Goal: Task Accomplishment & Management: Use online tool/utility

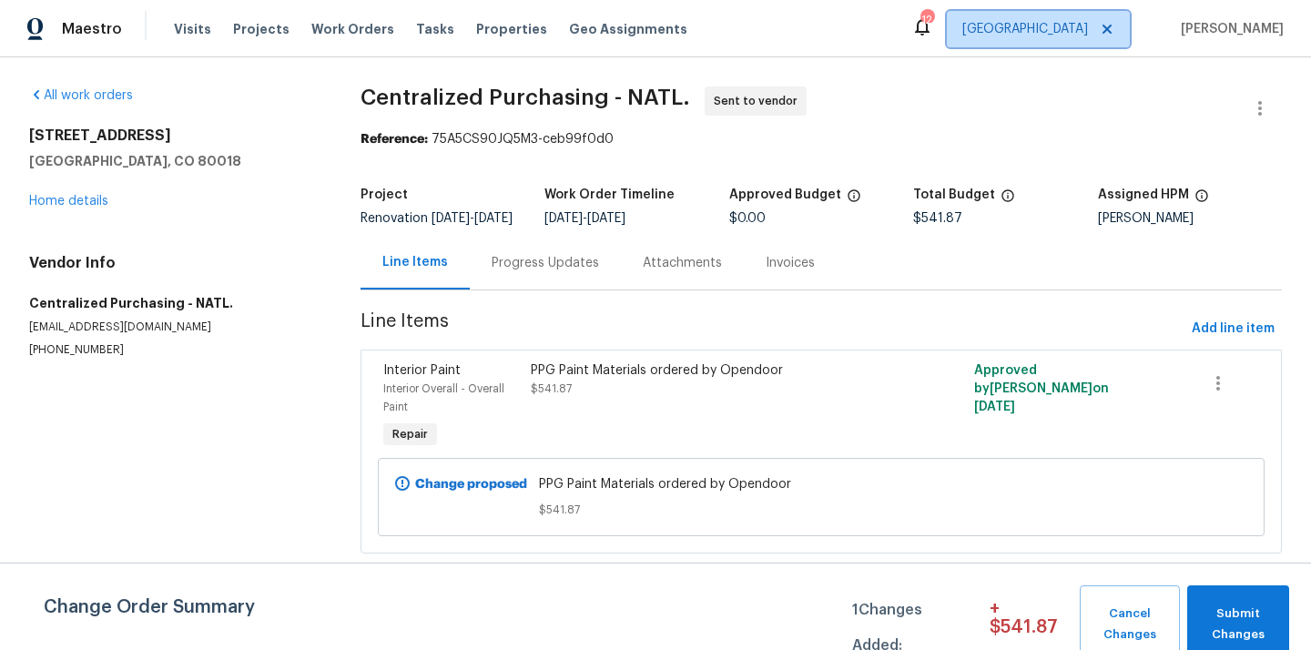
click at [1083, 34] on span "[GEOGRAPHIC_DATA]" at bounding box center [1025, 29] width 126 height 18
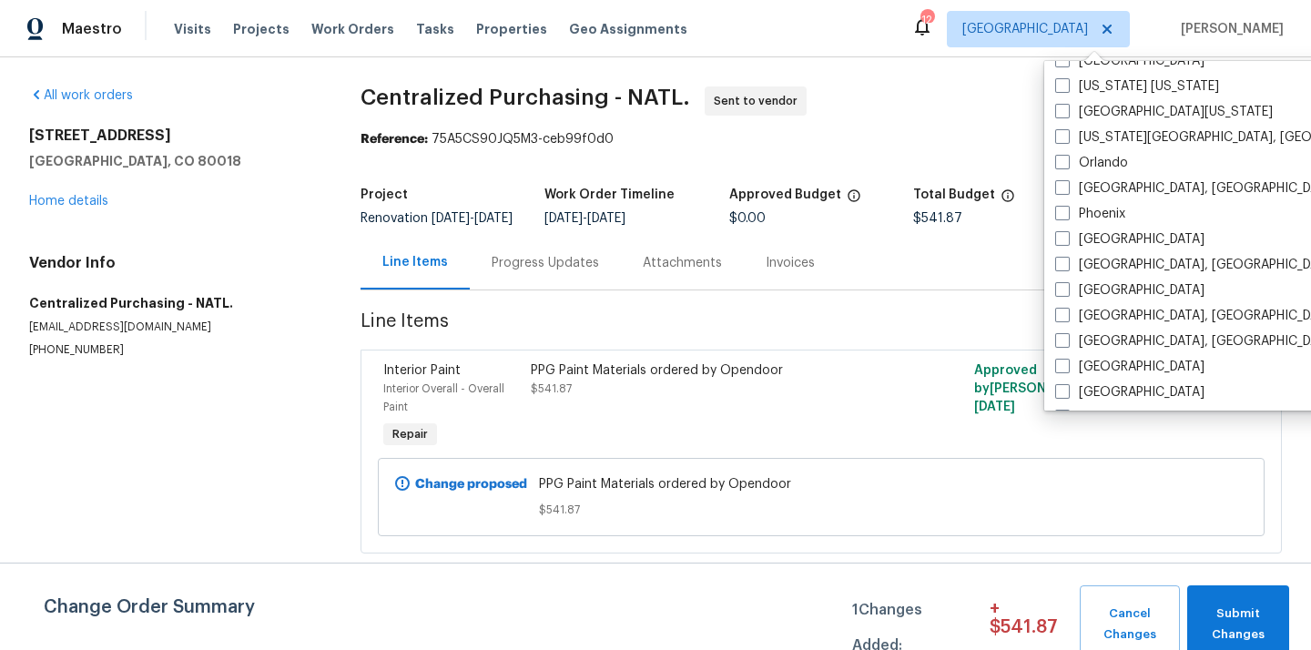
scroll to position [905, 0]
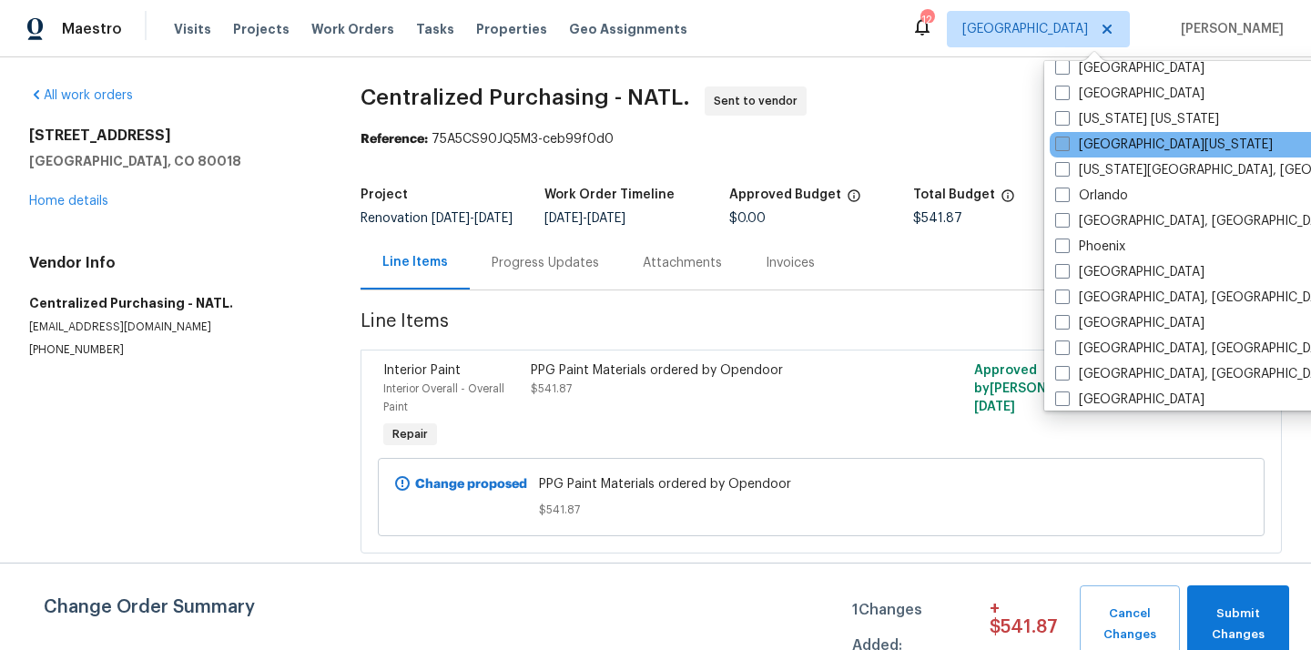
click at [1093, 149] on label "[GEOGRAPHIC_DATA][US_STATE]" at bounding box center [1164, 145] width 218 height 18
click at [1067, 147] on input "[GEOGRAPHIC_DATA][US_STATE]" at bounding box center [1061, 142] width 12 height 12
checkbox input "true"
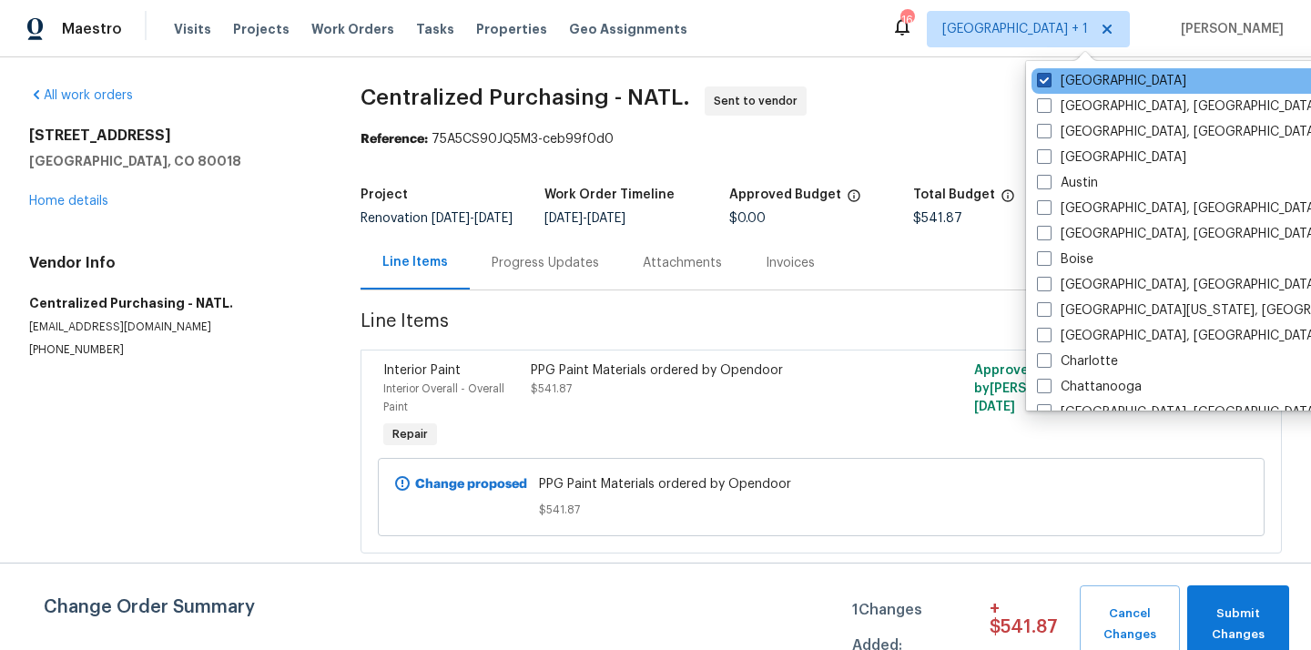
click at [1075, 80] on label "[GEOGRAPHIC_DATA]" at bounding box center [1111, 81] width 149 height 18
click at [1049, 80] on input "[GEOGRAPHIC_DATA]" at bounding box center [1043, 78] width 12 height 12
checkbox input "false"
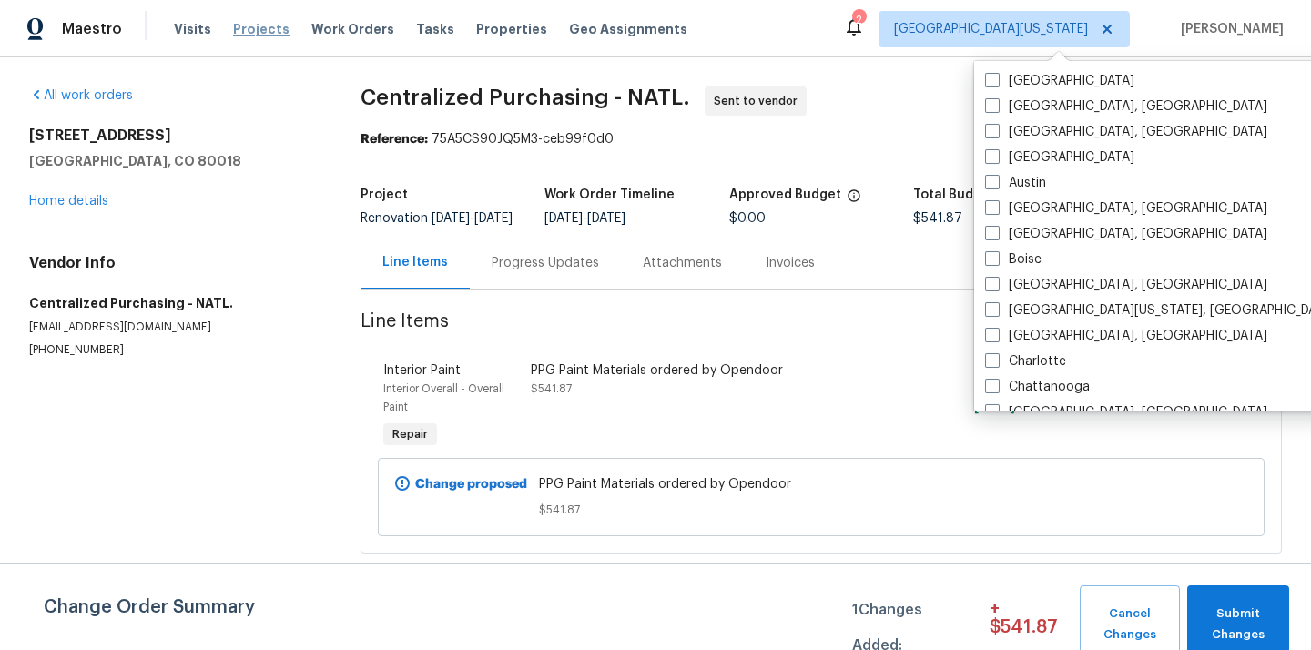
click at [250, 24] on span "Projects" at bounding box center [261, 29] width 56 height 18
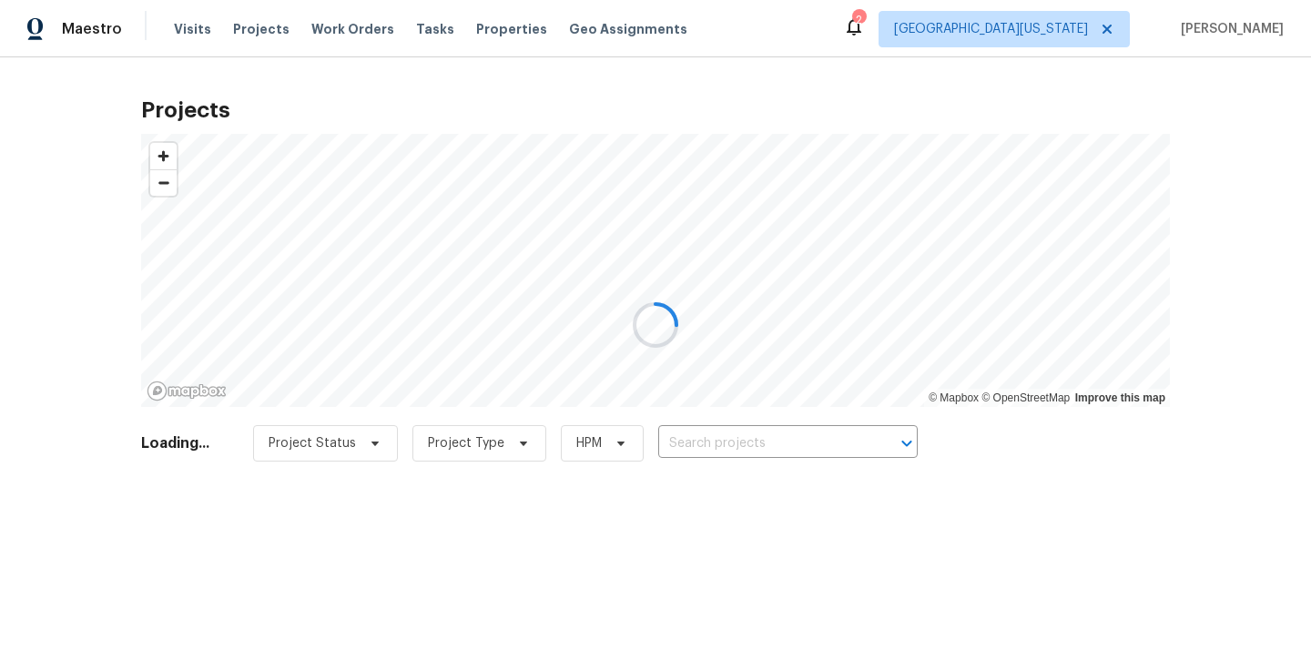
click at [793, 443] on div at bounding box center [655, 325] width 1311 height 650
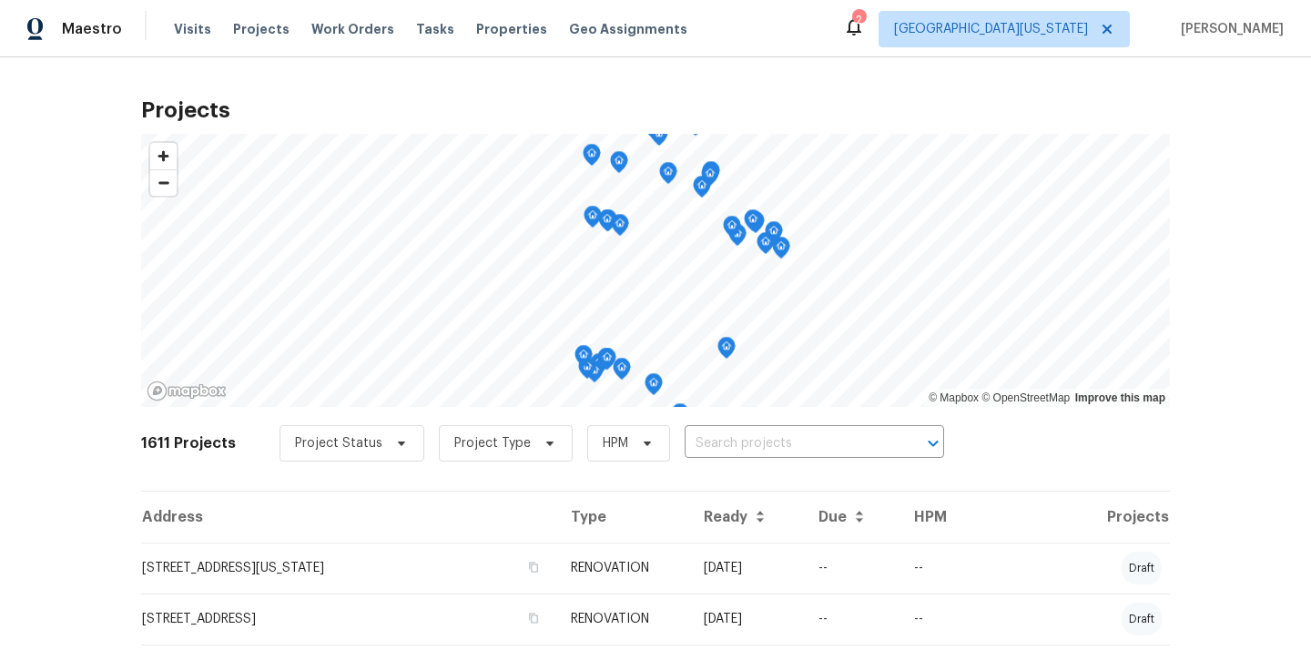
click at [793, 443] on input "text" at bounding box center [789, 444] width 208 height 28
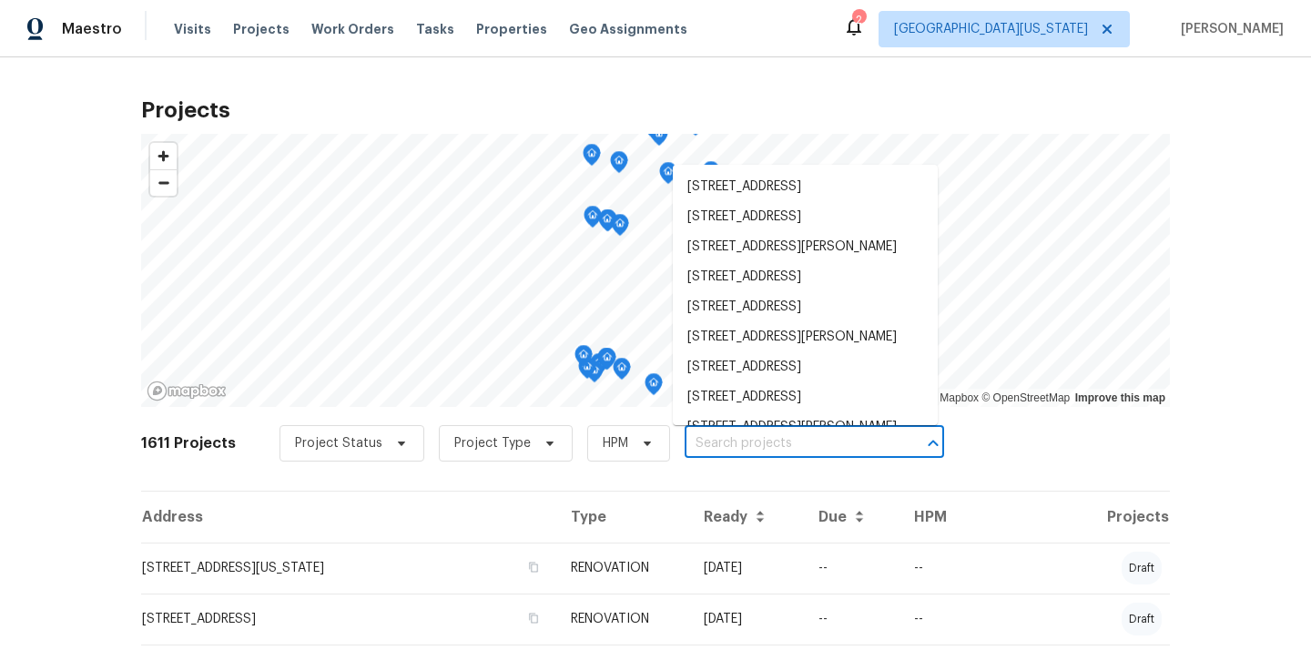
paste input "[STREET_ADDRESS][PERSON_NAME]"
type input "[STREET_ADDRESS][PERSON_NAME]"
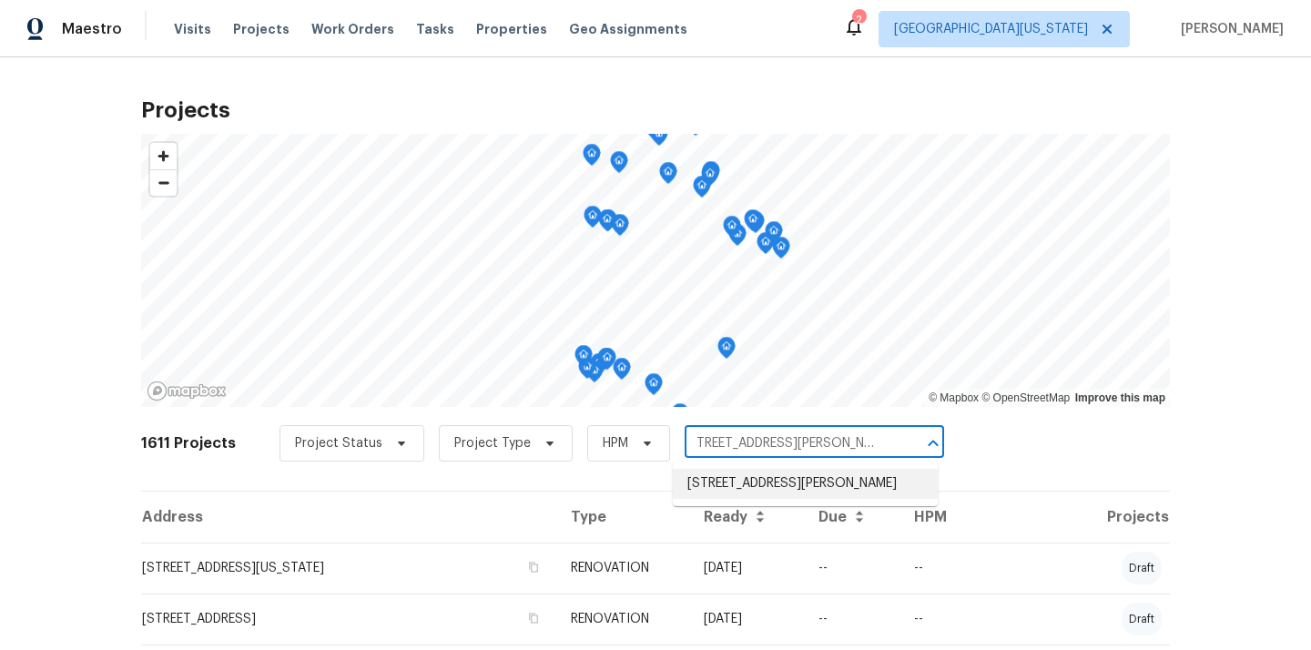
click at [774, 492] on li "[STREET_ADDRESS][PERSON_NAME]" at bounding box center [805, 484] width 265 height 30
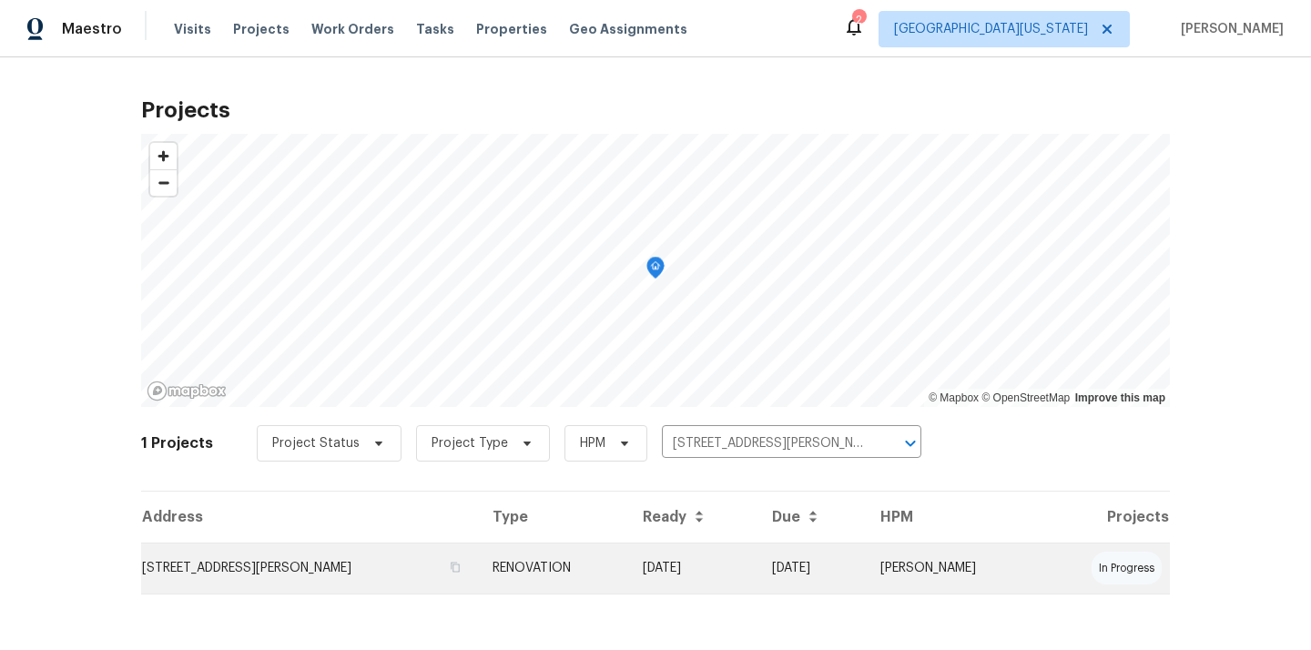
click at [279, 559] on td "[STREET_ADDRESS][PERSON_NAME]" at bounding box center [309, 568] width 337 height 51
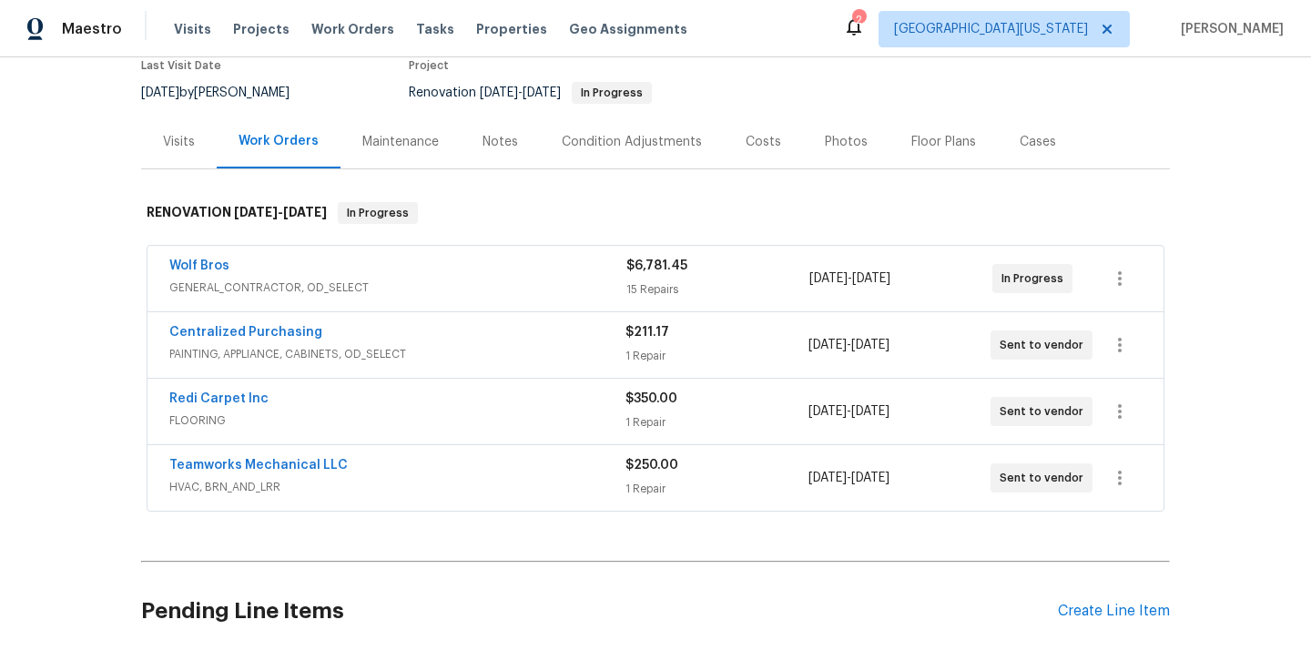
scroll to position [168, 0]
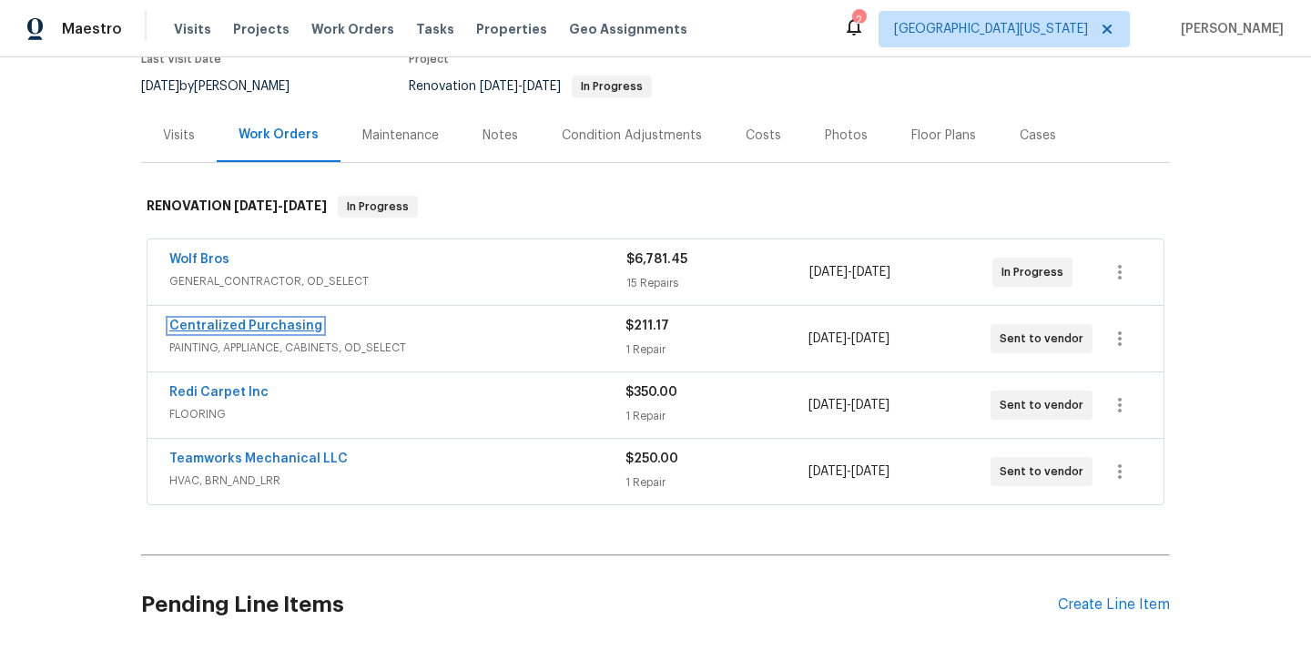
click at [272, 325] on link "Centralized Purchasing" at bounding box center [245, 326] width 153 height 13
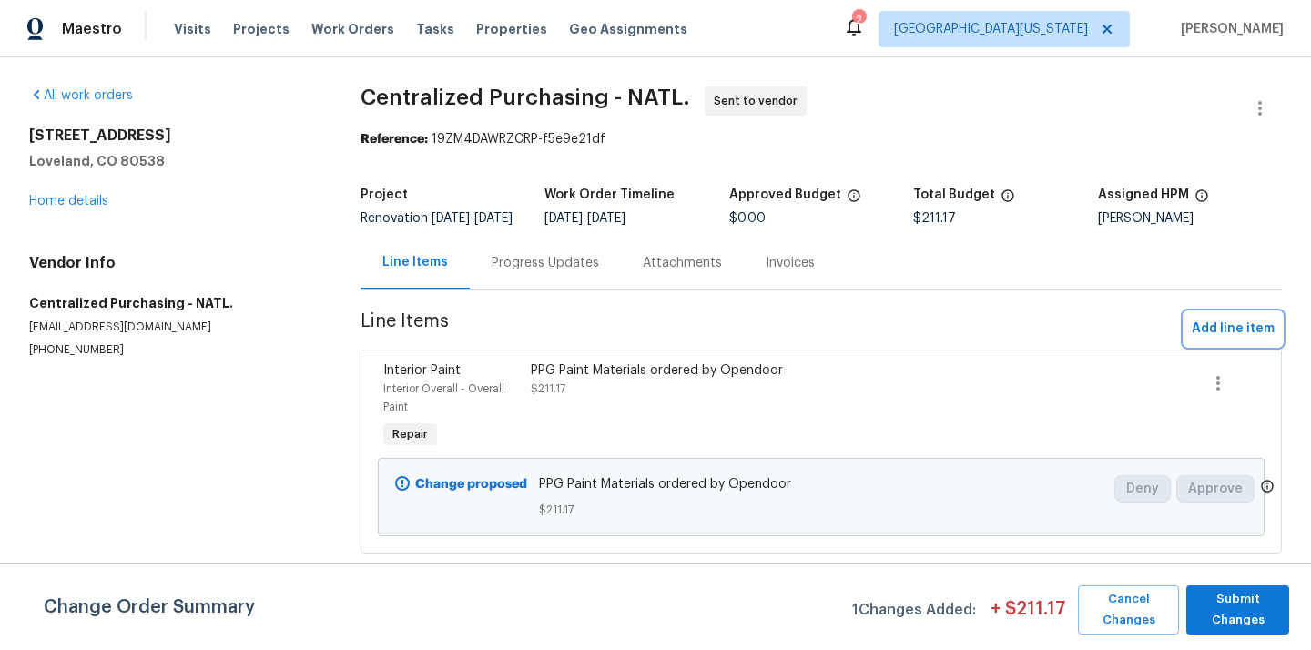
click at [1240, 340] on span "Add line item" at bounding box center [1233, 329] width 83 height 23
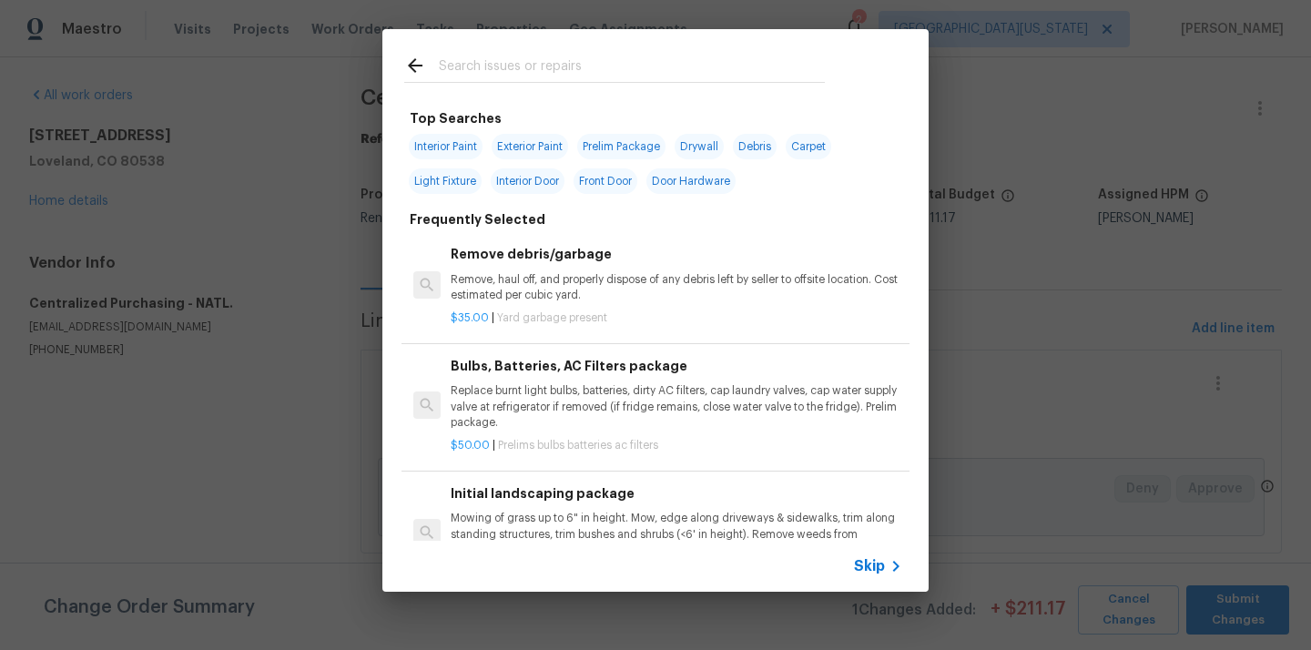
click at [700, 83] on div at bounding box center [614, 82] width 421 height 1
click at [692, 75] on input "text" at bounding box center [632, 68] width 386 height 27
click at [574, 83] on div at bounding box center [614, 82] width 421 height 1
click at [573, 76] on input "text" at bounding box center [632, 68] width 386 height 27
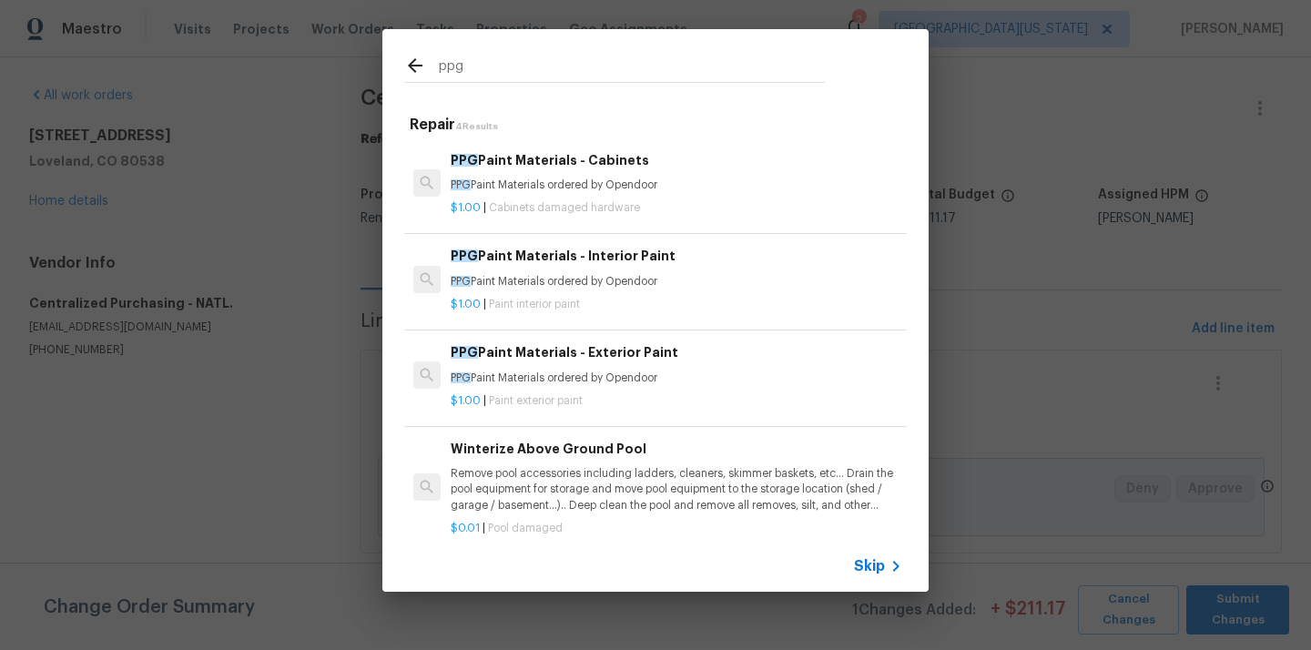
type input "ppg"
click at [572, 207] on span "Cabinets damaged hardware" at bounding box center [564, 207] width 151 height 11
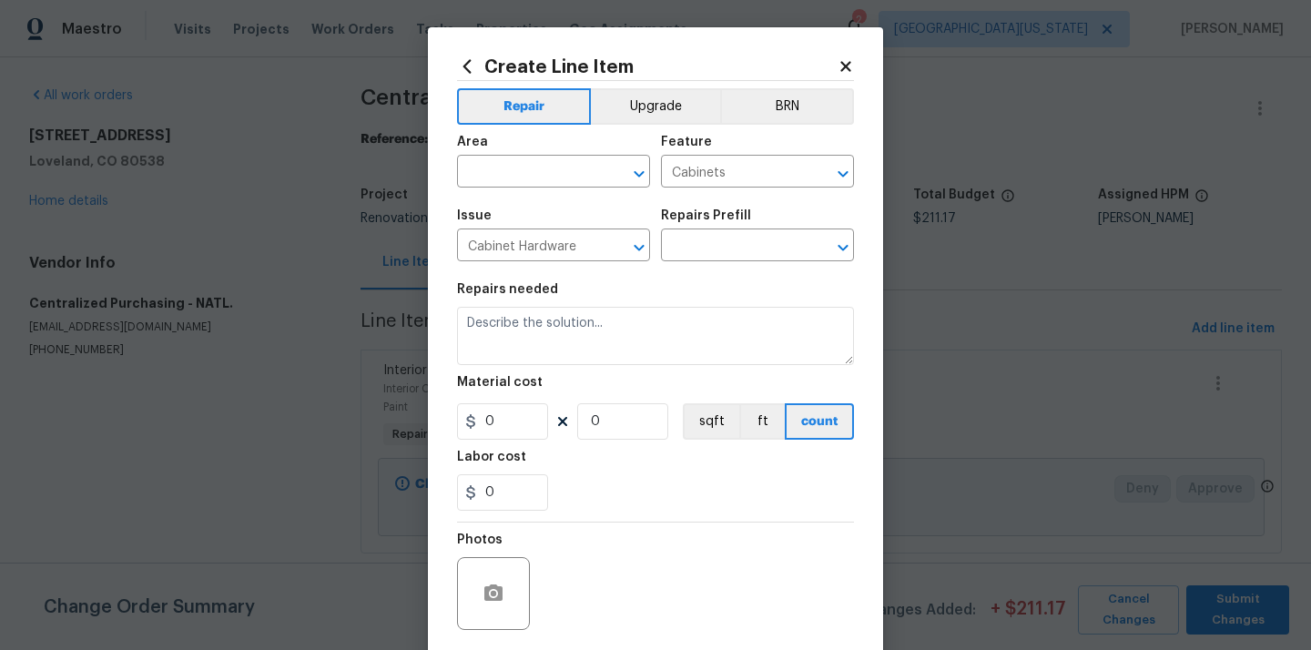
type input "PPG Paint Materials - Cabinets $1.00"
type textarea "PPG Paint Materials ordered by Opendoor"
type input "1"
click at [561, 176] on input "text" at bounding box center [528, 173] width 142 height 28
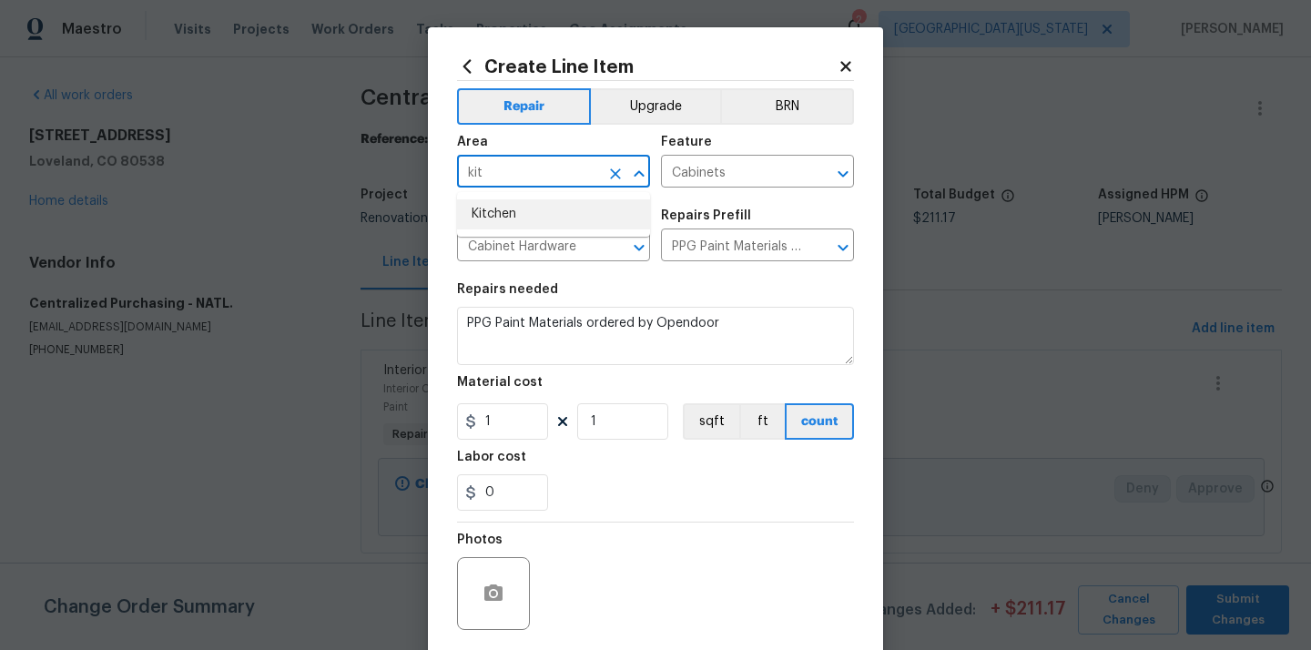
click at [532, 211] on li "Kitchen" at bounding box center [553, 214] width 193 height 30
type input "Kitchen"
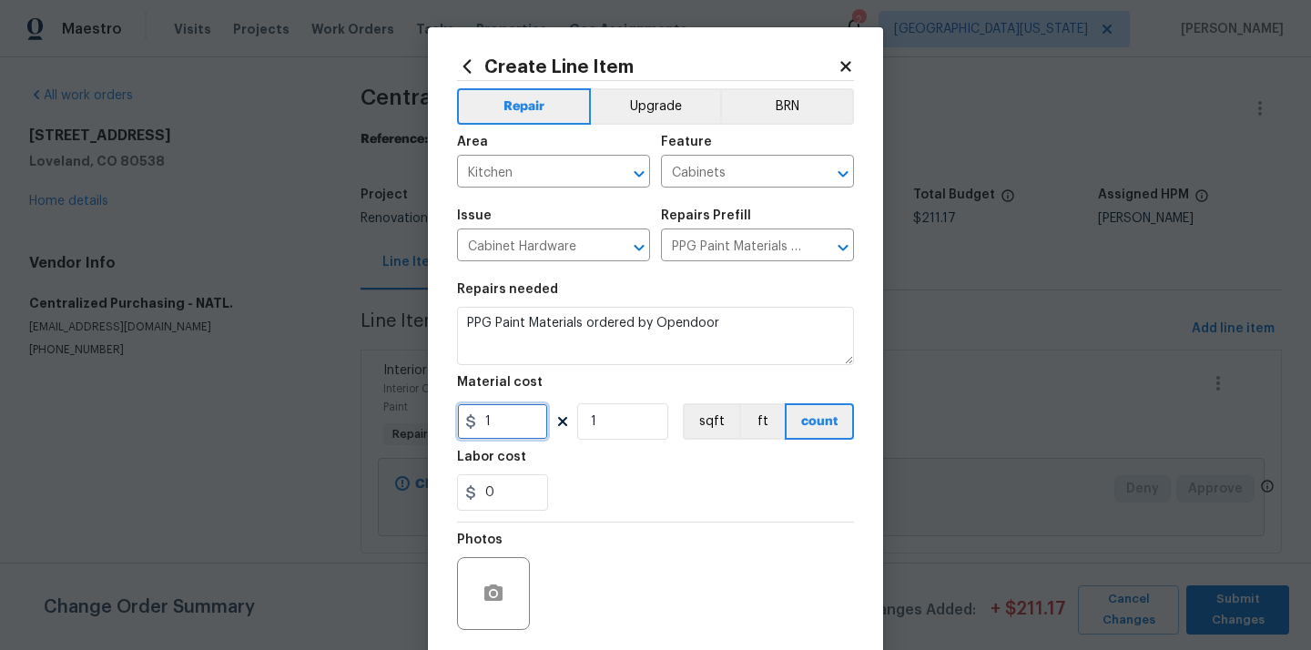
drag, startPoint x: 499, startPoint y: 421, endPoint x: 444, endPoint y: 421, distance: 54.6
click at [453, 421] on div "Create Line Item Repair Upgrade BRN Area Kitchen ​ Feature Cabinets ​ Issue Cab…" at bounding box center [655, 391] width 455 height 729
paste input "215.2"
type input "215.2"
click at [615, 473] on div "Labor cost" at bounding box center [655, 463] width 397 height 24
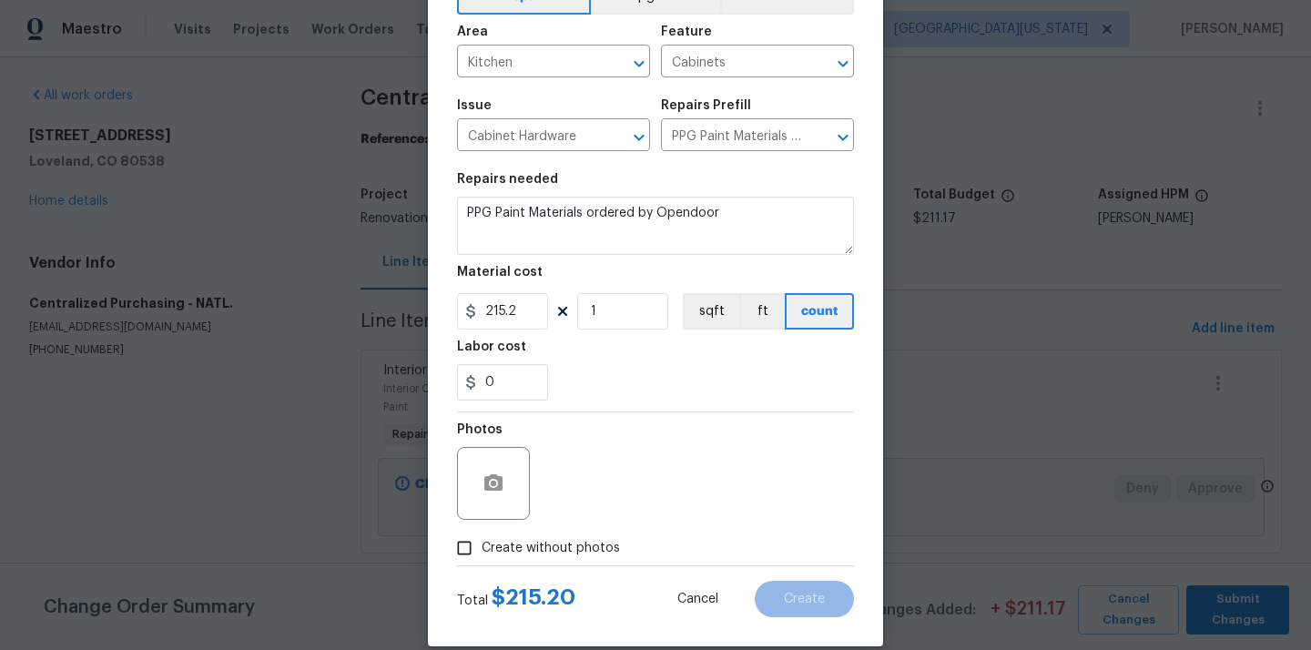
scroll to position [135, 0]
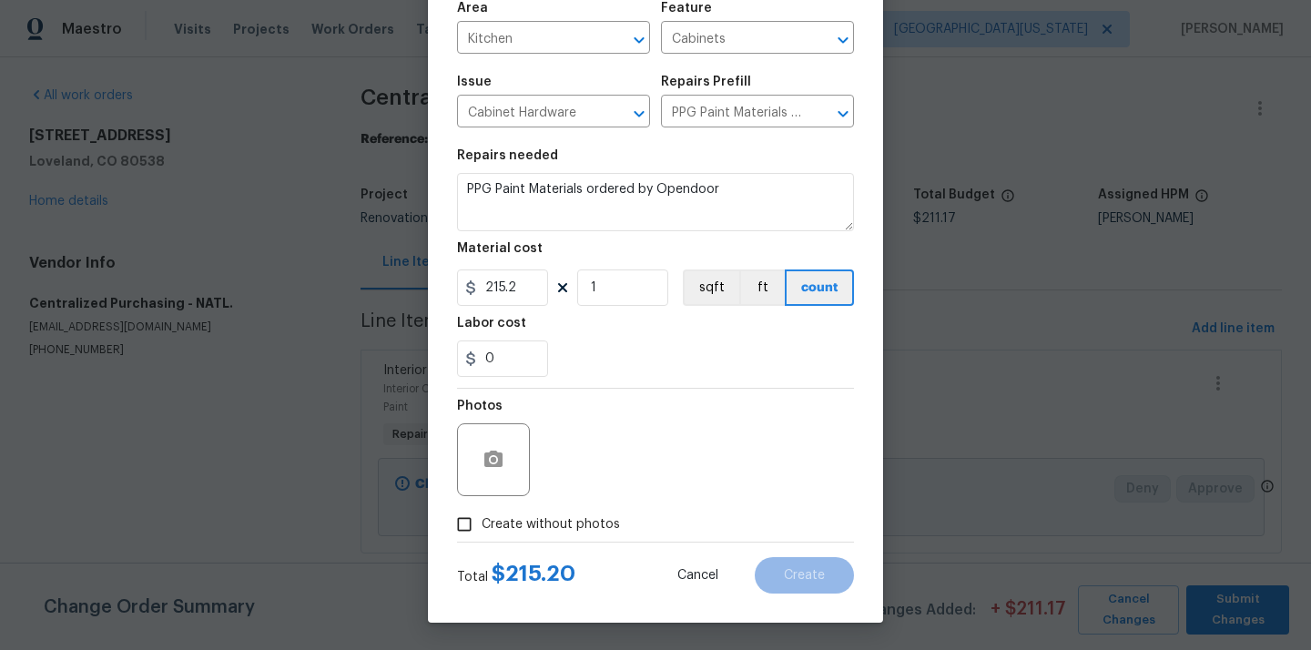
click at [561, 519] on span "Create without photos" at bounding box center [551, 524] width 138 height 19
click at [482, 519] on input "Create without photos" at bounding box center [464, 524] width 35 height 35
checkbox input "true"
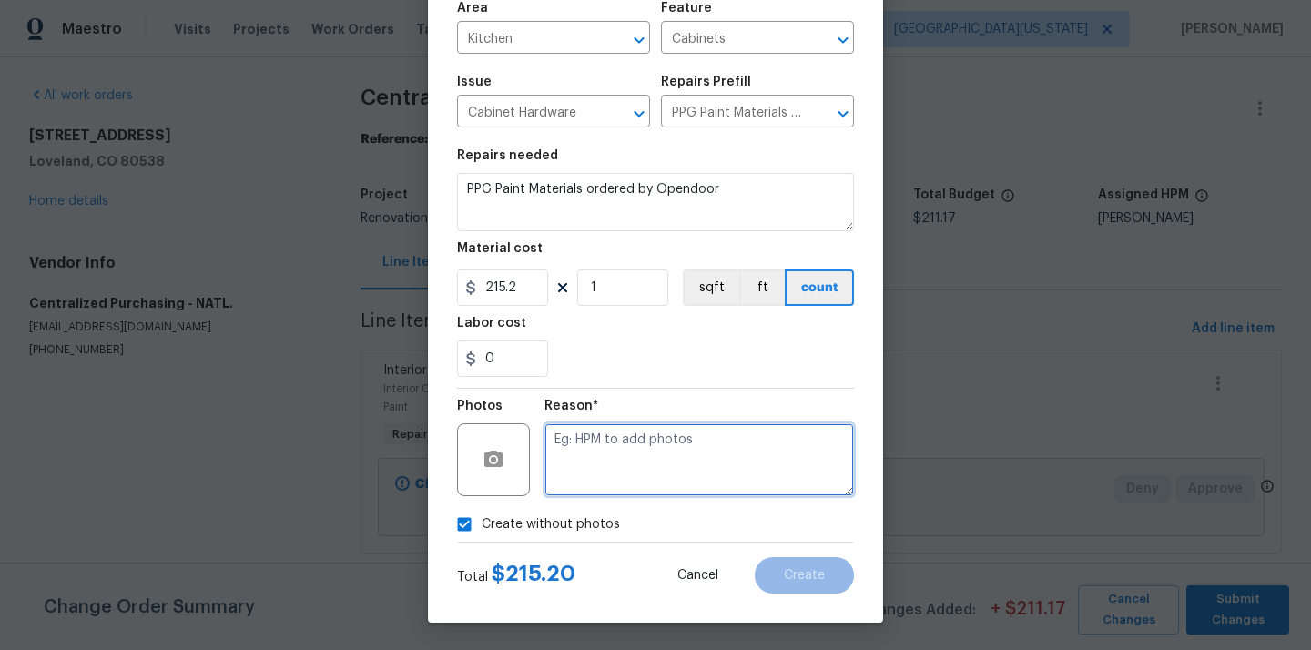
click at [596, 465] on textarea at bounding box center [699, 459] width 310 height 73
type textarea "N/A"
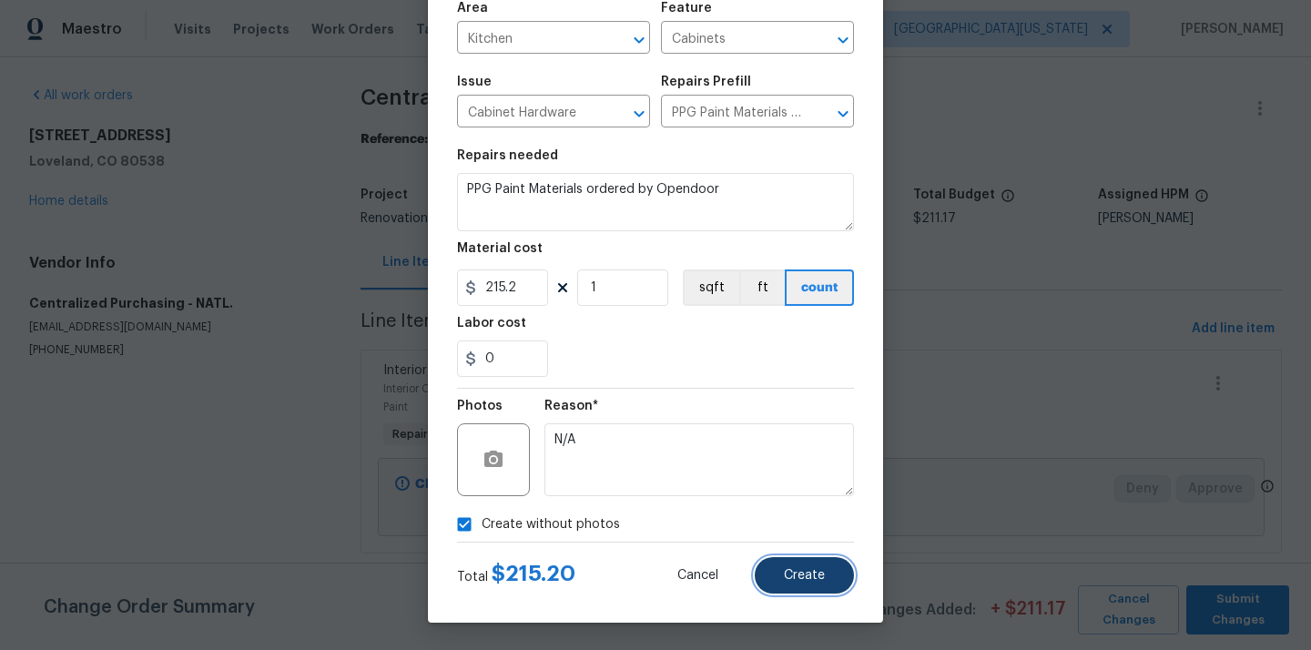
click at [810, 574] on span "Create" at bounding box center [804, 576] width 41 height 14
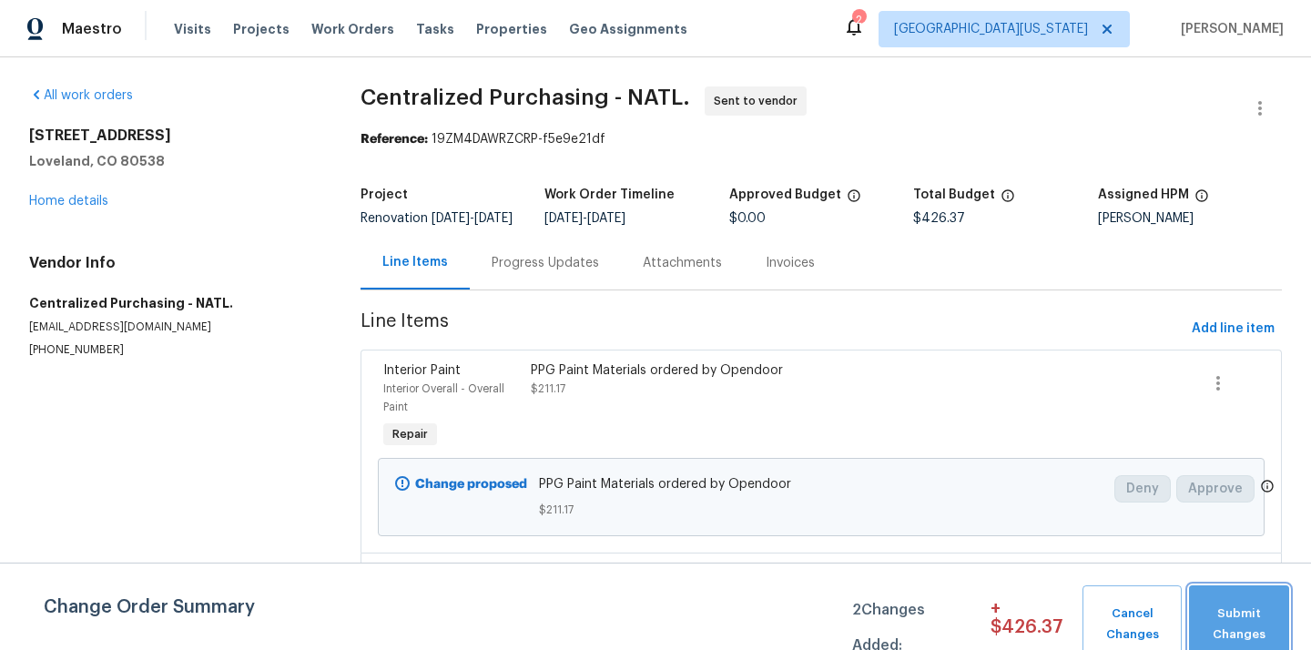
click at [1251, 620] on span "Submit Changes" at bounding box center [1239, 625] width 82 height 42
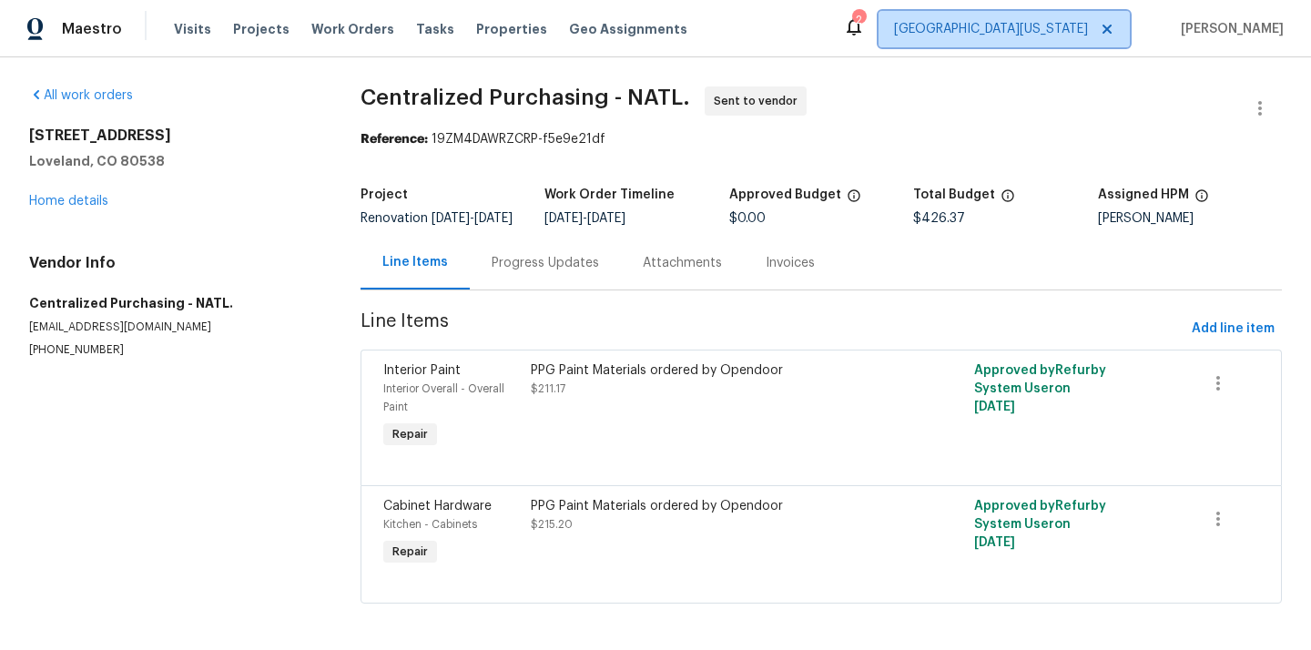
click at [1040, 34] on span "[GEOGRAPHIC_DATA][US_STATE]" at bounding box center [991, 29] width 194 height 18
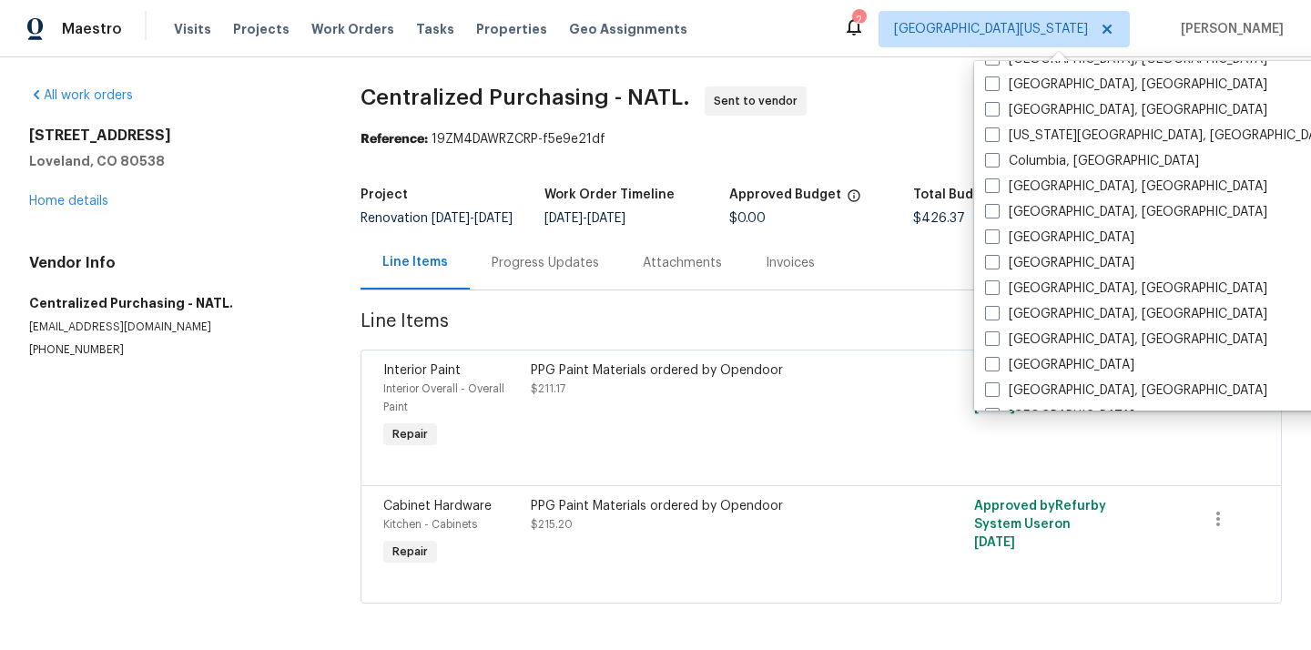
scroll to position [471, 0]
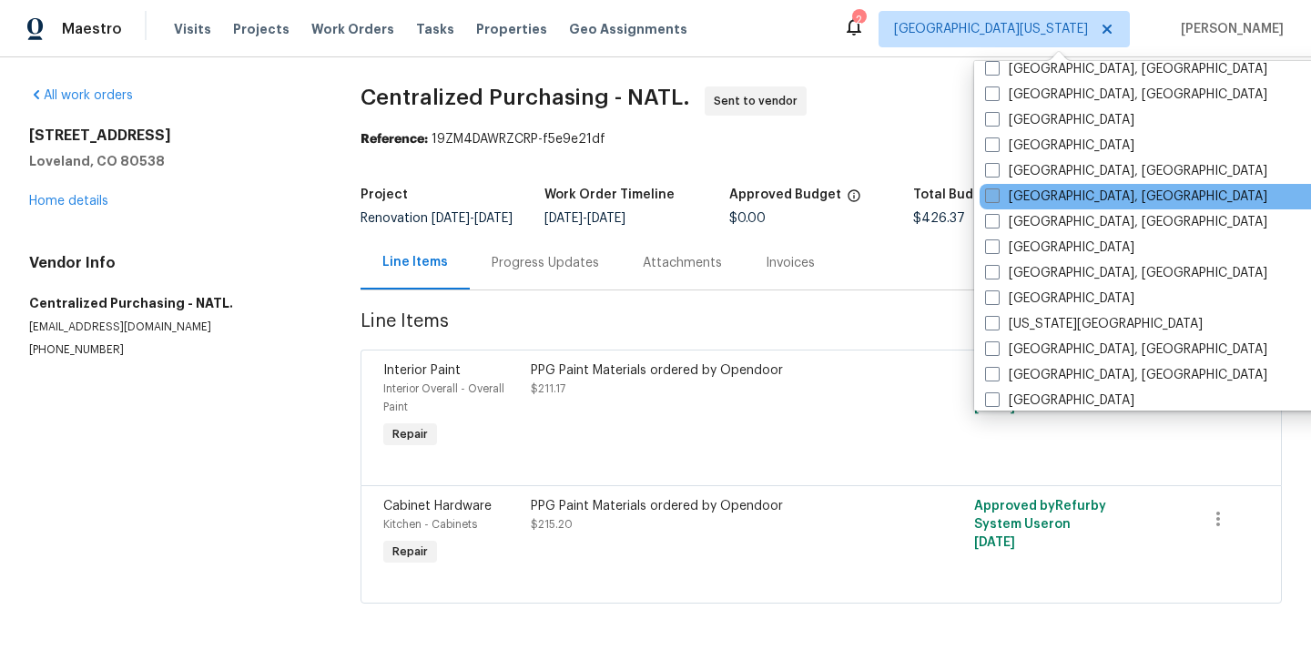
click at [1045, 200] on label "[GEOGRAPHIC_DATA], [GEOGRAPHIC_DATA]" at bounding box center [1126, 197] width 282 height 18
click at [997, 199] on input "[GEOGRAPHIC_DATA], [GEOGRAPHIC_DATA]" at bounding box center [991, 194] width 12 height 12
checkbox input "true"
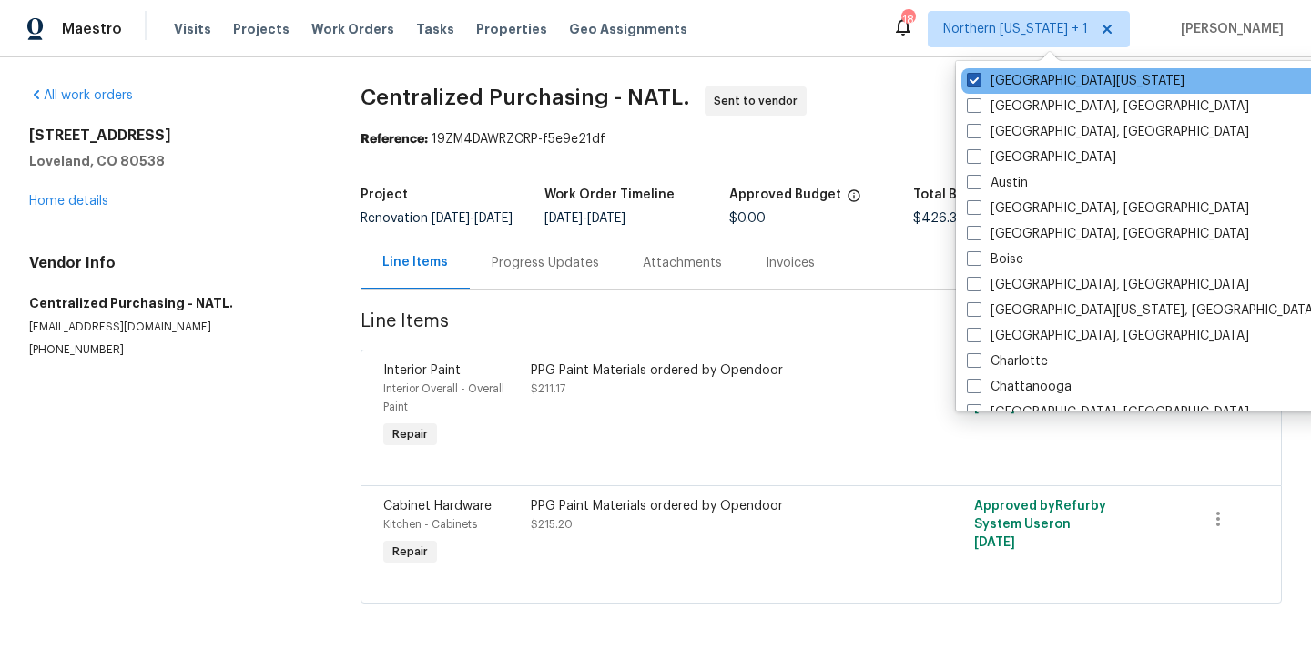
click at [999, 78] on label "[GEOGRAPHIC_DATA][US_STATE]" at bounding box center [1076, 81] width 218 height 18
click at [979, 78] on input "[GEOGRAPHIC_DATA][US_STATE]" at bounding box center [973, 78] width 12 height 12
checkbox input "false"
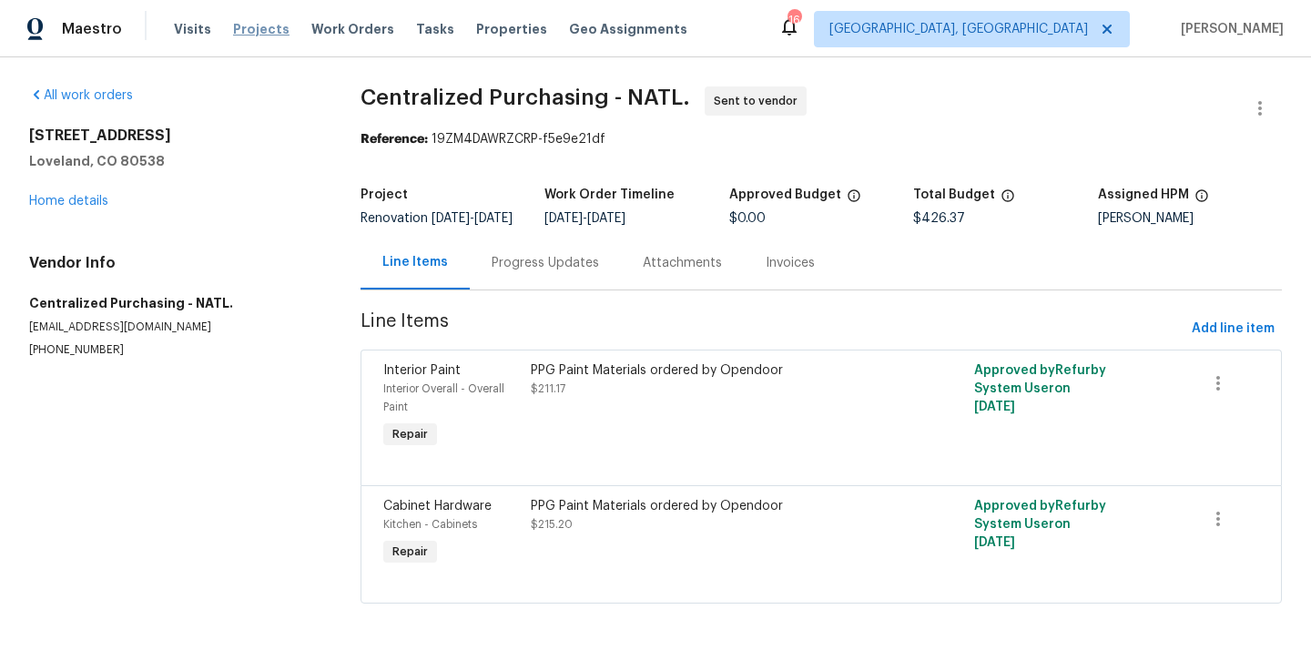
click at [256, 35] on span "Projects" at bounding box center [261, 29] width 56 height 18
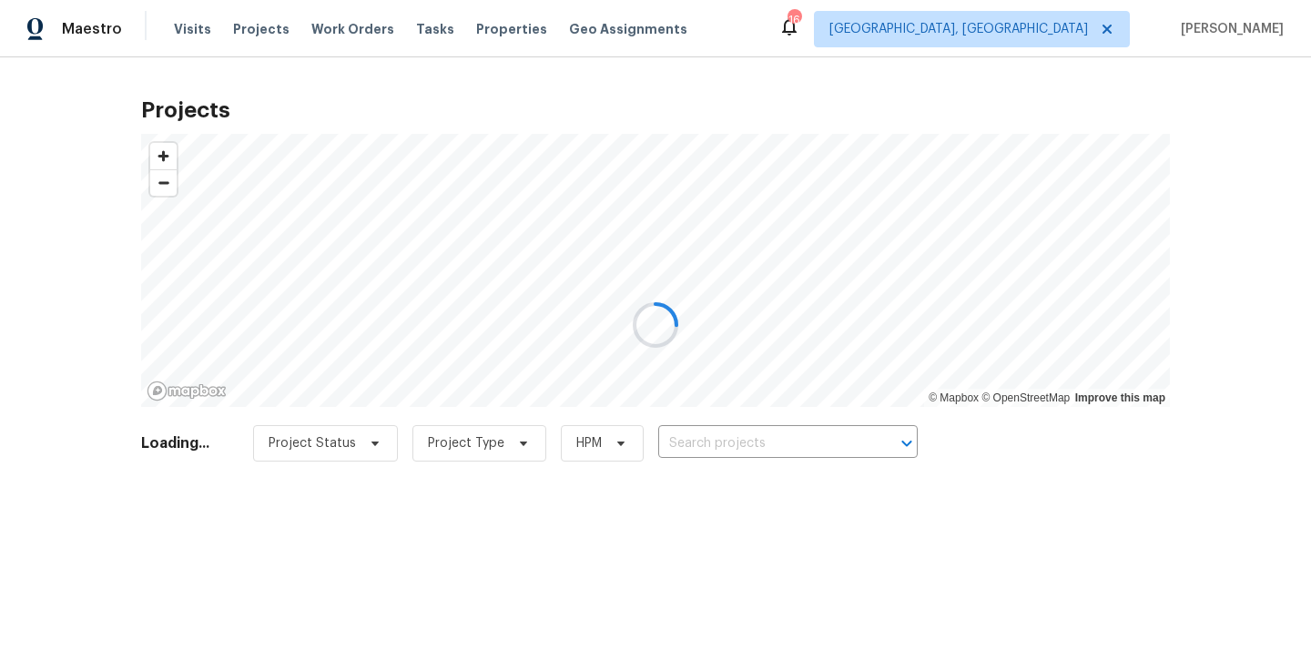
click at [809, 444] on div at bounding box center [655, 325] width 1311 height 650
click at [798, 446] on div at bounding box center [655, 325] width 1311 height 650
click at [797, 440] on div at bounding box center [655, 325] width 1311 height 650
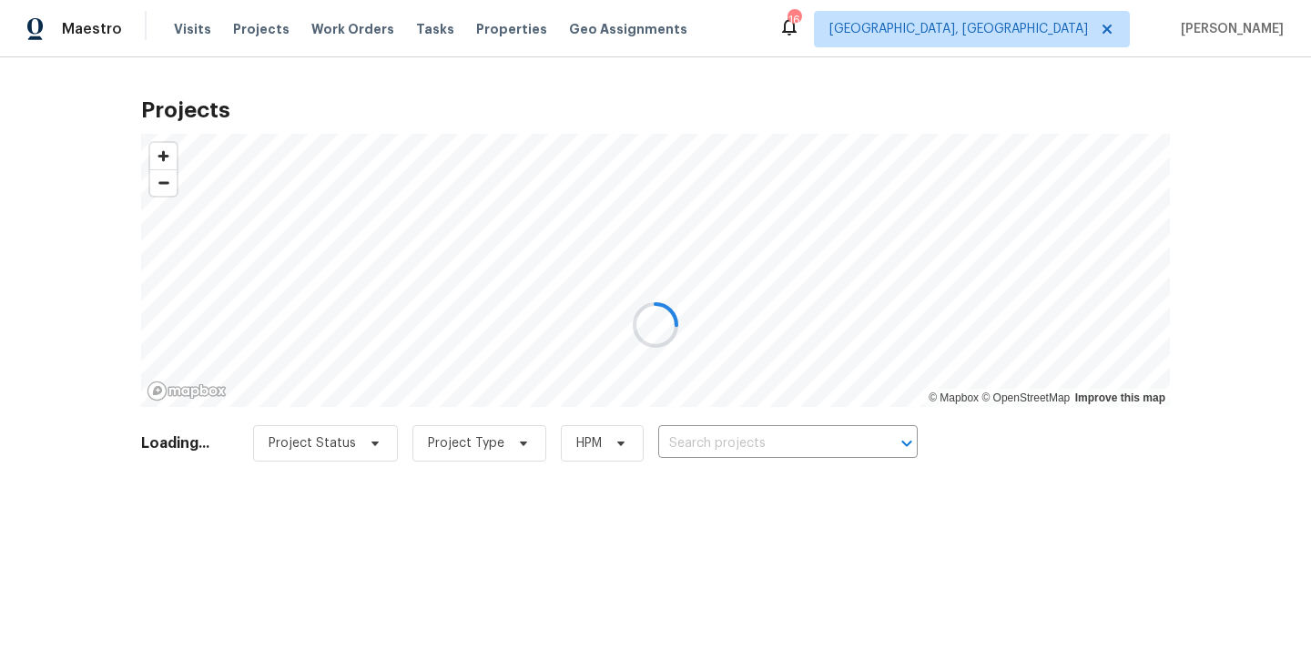
click at [797, 440] on div at bounding box center [655, 325] width 1311 height 650
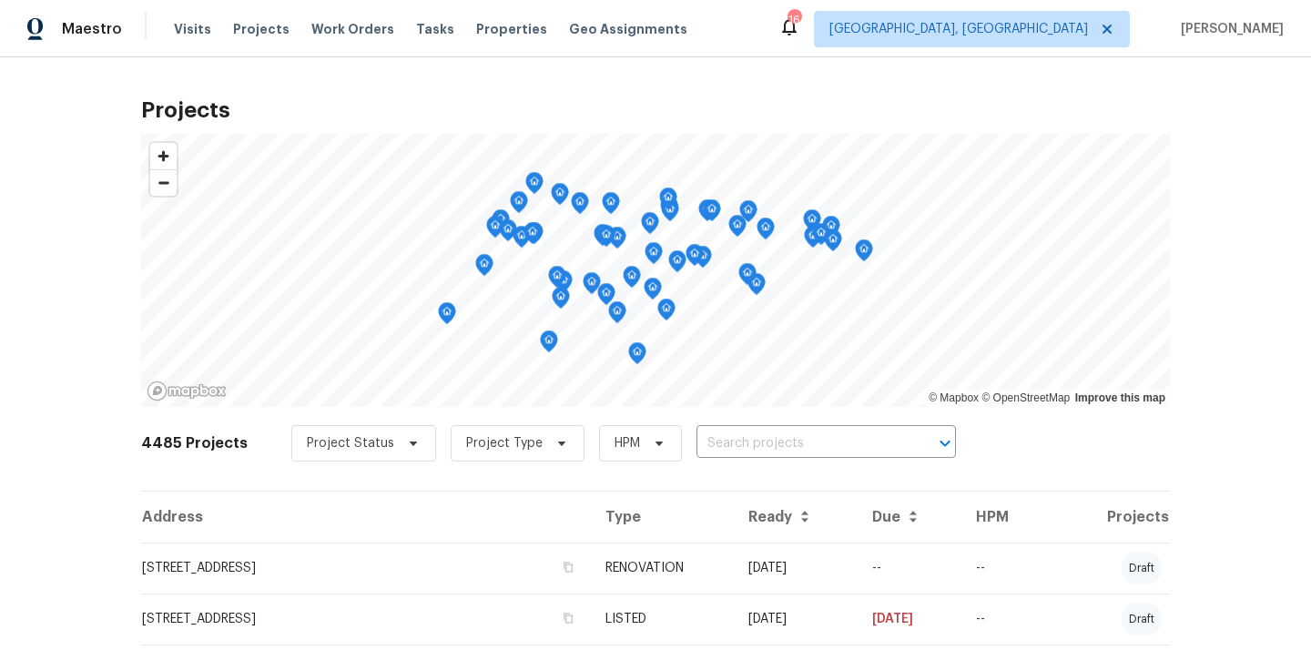
click at [797, 440] on input "text" at bounding box center [800, 444] width 208 height 28
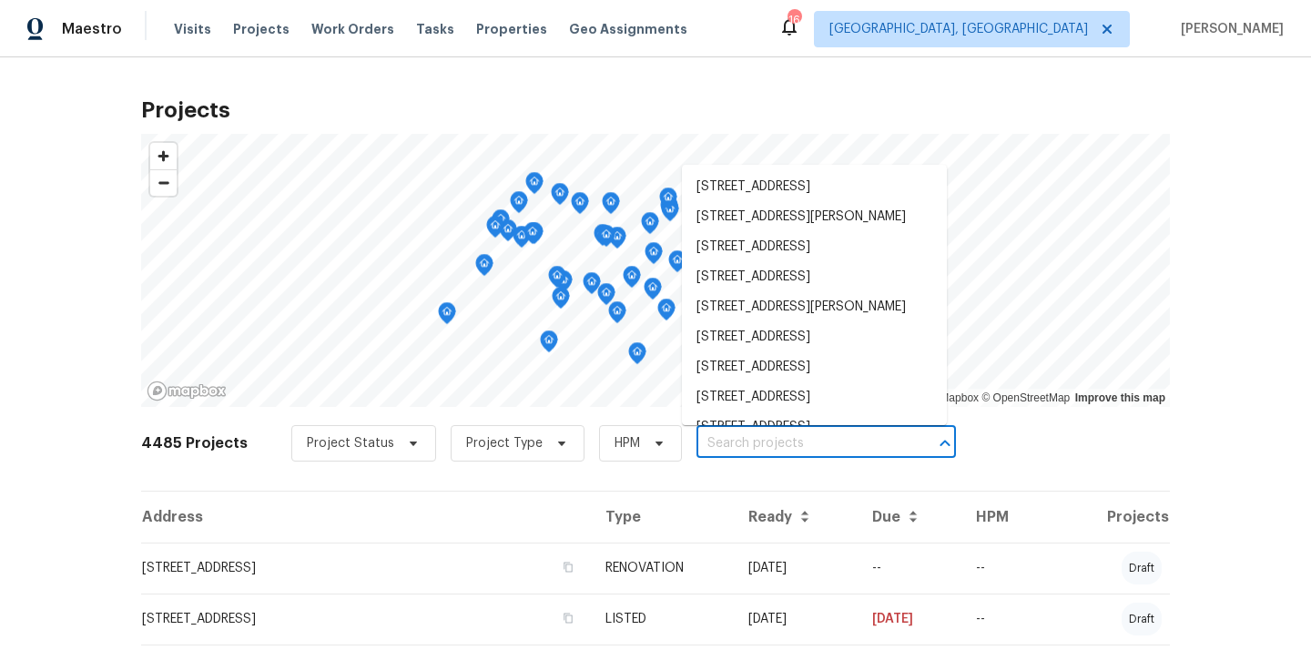
paste input "[STREET_ADDRESS]"
type input "[STREET_ADDRESS]"
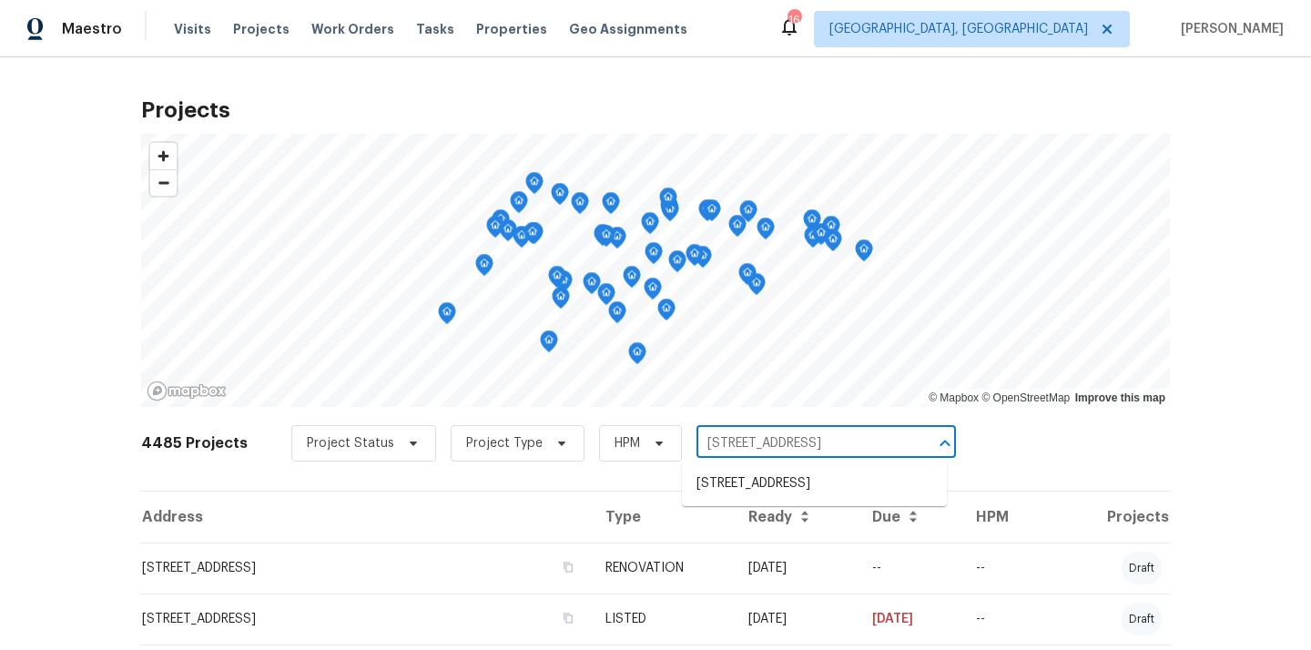
click at [787, 465] on ul "[STREET_ADDRESS]" at bounding box center [814, 484] width 265 height 45
click at [780, 477] on li "[STREET_ADDRESS]" at bounding box center [814, 484] width 265 height 30
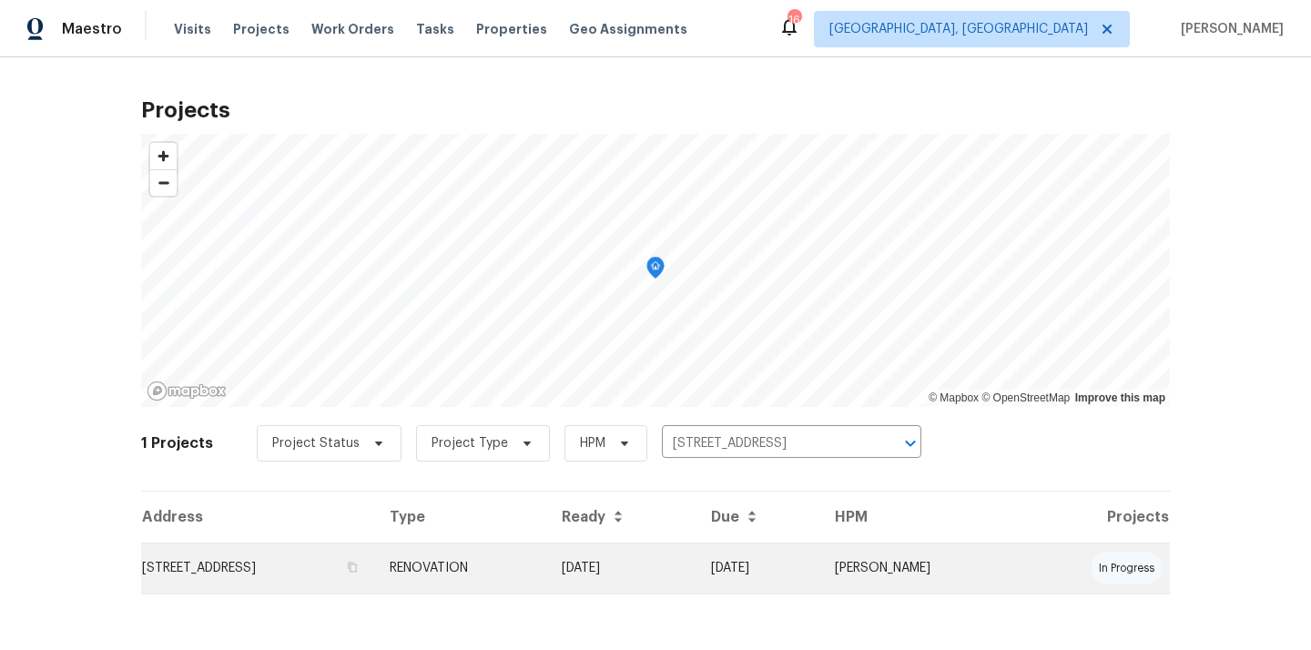
click at [696, 563] on td "[DATE]" at bounding box center [621, 568] width 149 height 51
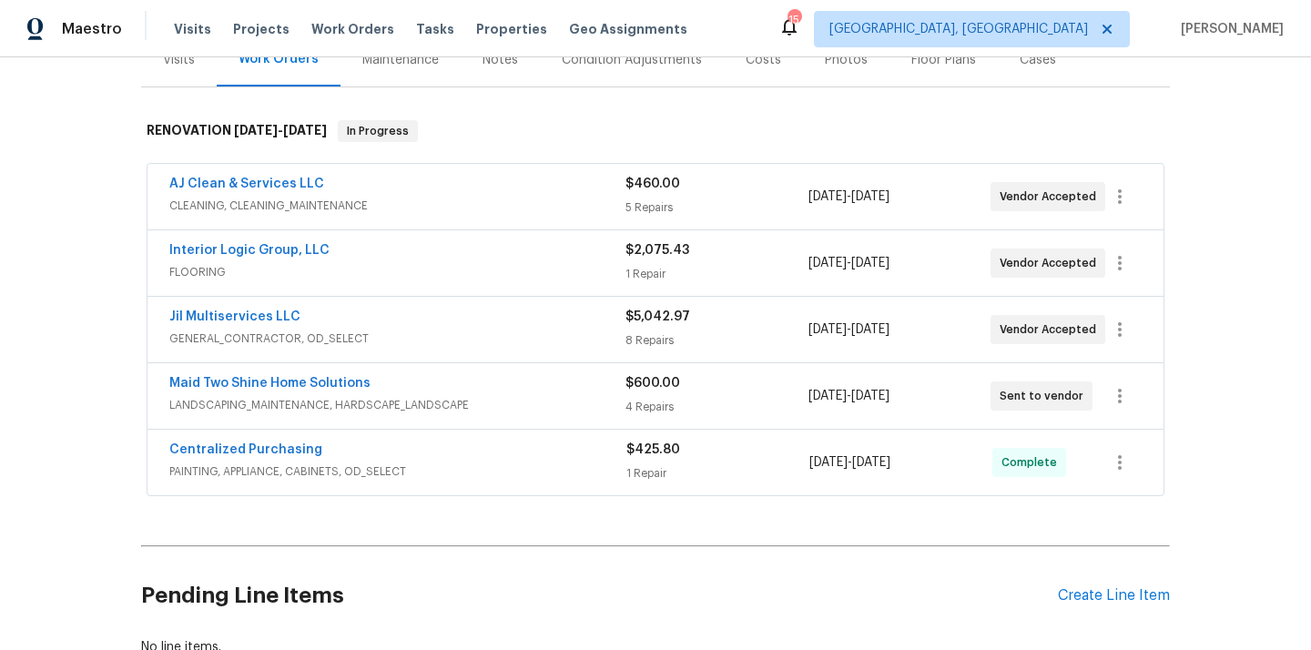
scroll to position [252, 0]
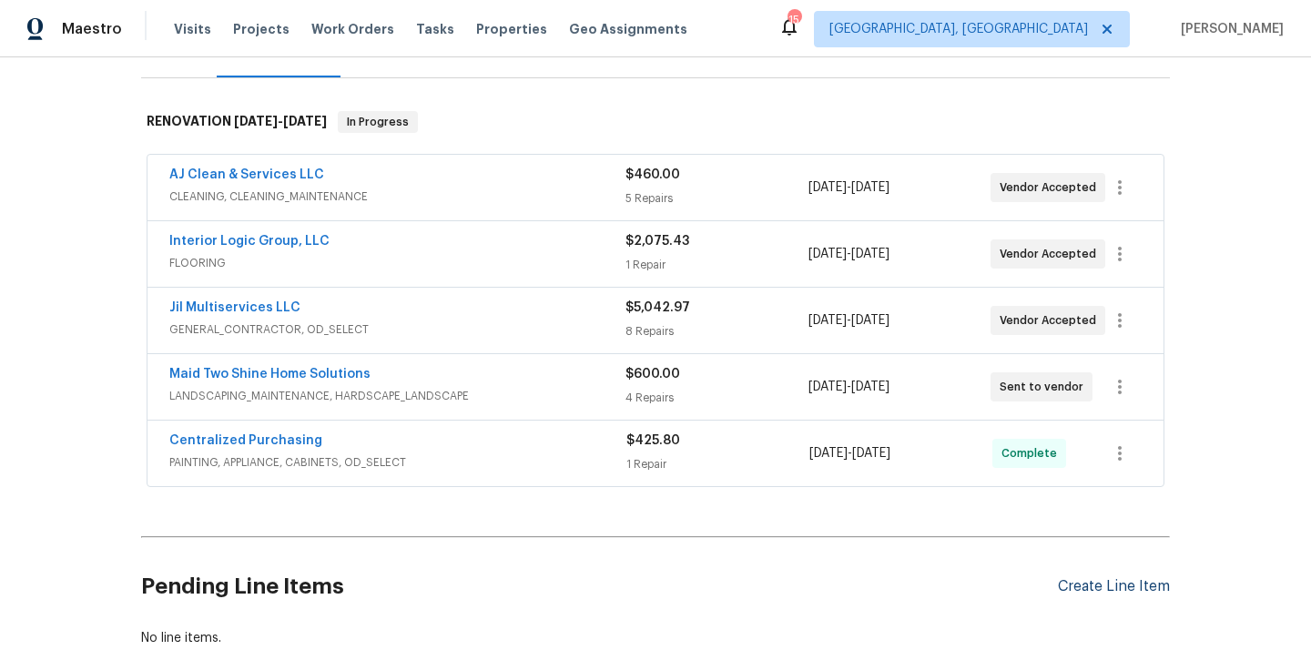
click at [1093, 590] on div "Create Line Item" at bounding box center [1114, 586] width 112 height 17
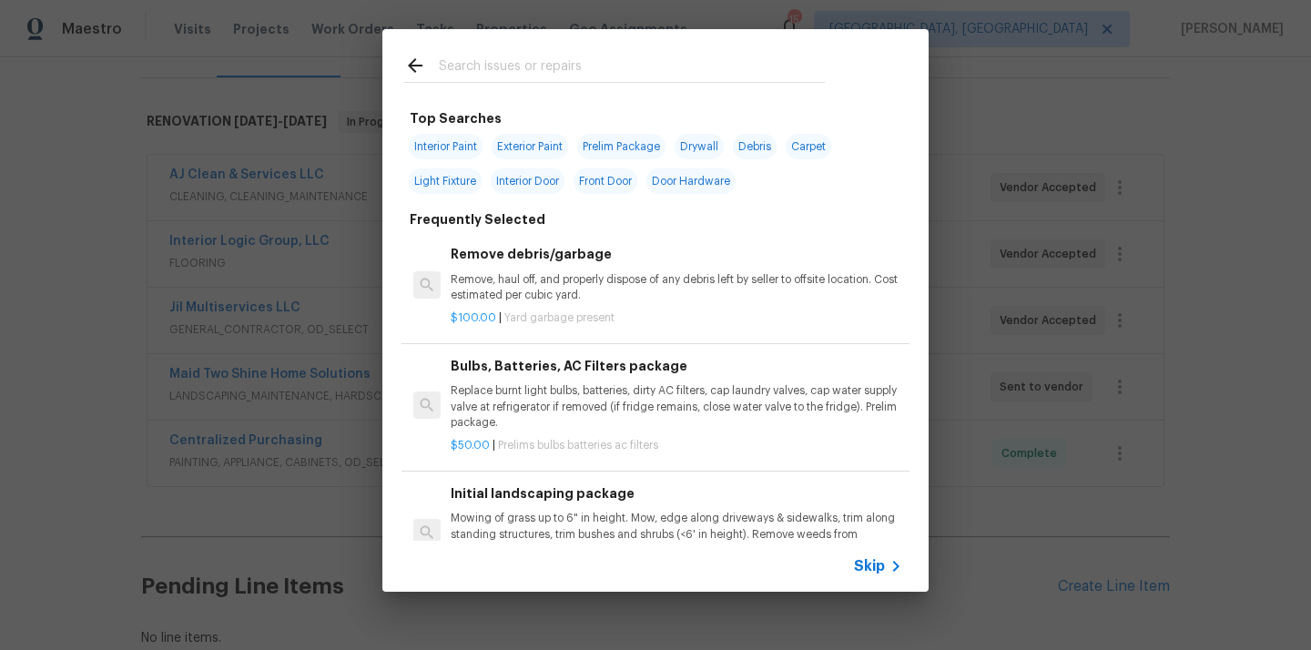
click at [769, 80] on input "text" at bounding box center [632, 68] width 386 height 27
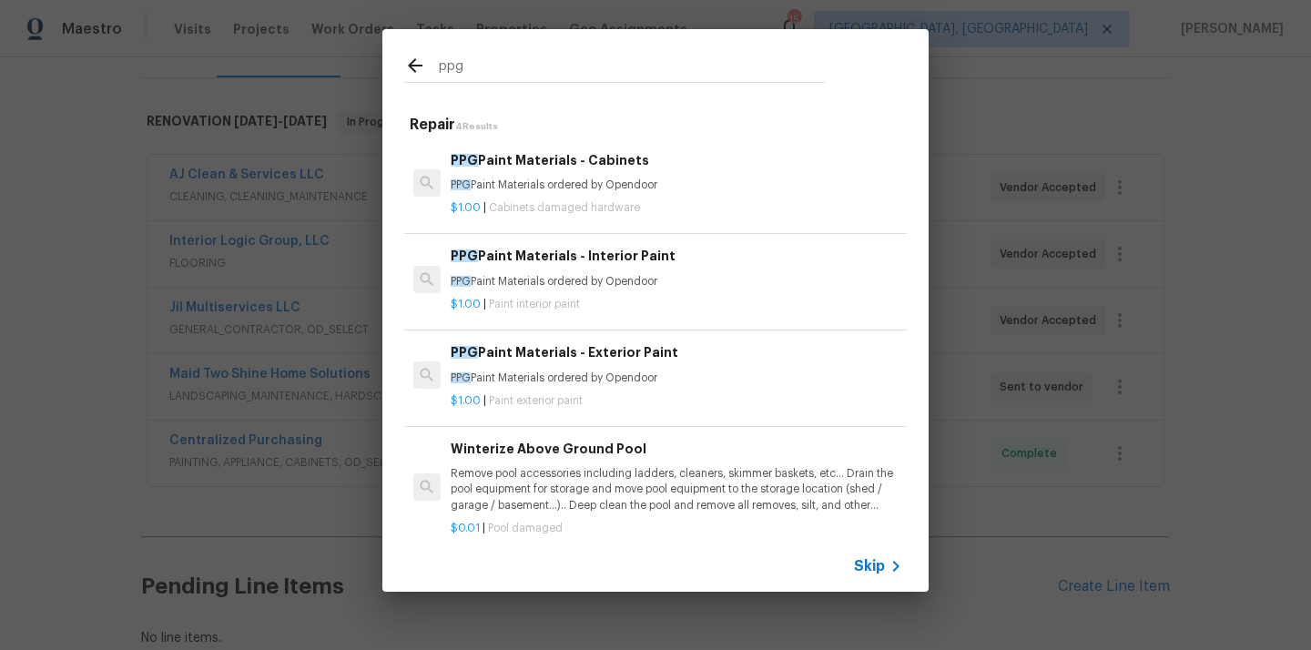
type input "ppg"
click at [593, 400] on p "$1.00 | Paint exterior paint" at bounding box center [677, 400] width 452 height 15
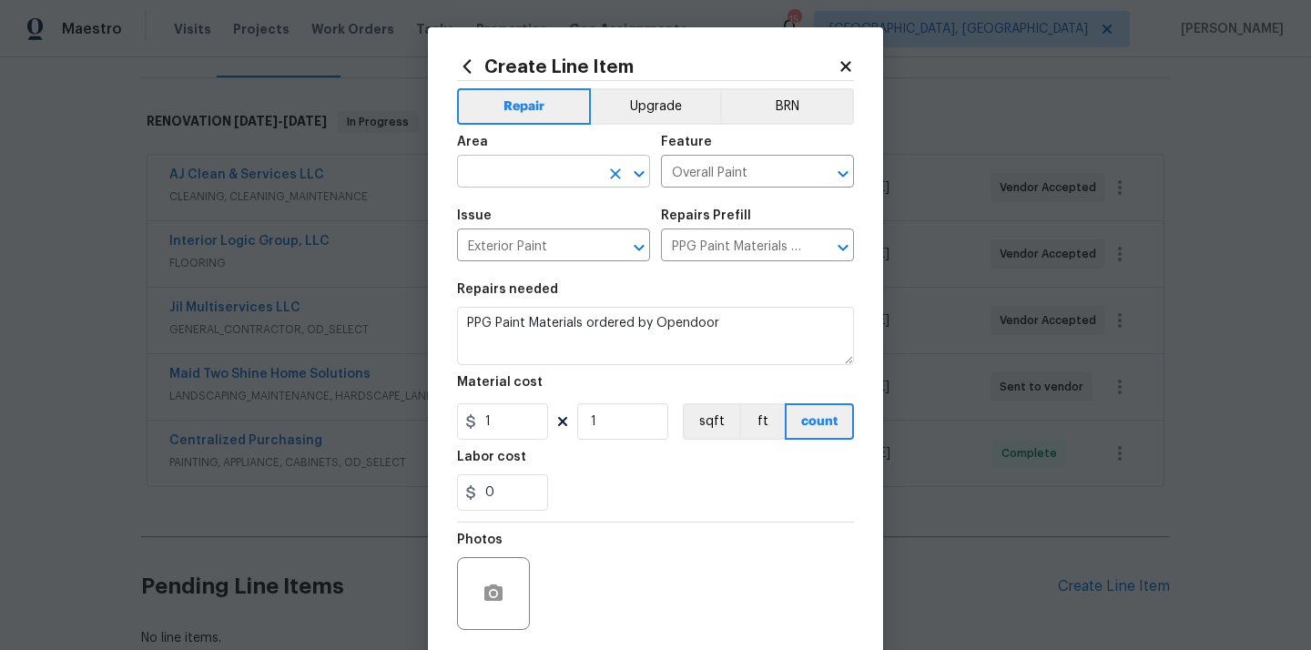
click at [573, 166] on input "text" at bounding box center [528, 173] width 142 height 28
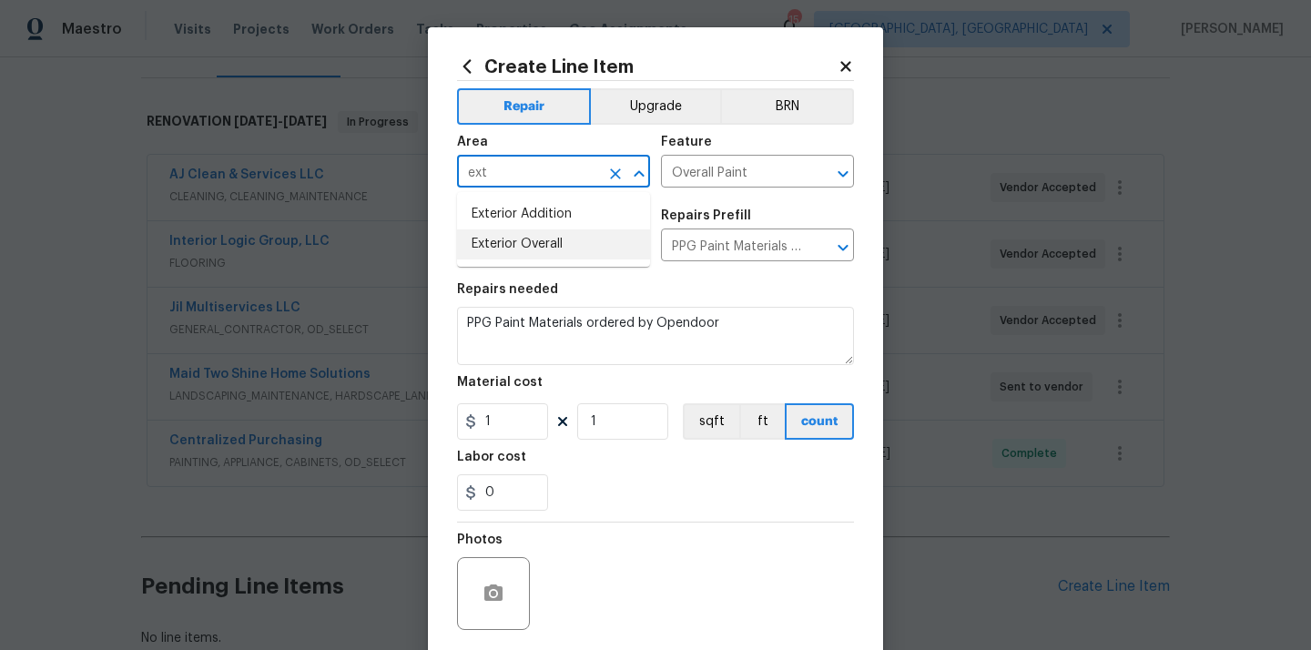
click at [528, 234] on li "Exterior Overall" at bounding box center [553, 244] width 193 height 30
type input "Exterior Overall"
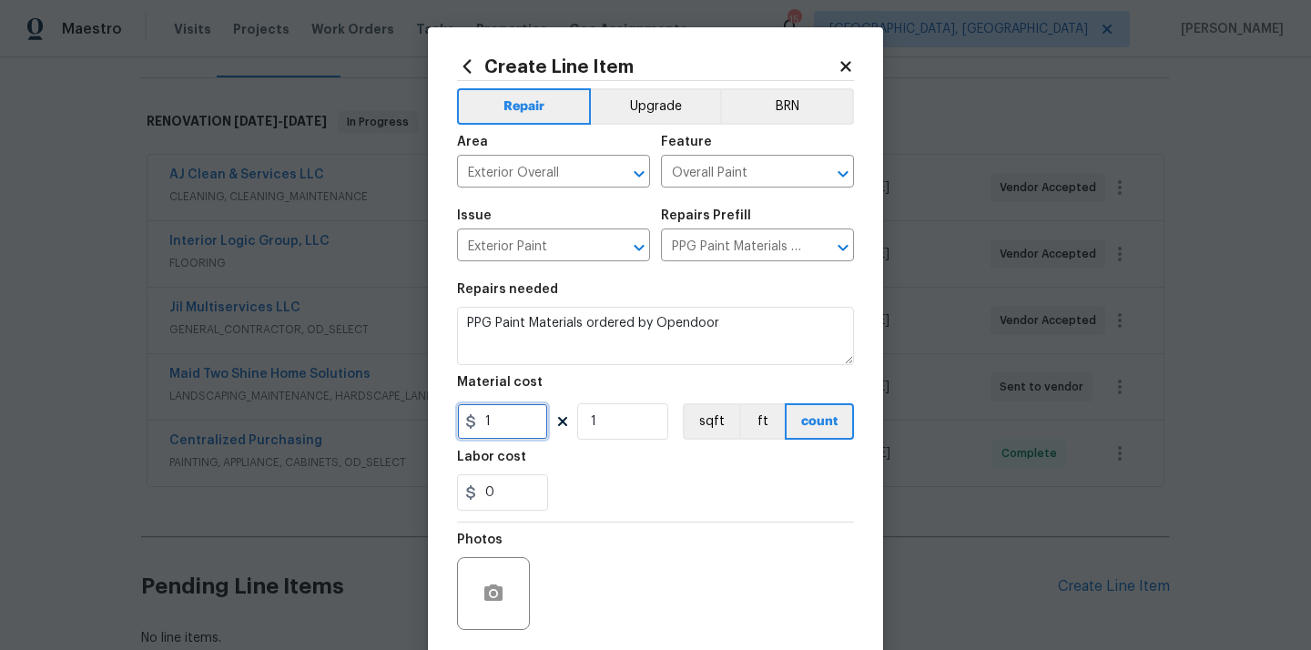
click at [506, 414] on input "1" at bounding box center [502, 421] width 91 height 36
drag, startPoint x: 497, startPoint y: 431, endPoint x: 444, endPoint y: 431, distance: 52.8
click at [444, 431] on div "Create Line Item Repair Upgrade BRN Area Exterior Overall ​ Feature Overall Pai…" at bounding box center [655, 391] width 455 height 729
paste input "206.29"
type input "206.29"
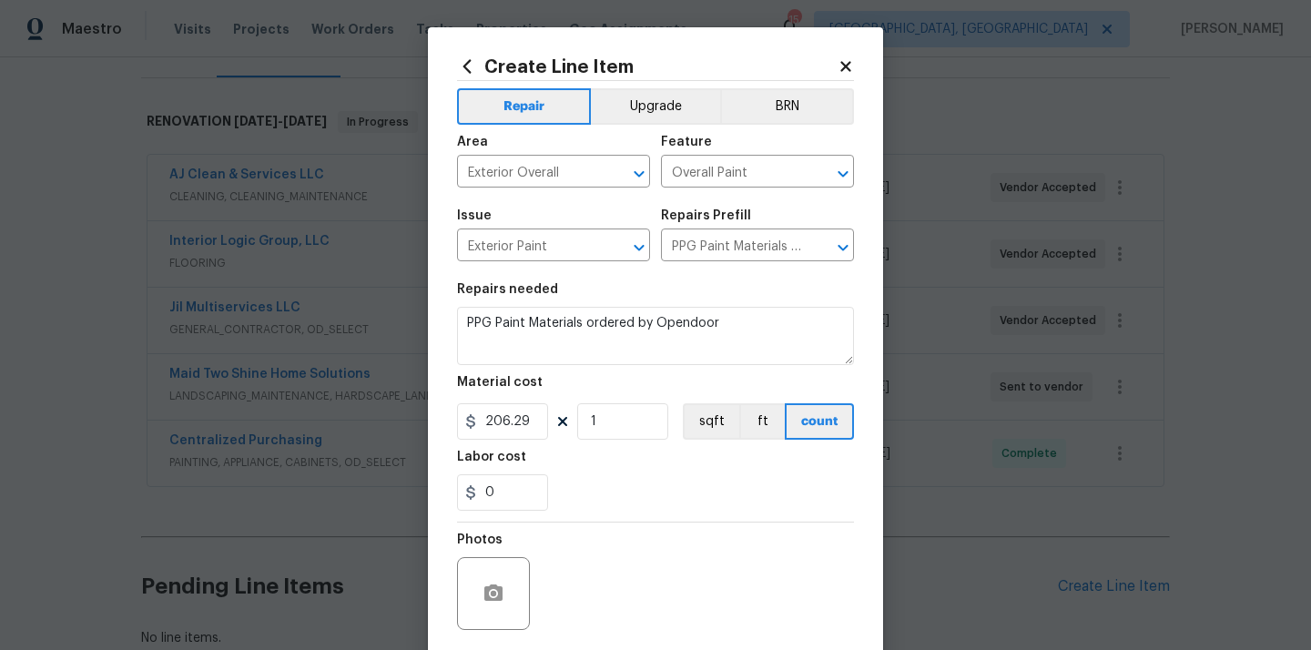
click at [604, 482] on div "0" at bounding box center [655, 492] width 397 height 36
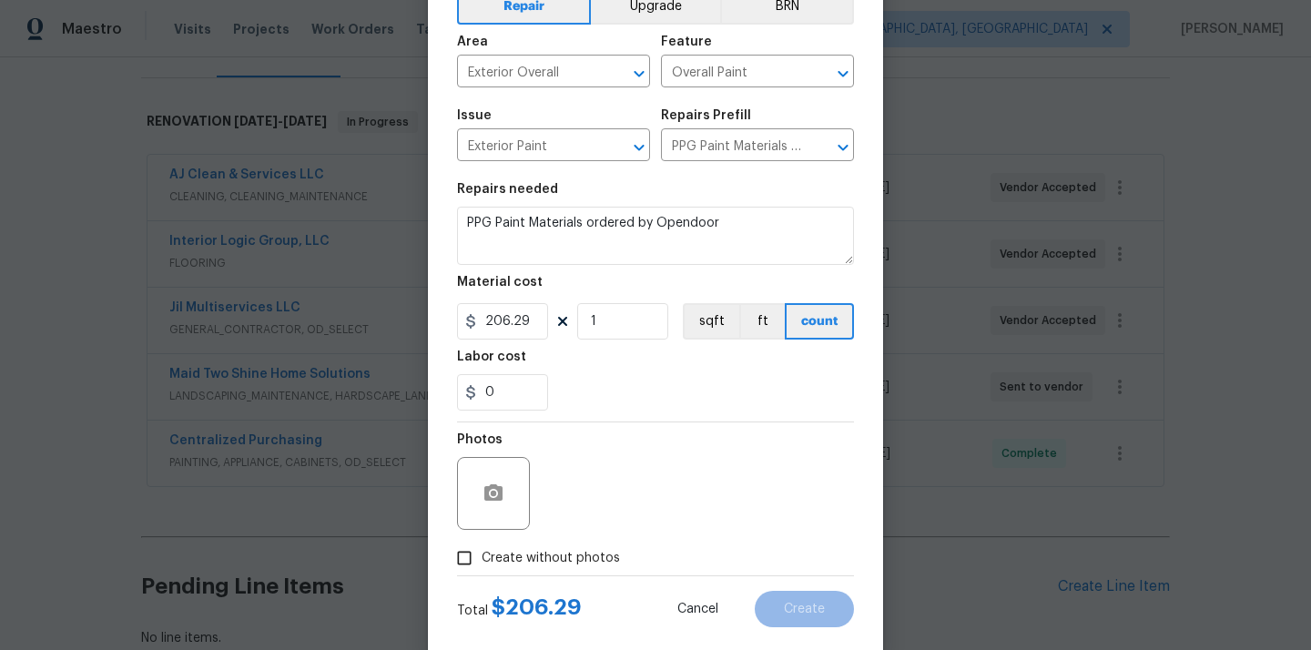
scroll to position [135, 0]
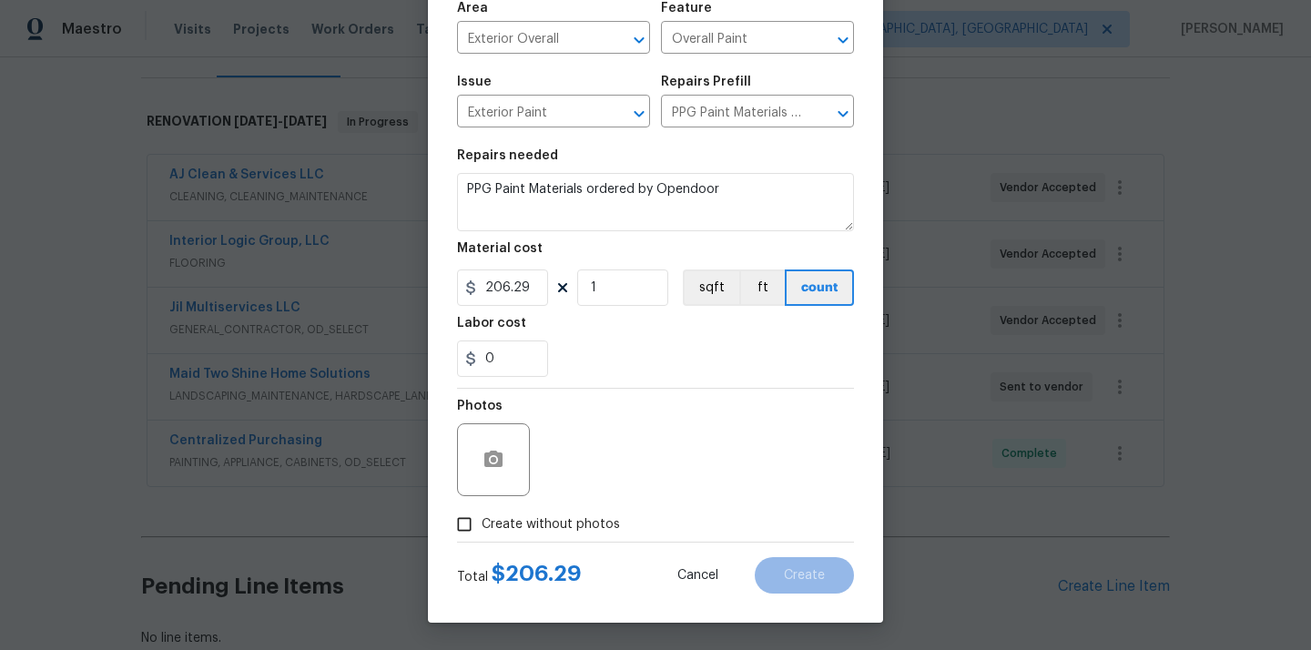
click at [570, 542] on div at bounding box center [655, 542] width 397 height 1
click at [573, 510] on label "Create without photos" at bounding box center [533, 524] width 173 height 35
click at [482, 510] on input "Create without photos" at bounding box center [464, 524] width 35 height 35
checkbox input "true"
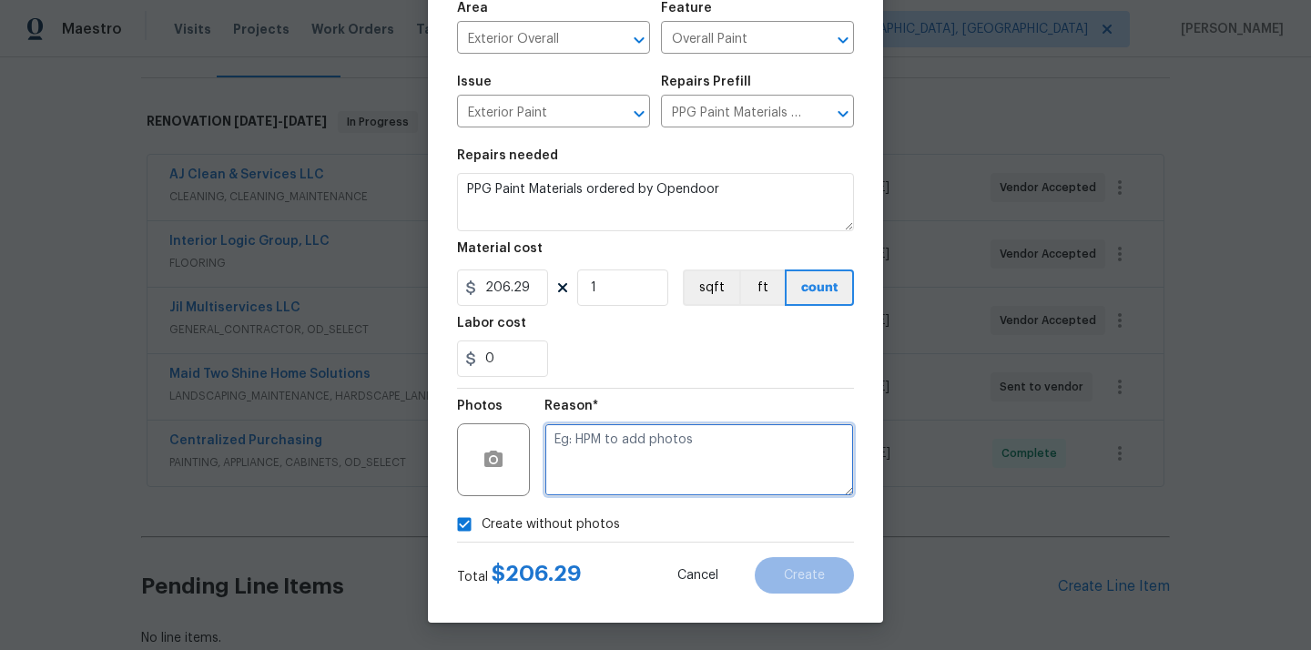
click at [617, 456] on textarea at bounding box center [699, 459] width 310 height 73
type textarea "N/A"
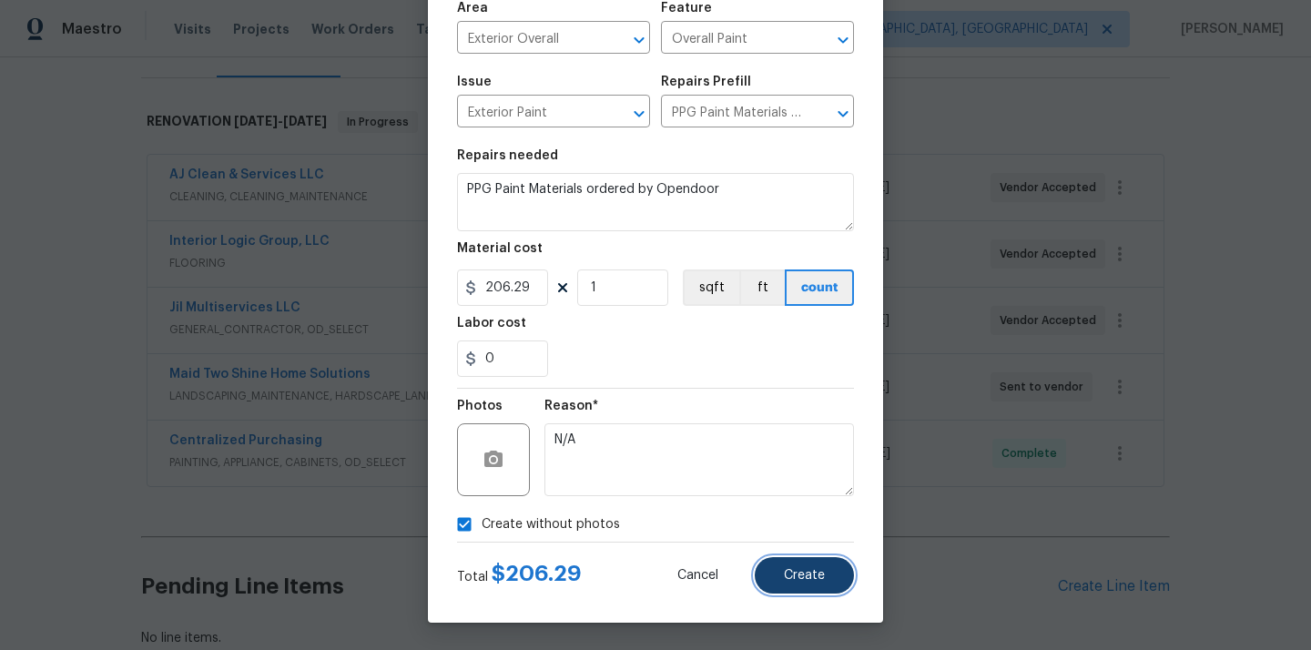
click at [810, 577] on span "Create" at bounding box center [804, 576] width 41 height 14
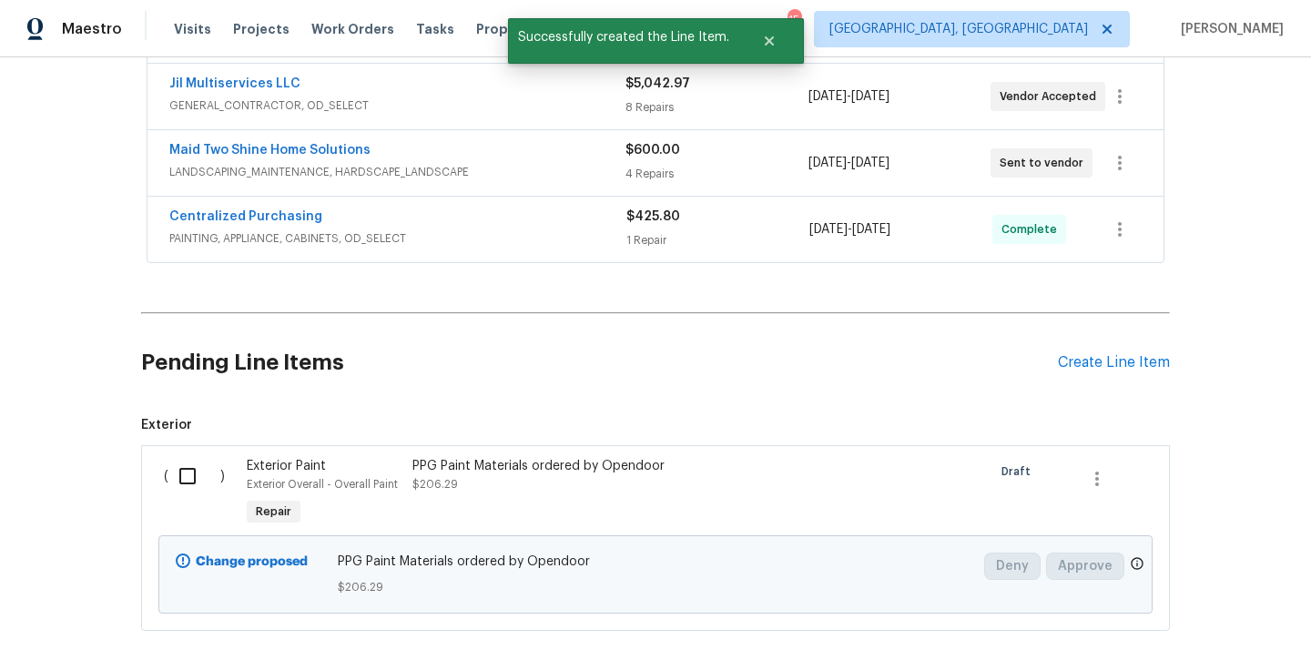
scroll to position [512, 0]
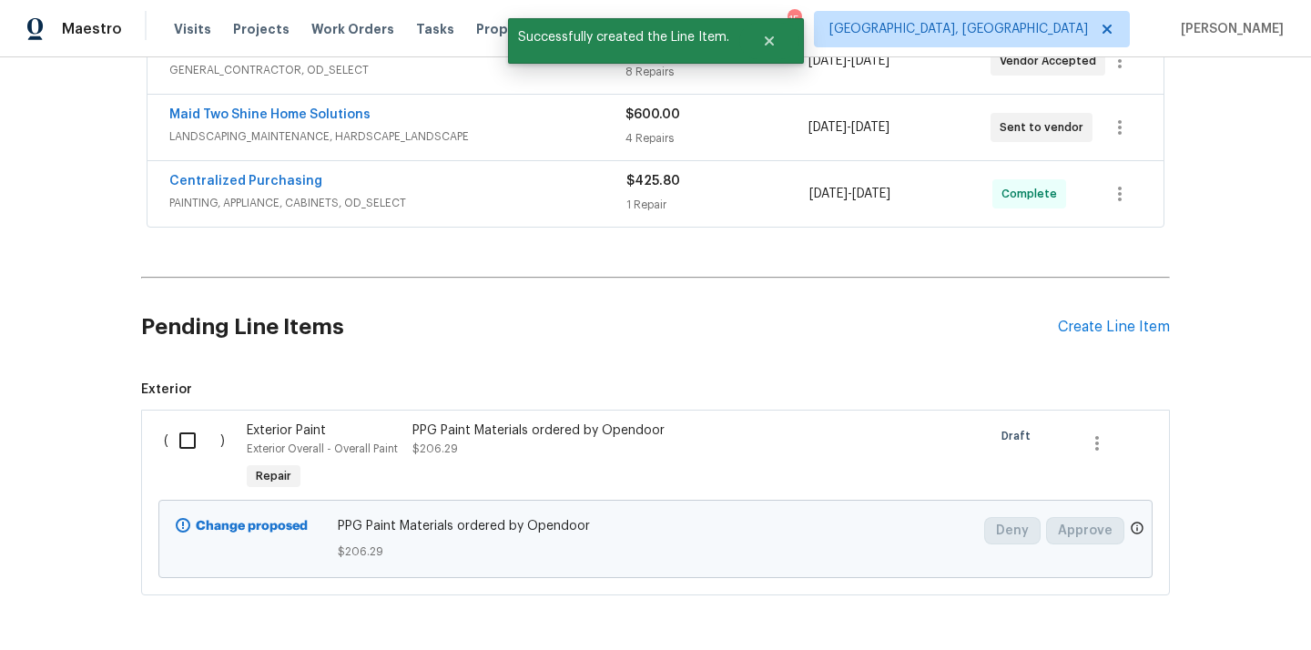
click at [194, 436] on input "checkbox" at bounding box center [194, 440] width 52 height 38
checkbox input "true"
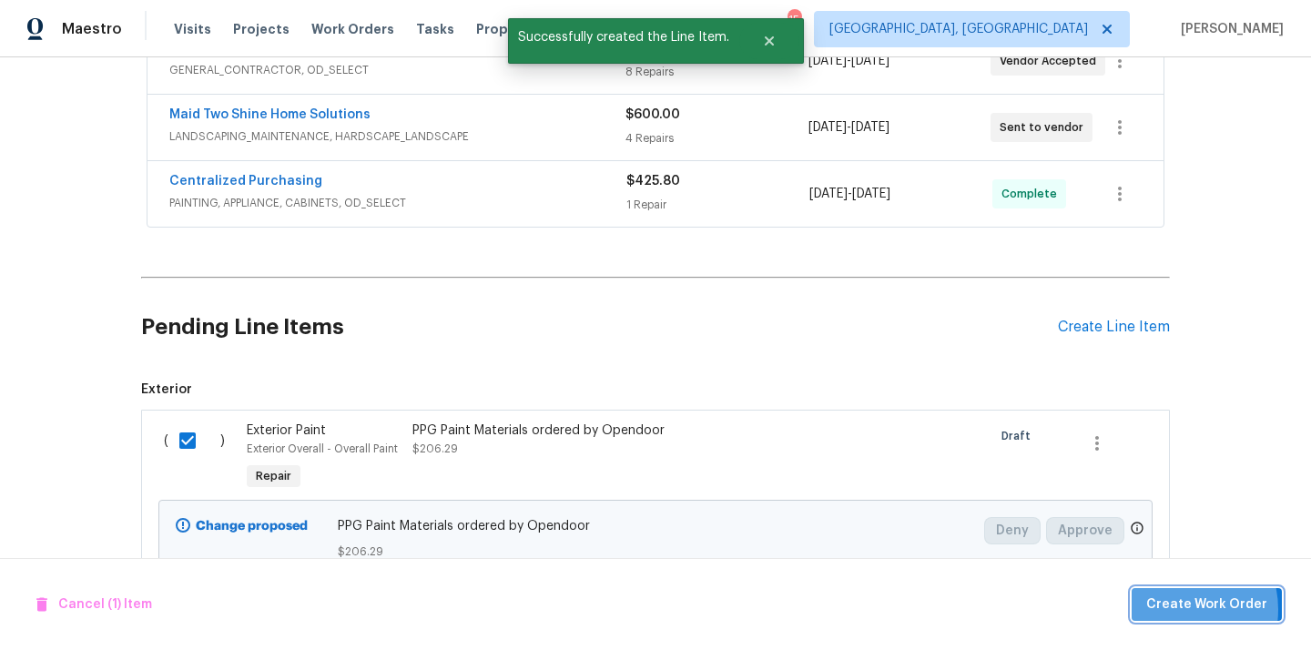
click at [1176, 609] on span "Create Work Order" at bounding box center [1206, 605] width 121 height 23
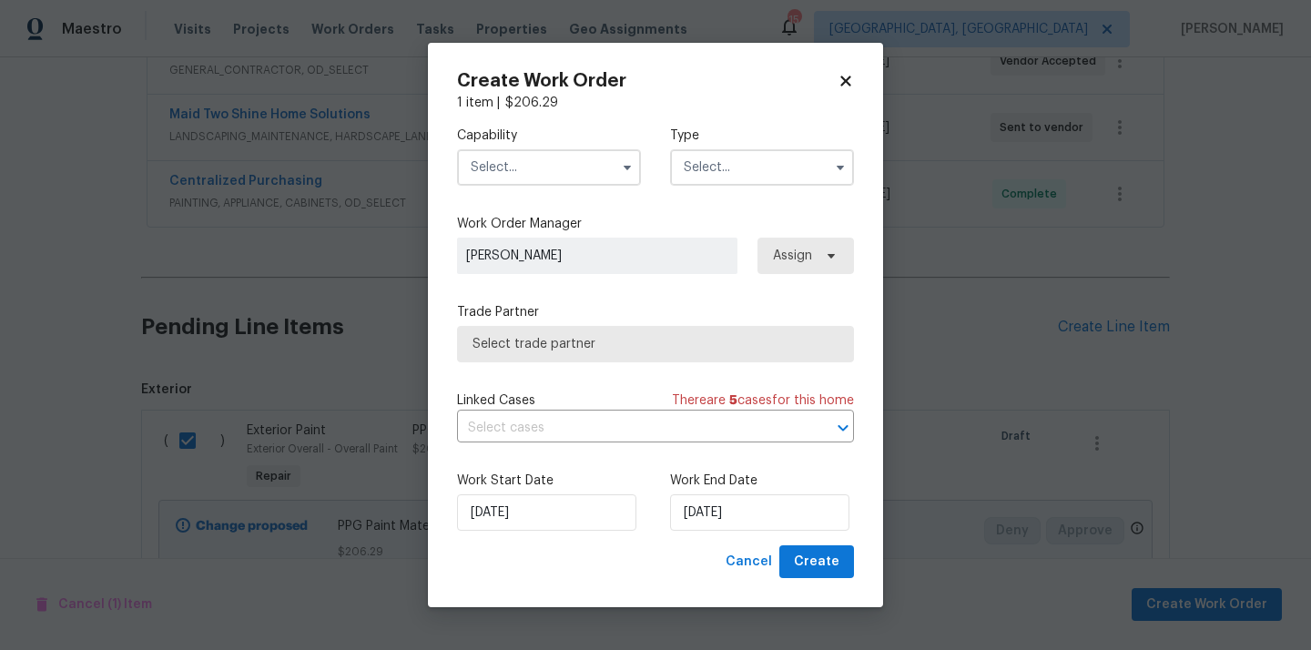
click at [568, 179] on input "text" at bounding box center [549, 167] width 184 height 36
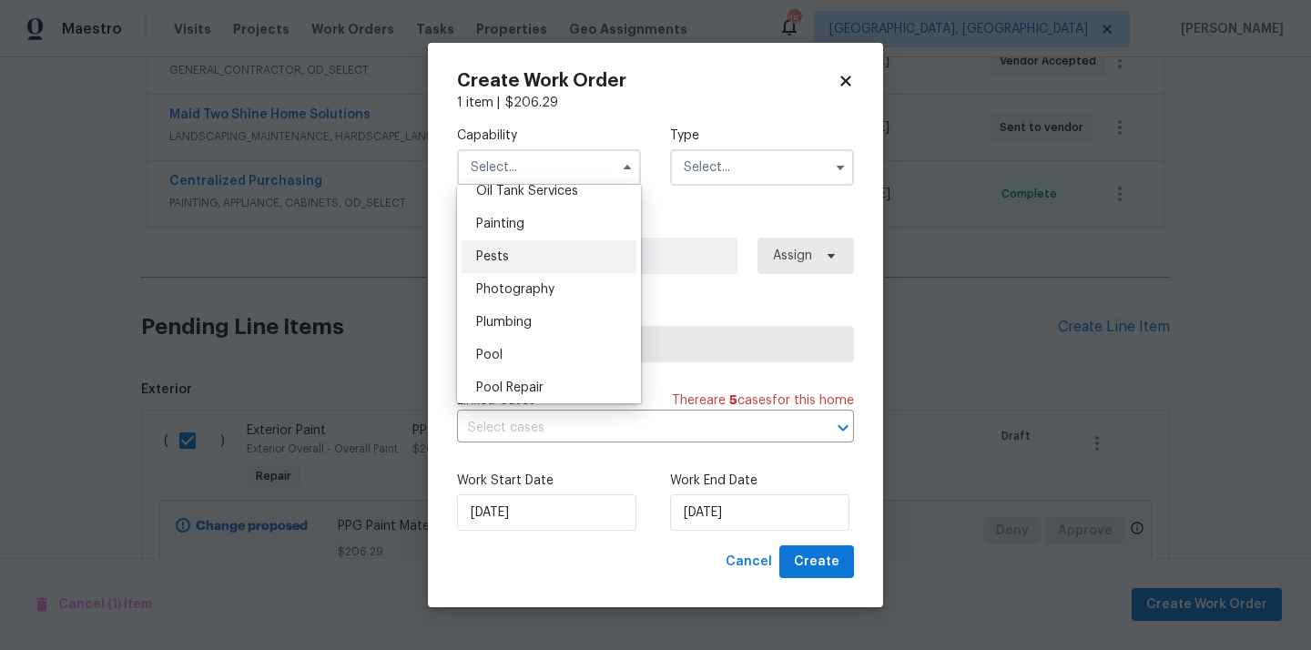
scroll to position [1500, 0]
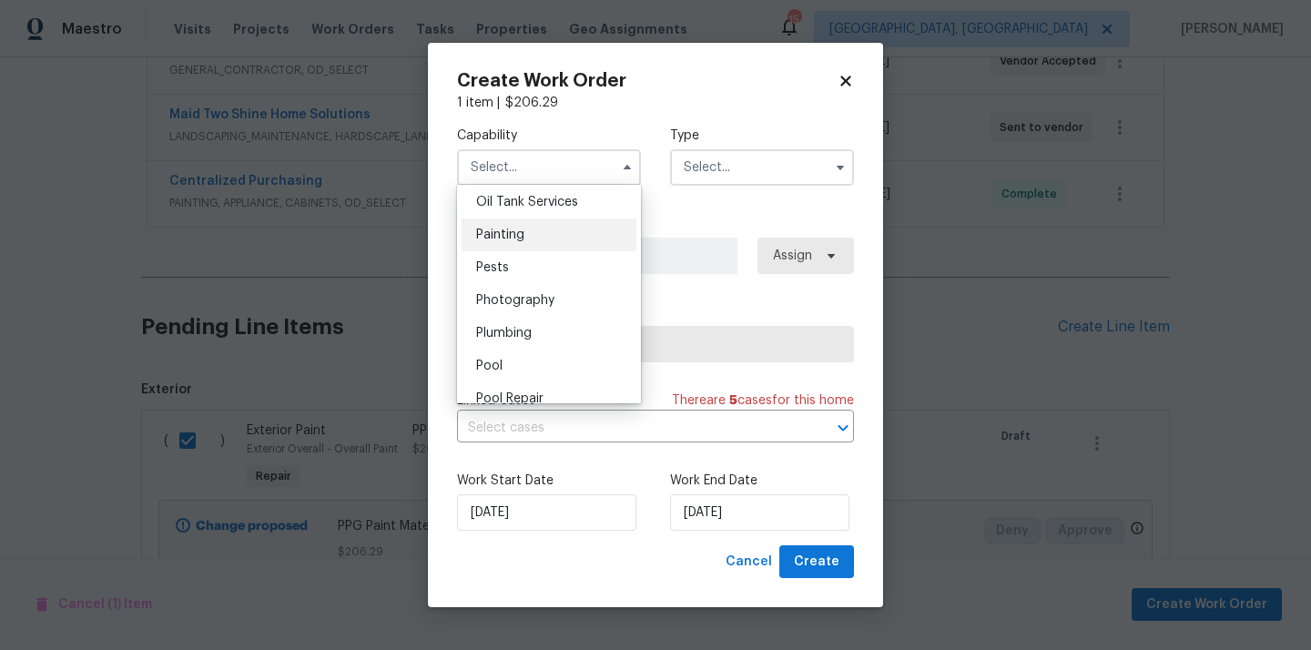
click at [548, 240] on div "Painting" at bounding box center [549, 234] width 175 height 33
type input "Painting"
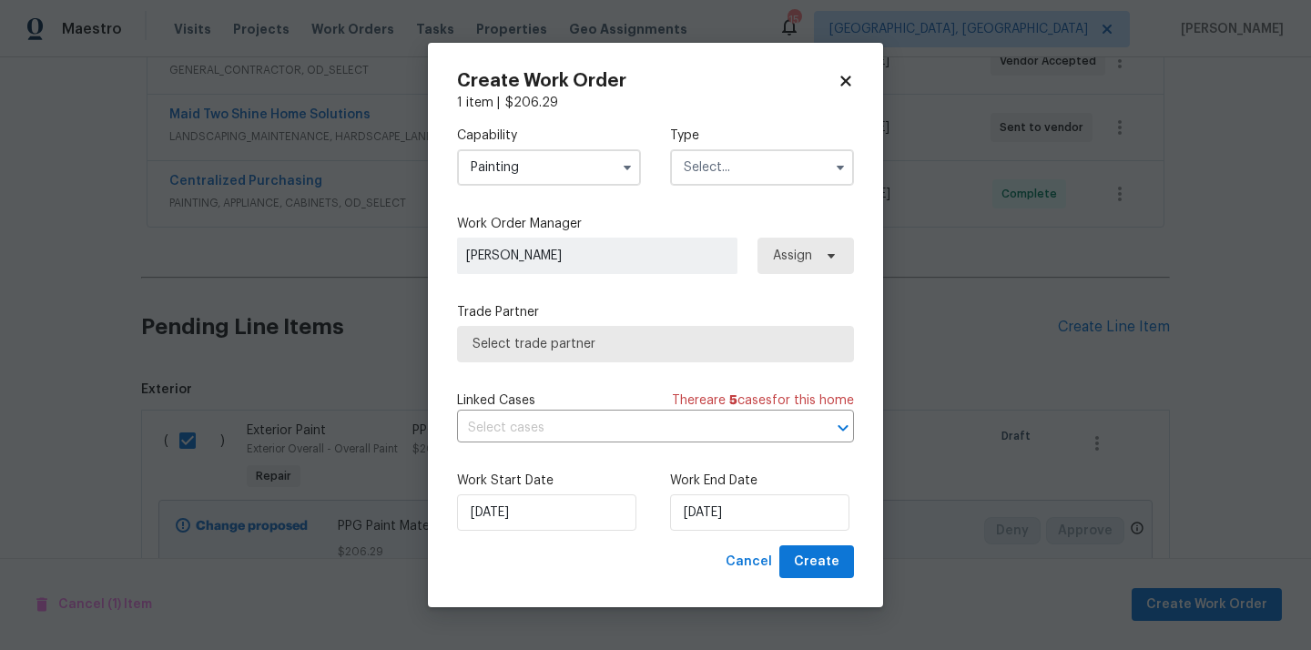
click at [761, 162] on input "text" at bounding box center [762, 167] width 184 height 36
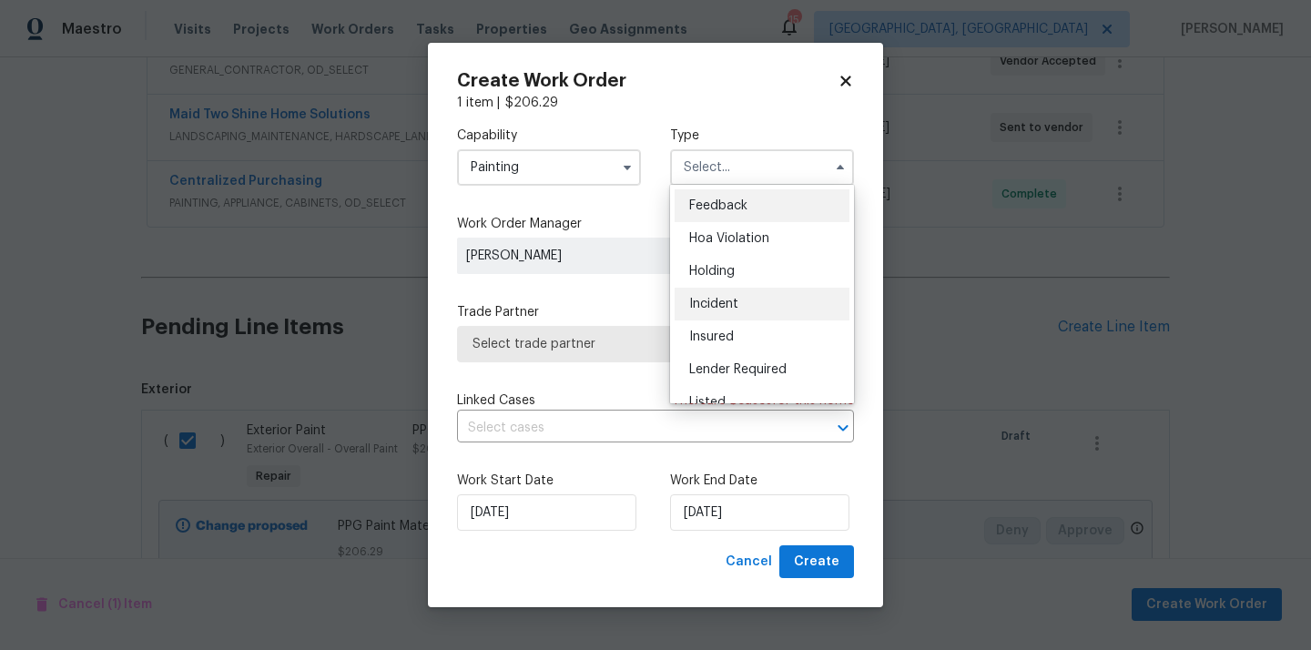
scroll to position [413, 0]
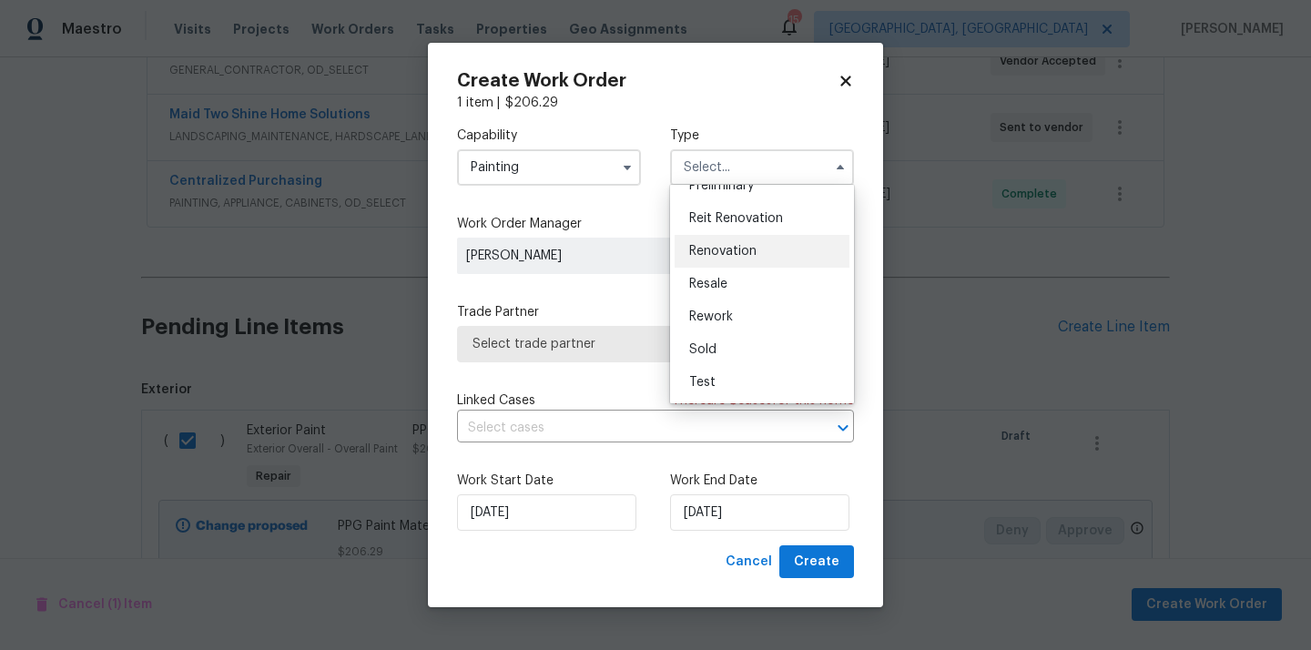
click at [737, 260] on div "Renovation" at bounding box center [762, 251] width 175 height 33
type input "Renovation"
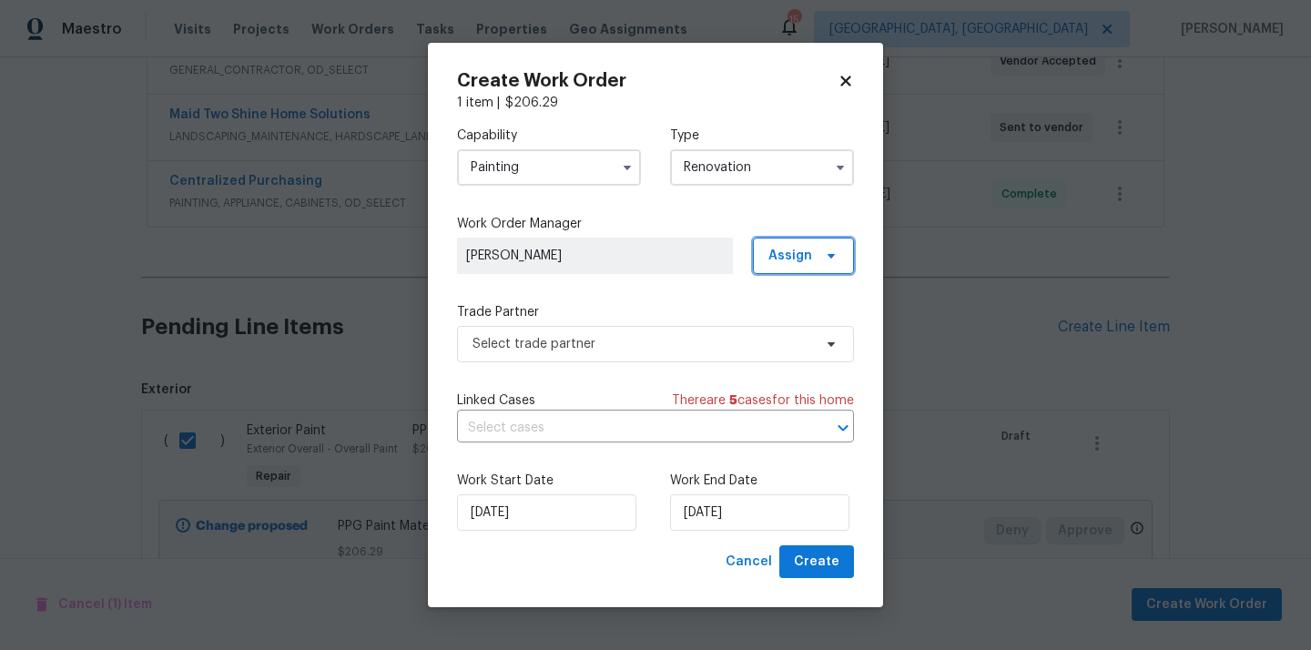
click at [819, 270] on span "Assign" at bounding box center [803, 256] width 101 height 36
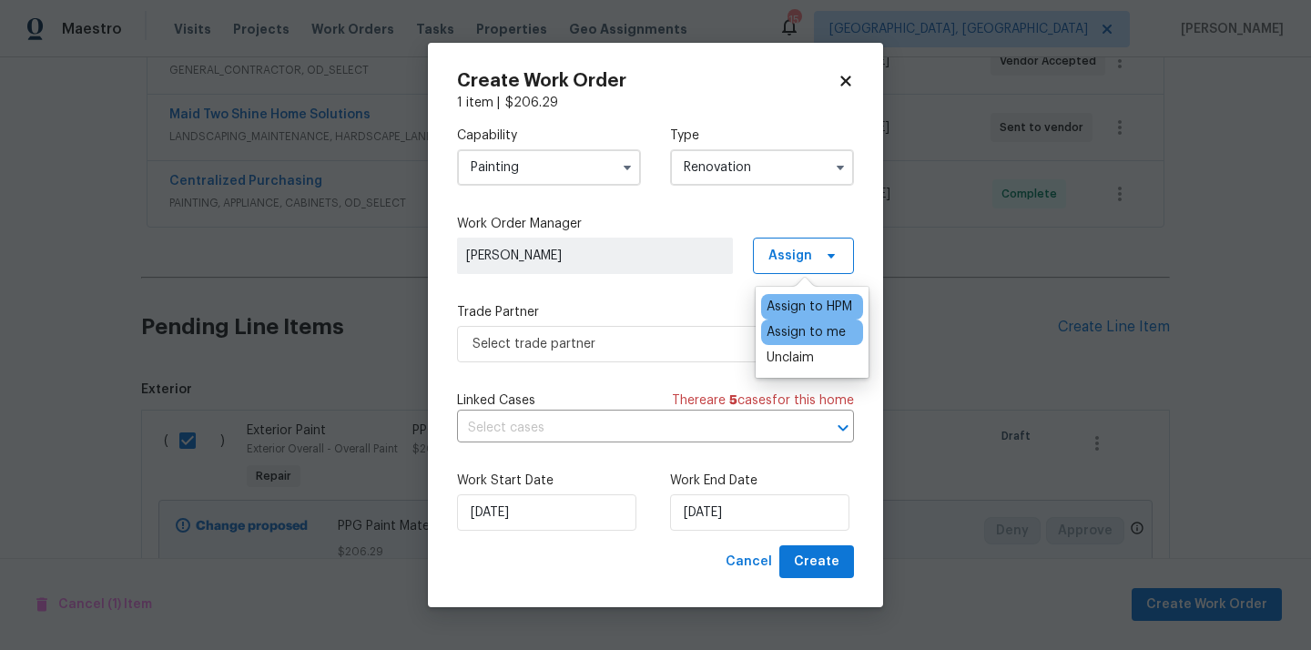
click at [793, 327] on div "Assign to me" at bounding box center [805, 332] width 79 height 18
click at [604, 336] on span "Select trade partner" at bounding box center [642, 344] width 340 height 18
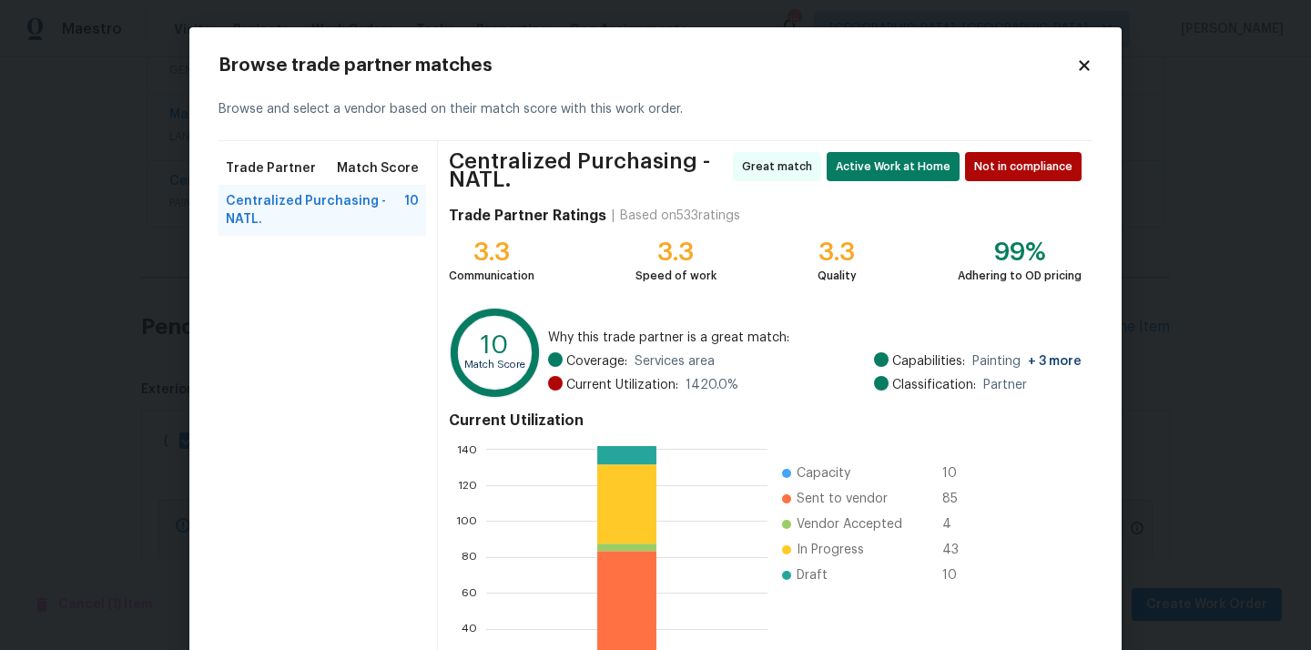
scroll to position [160, 0]
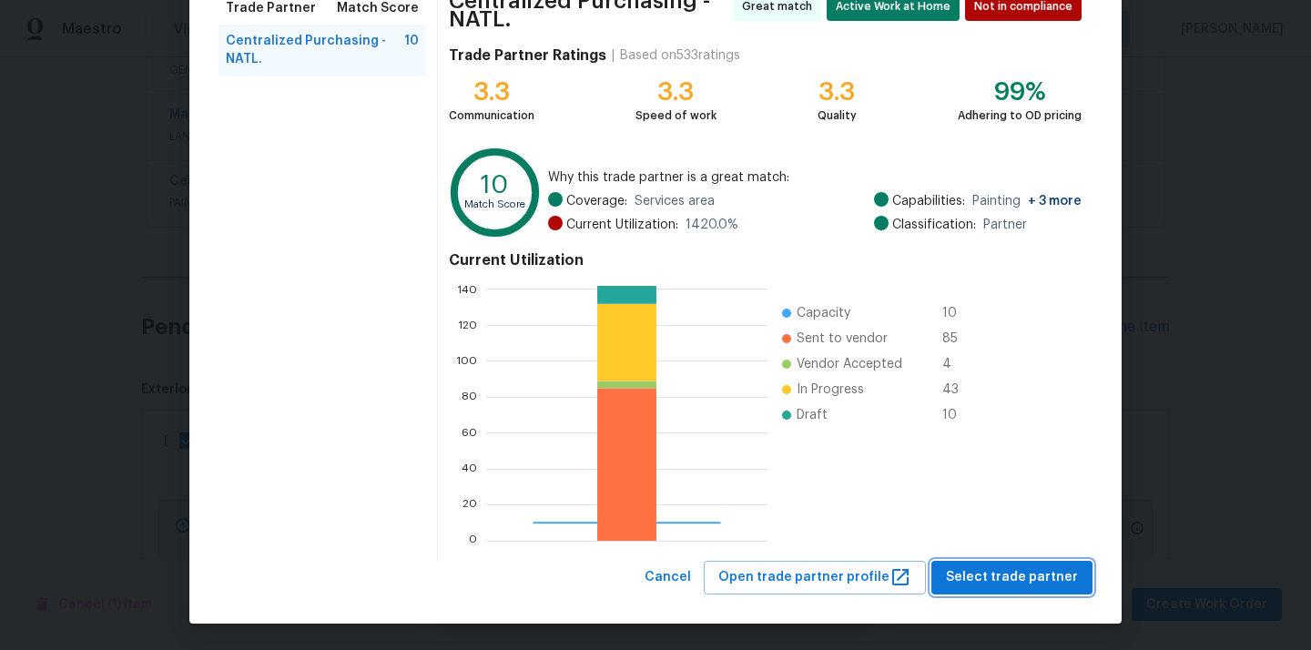
click at [1001, 583] on span "Select trade partner" at bounding box center [1012, 577] width 132 height 23
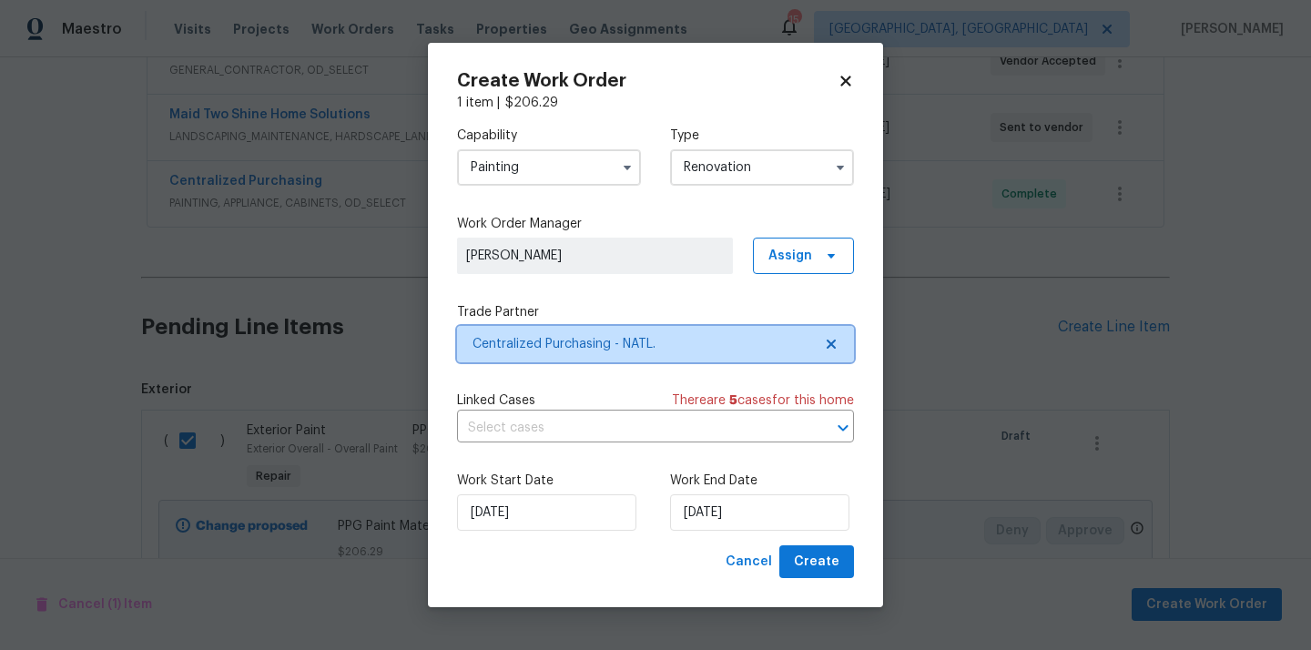
scroll to position [0, 0]
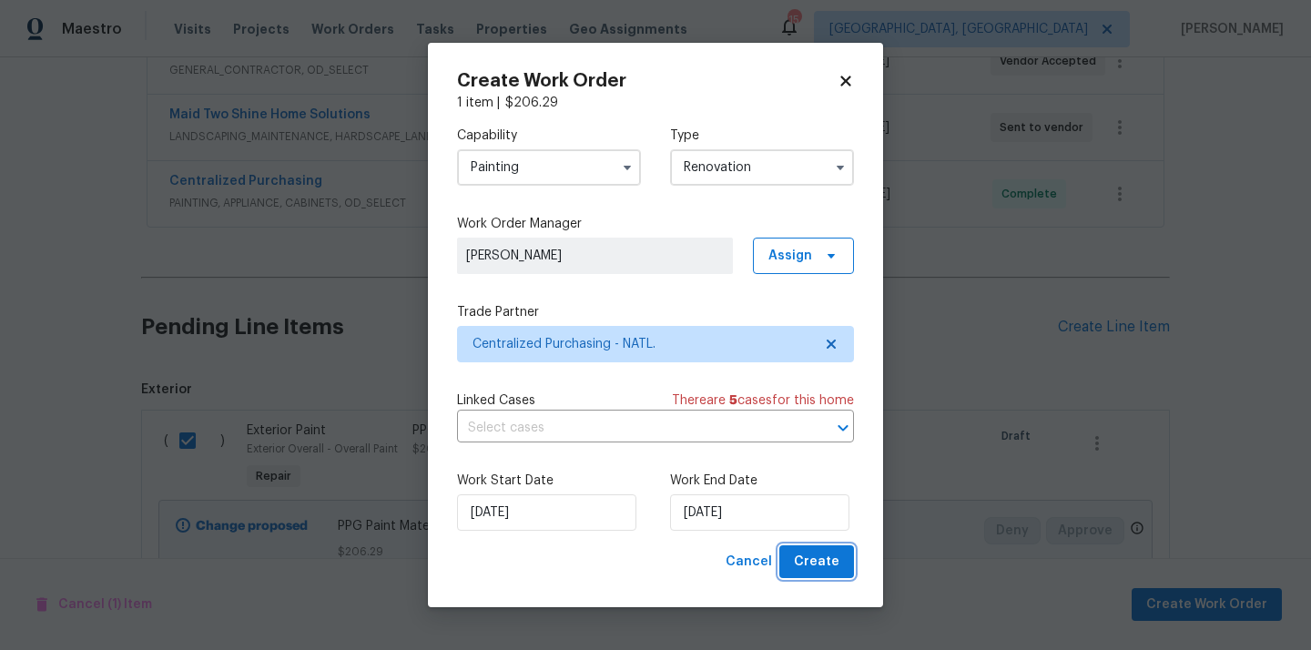
click at [812, 555] on span "Create" at bounding box center [817, 562] width 46 height 23
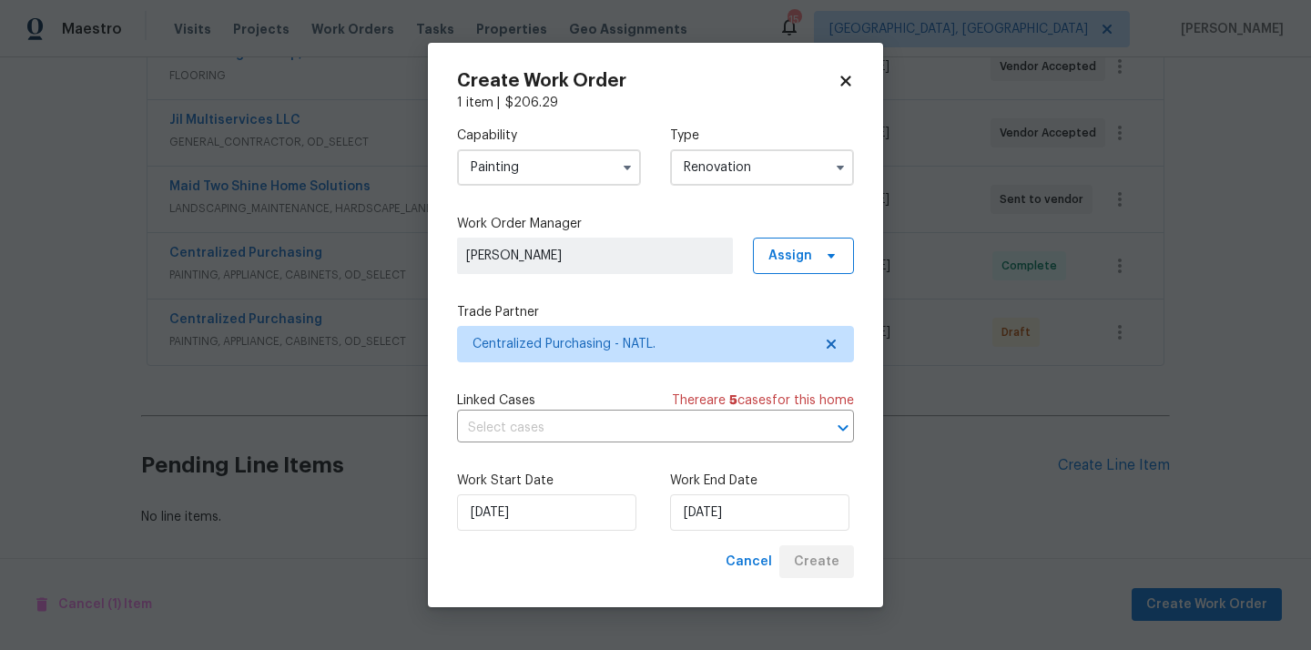
scroll to position [440, 0]
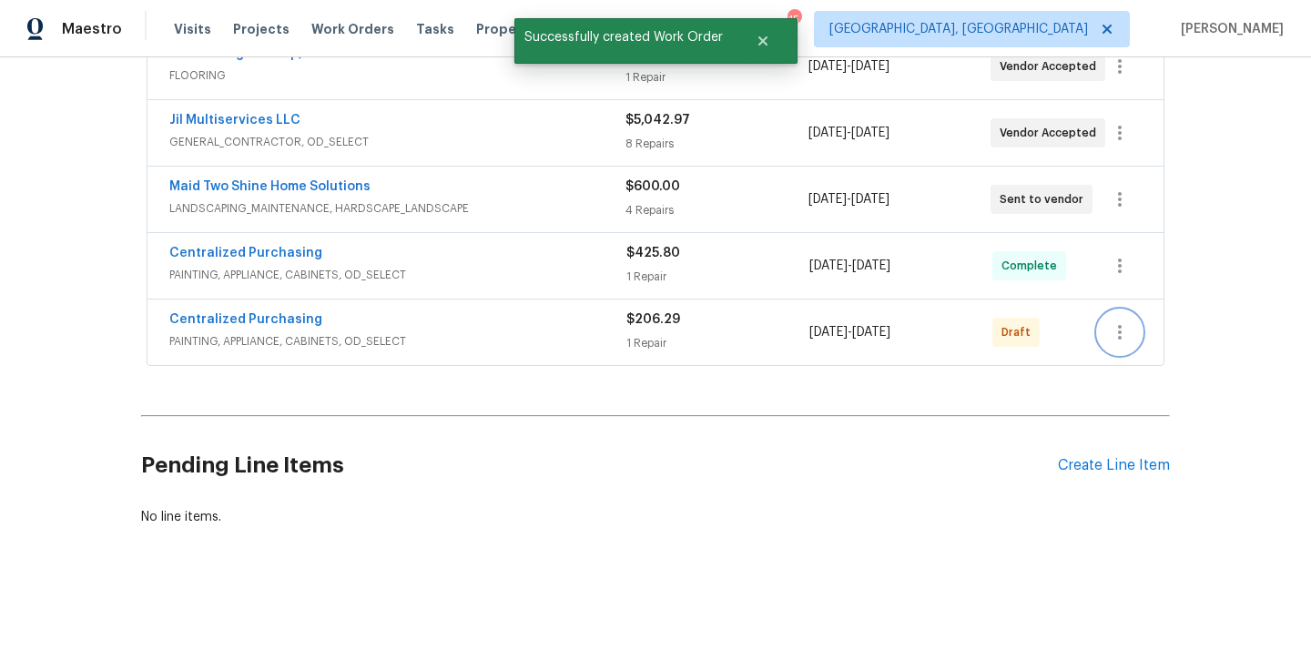
click at [1113, 324] on icon "button" at bounding box center [1120, 332] width 22 height 22
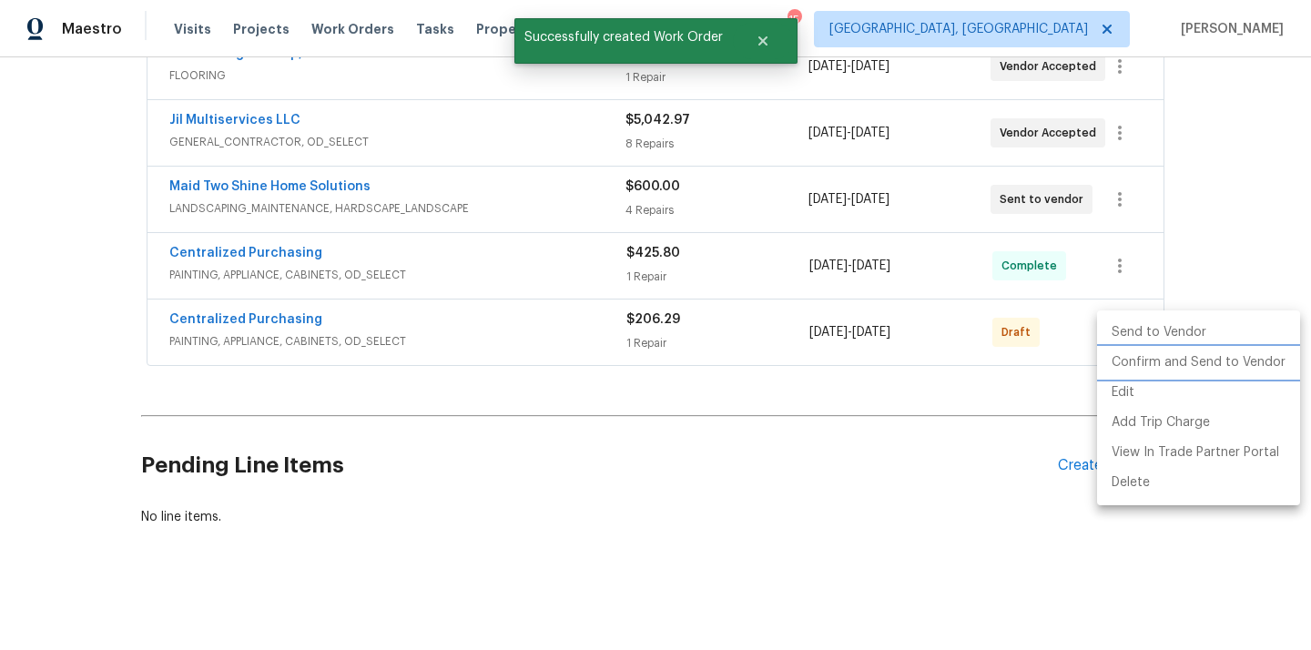
click at [1121, 358] on li "Confirm and Send to Vendor" at bounding box center [1198, 363] width 203 height 30
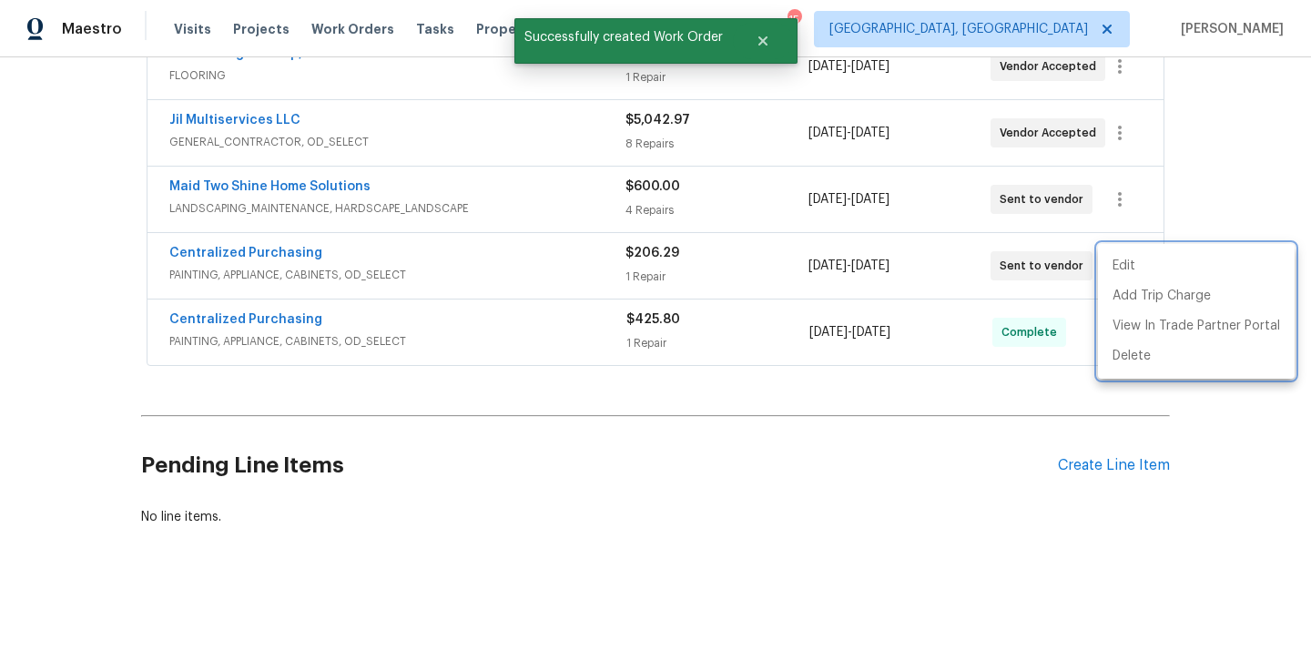
click at [487, 260] on div at bounding box center [655, 325] width 1311 height 650
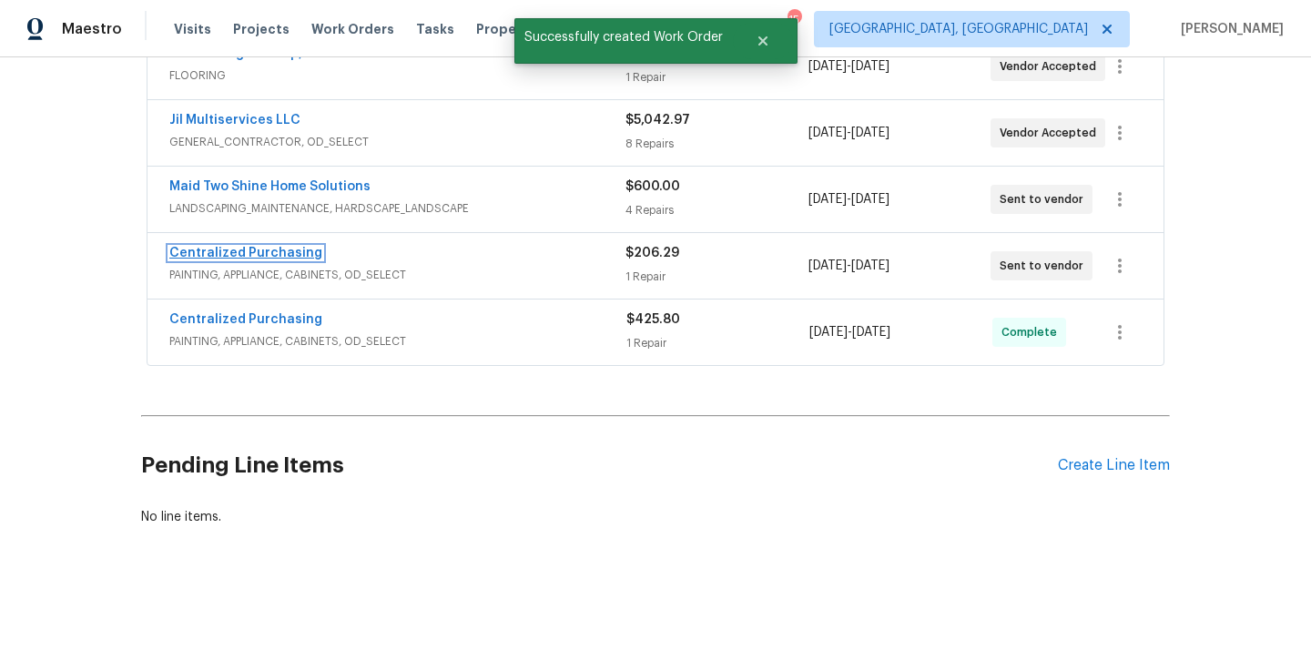
click at [264, 256] on link "Centralized Purchasing" at bounding box center [245, 253] width 153 height 13
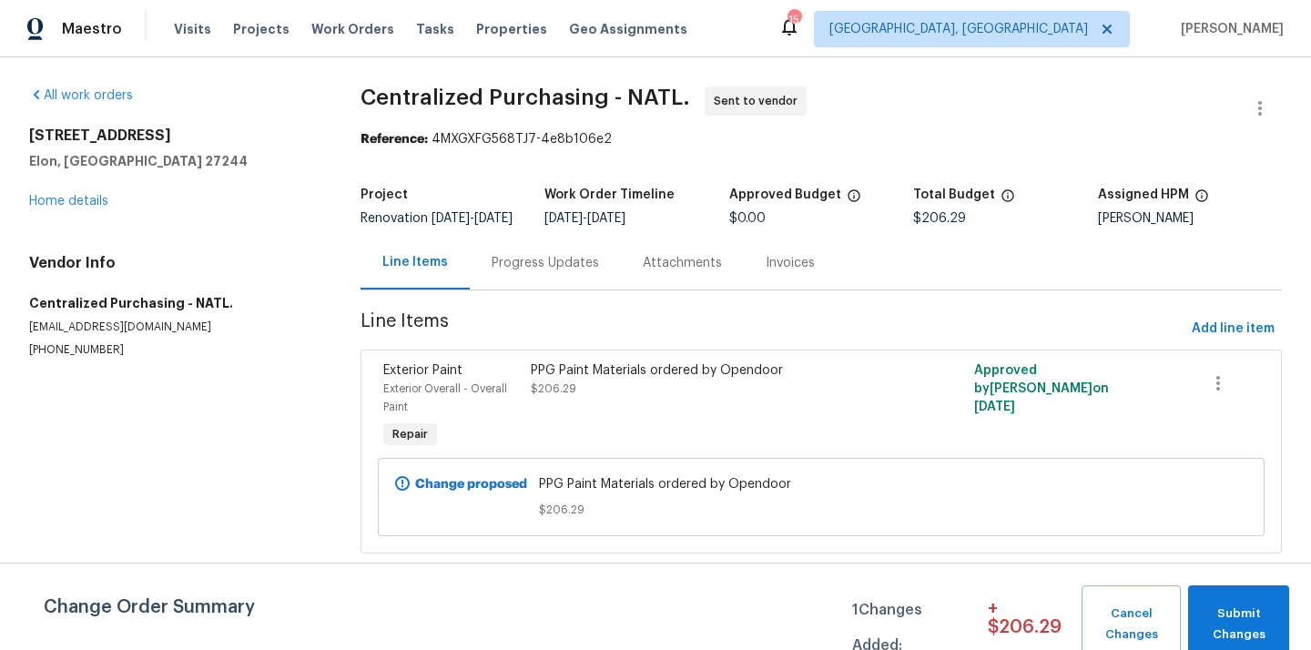
click at [1065, 5] on div "Maestro Visits Projects Work Orders Tasks Properties Geo Assignments [STREET_AD…" at bounding box center [655, 28] width 1311 height 57
click at [1062, 15] on span "[GEOGRAPHIC_DATA], [GEOGRAPHIC_DATA]" at bounding box center [972, 29] width 316 height 36
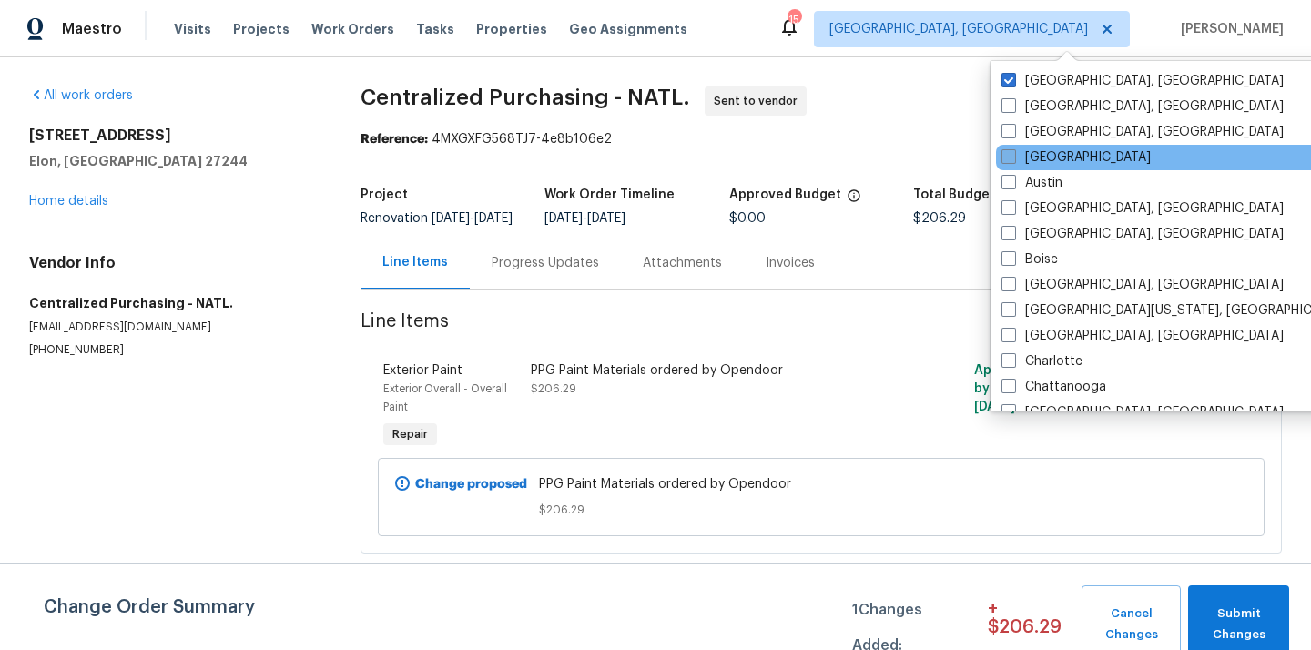
click at [1042, 157] on label "[GEOGRAPHIC_DATA]" at bounding box center [1075, 157] width 149 height 18
click at [1013, 157] on input "[GEOGRAPHIC_DATA]" at bounding box center [1007, 154] width 12 height 12
checkbox input "true"
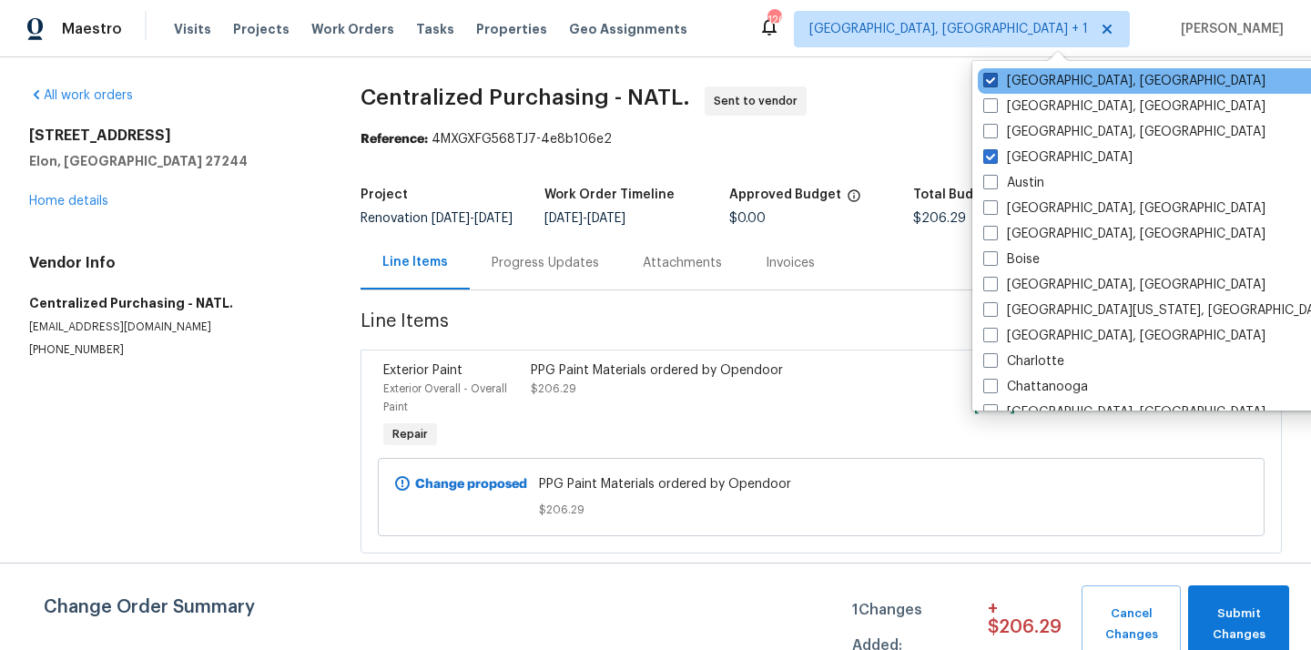
click at [1031, 82] on label "[GEOGRAPHIC_DATA], [GEOGRAPHIC_DATA]" at bounding box center [1124, 81] width 282 height 18
click at [995, 82] on input "[GEOGRAPHIC_DATA], [GEOGRAPHIC_DATA]" at bounding box center [989, 78] width 12 height 12
checkbox input "false"
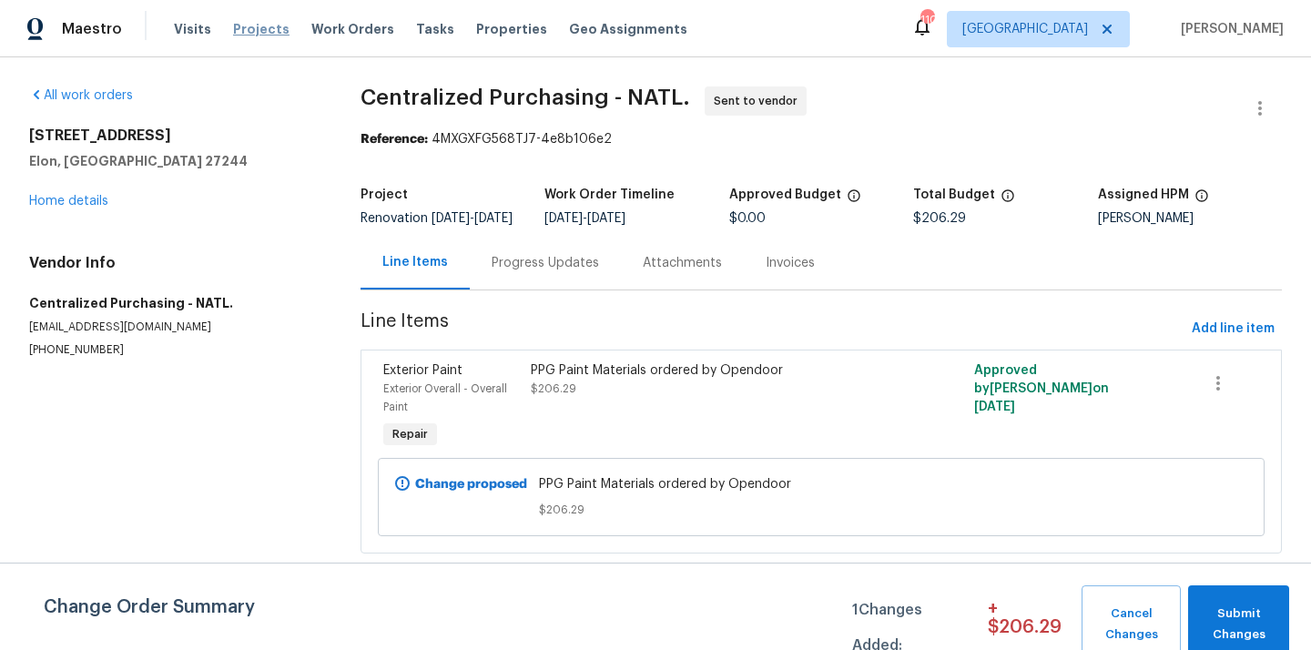
click at [255, 25] on span "Projects" at bounding box center [261, 29] width 56 height 18
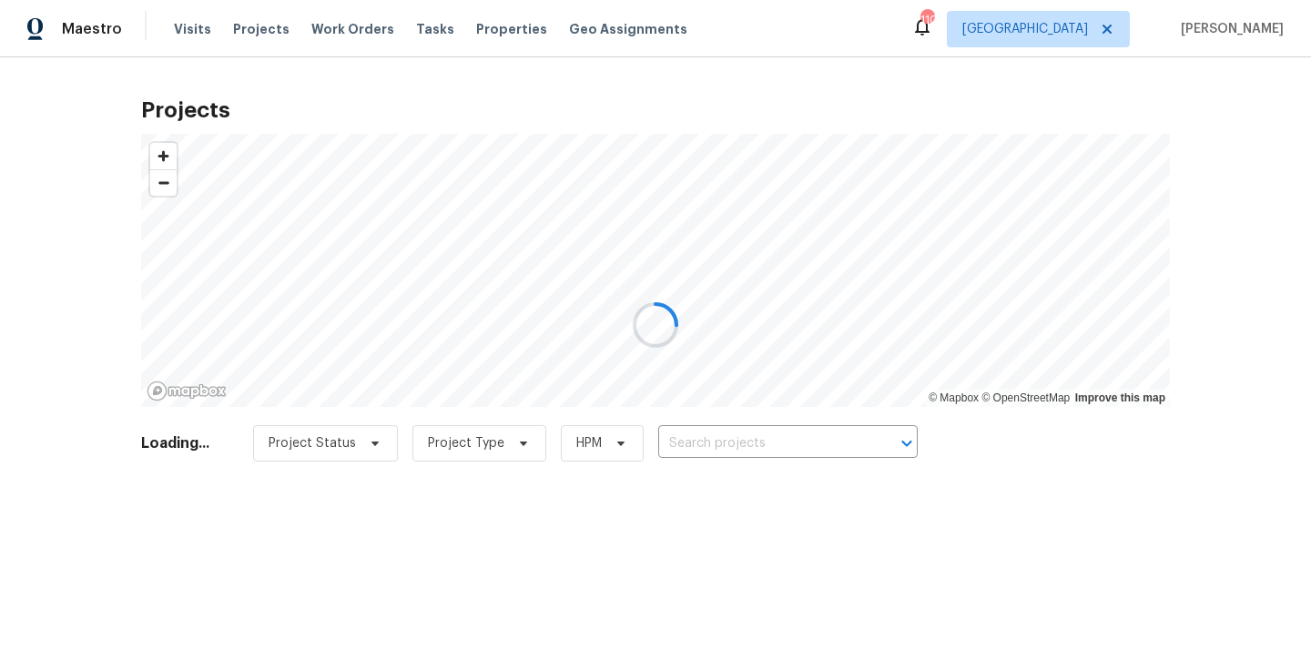
click at [793, 457] on div at bounding box center [655, 325] width 1311 height 650
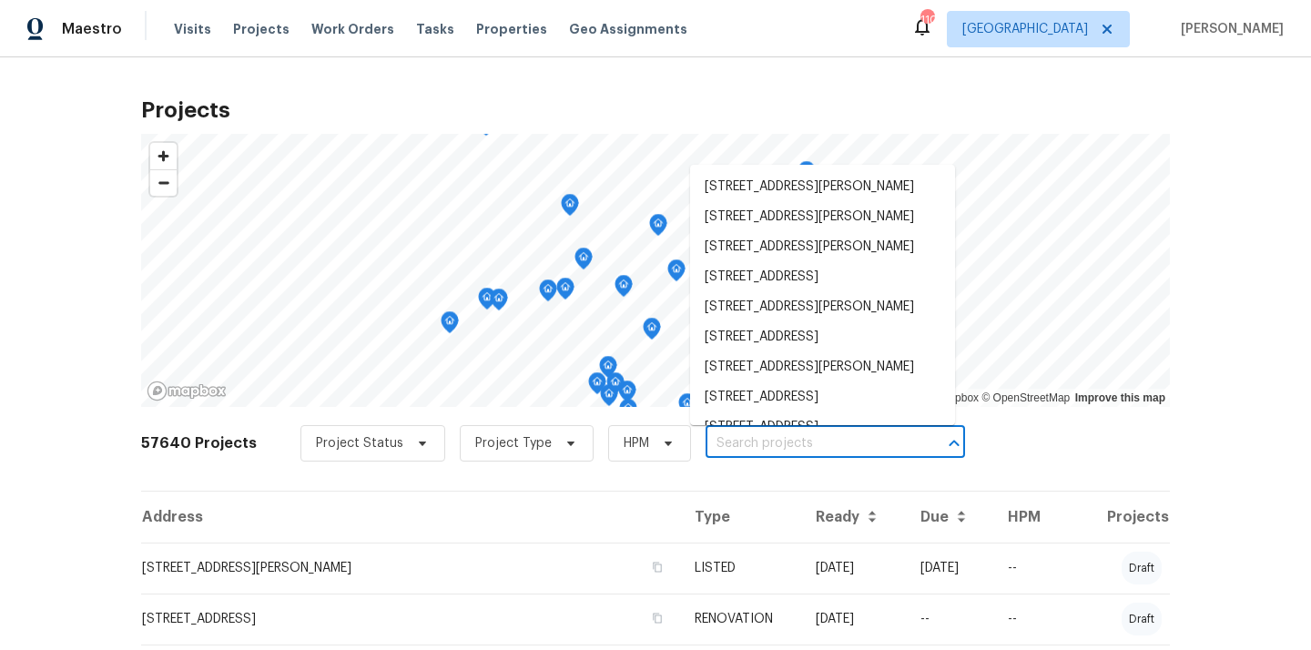
click at [793, 457] on input "text" at bounding box center [810, 444] width 208 height 28
paste input "[STREET_ADDRESS][PERSON_NAME]"
type input "[STREET_ADDRESS][PERSON_NAME]"
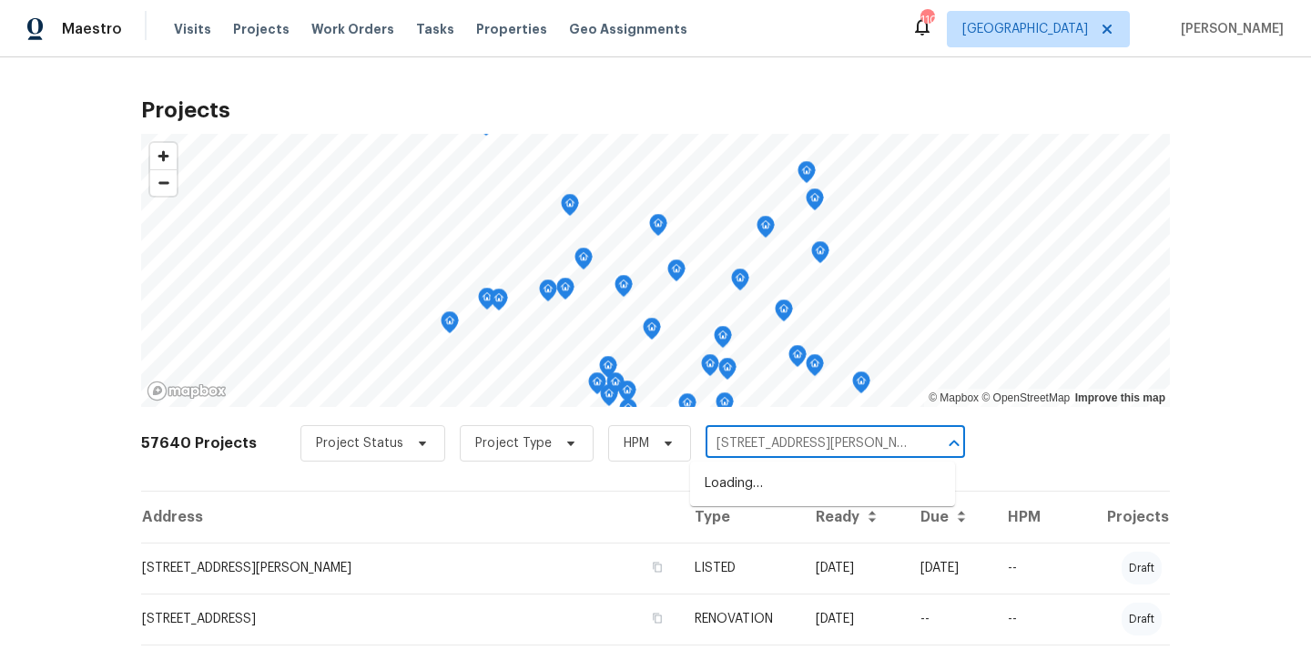
scroll to position [0, 51]
click at [775, 484] on li "[STREET_ADDRESS]" at bounding box center [822, 484] width 265 height 30
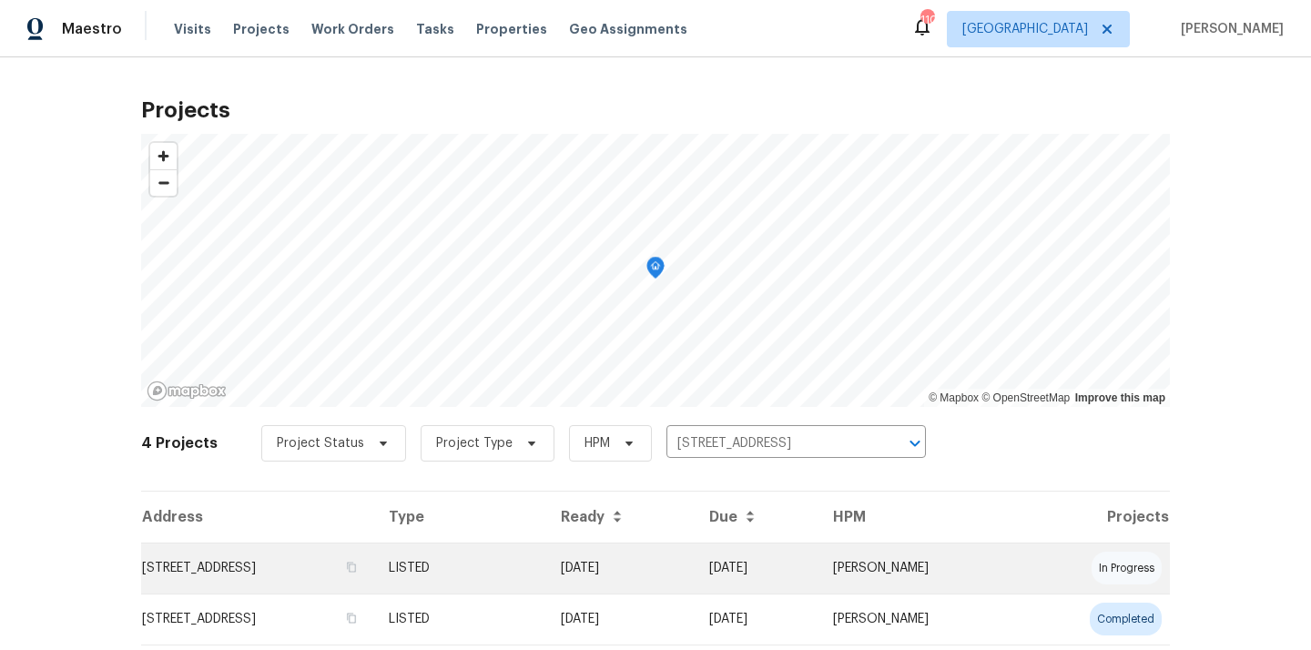
click at [374, 555] on td "[STREET_ADDRESS]" at bounding box center [257, 568] width 233 height 51
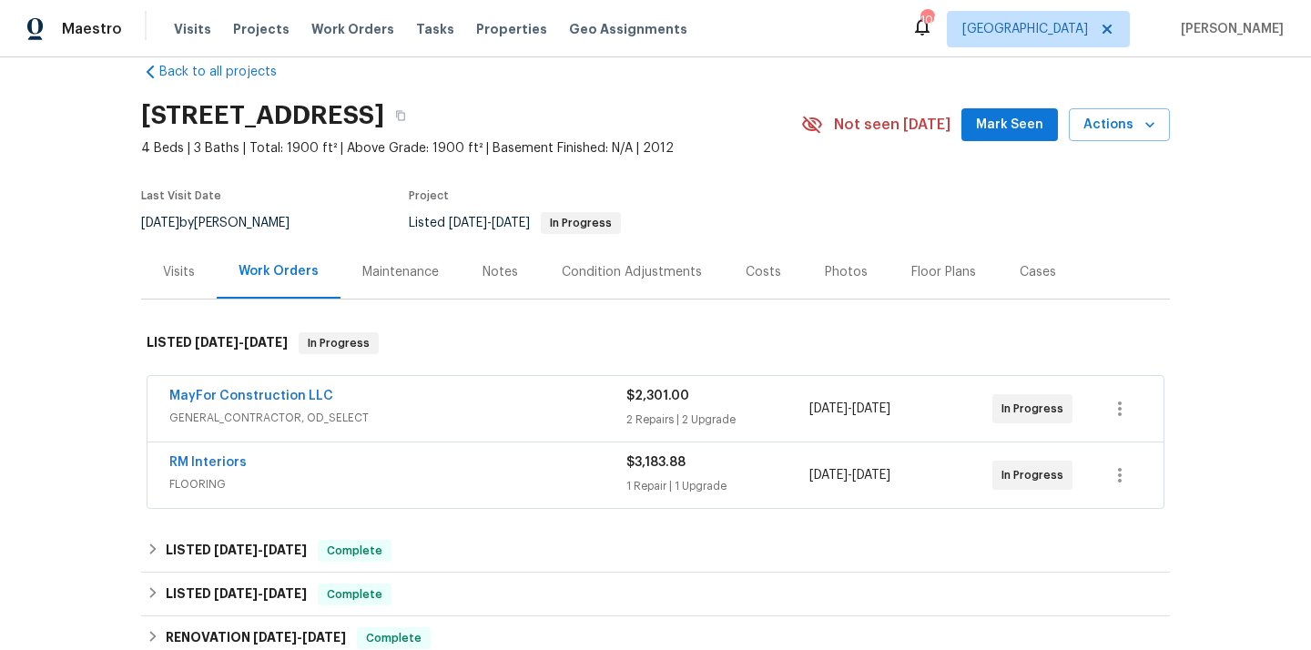
scroll to position [320, 0]
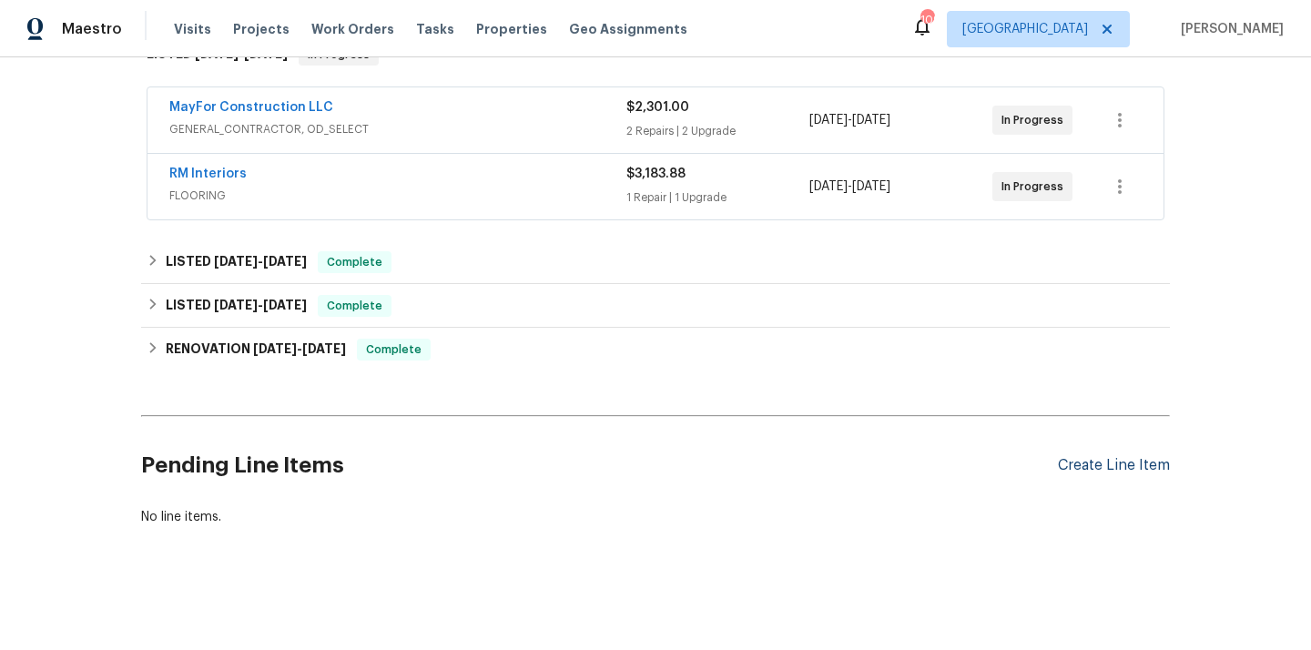
click at [1084, 466] on div "Create Line Item" at bounding box center [1114, 465] width 112 height 17
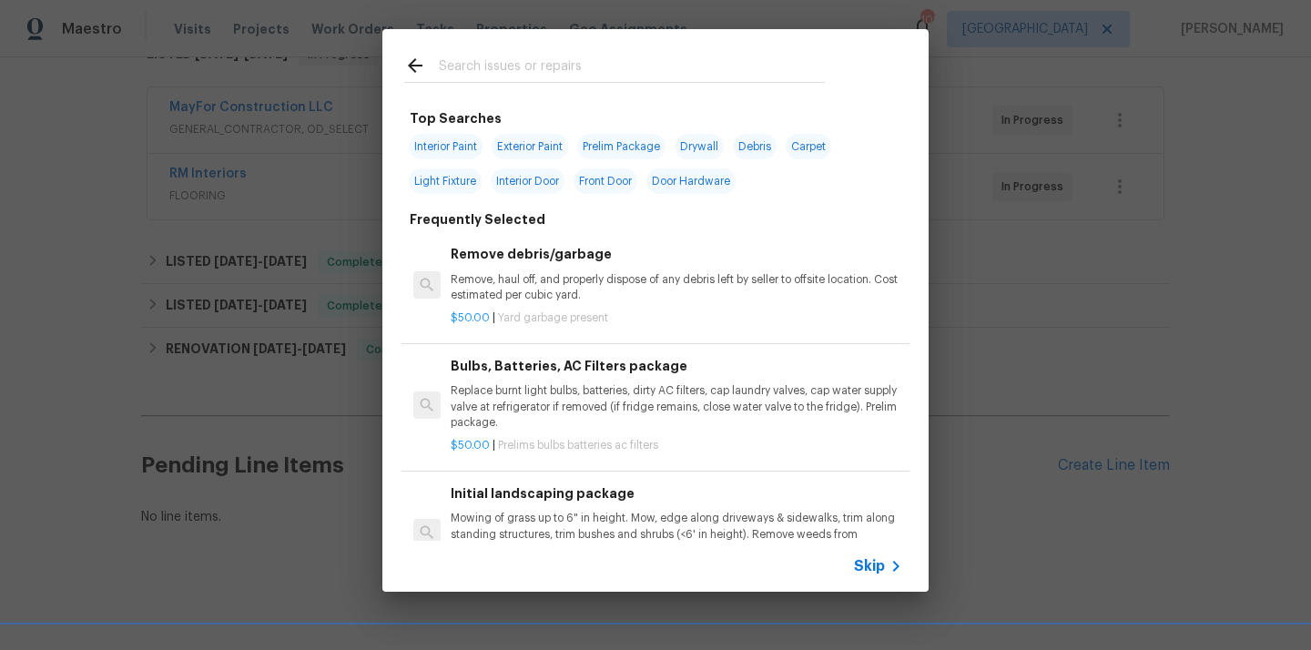
click at [681, 88] on div at bounding box center [614, 65] width 464 height 72
click at [675, 64] on input "text" at bounding box center [632, 68] width 386 height 27
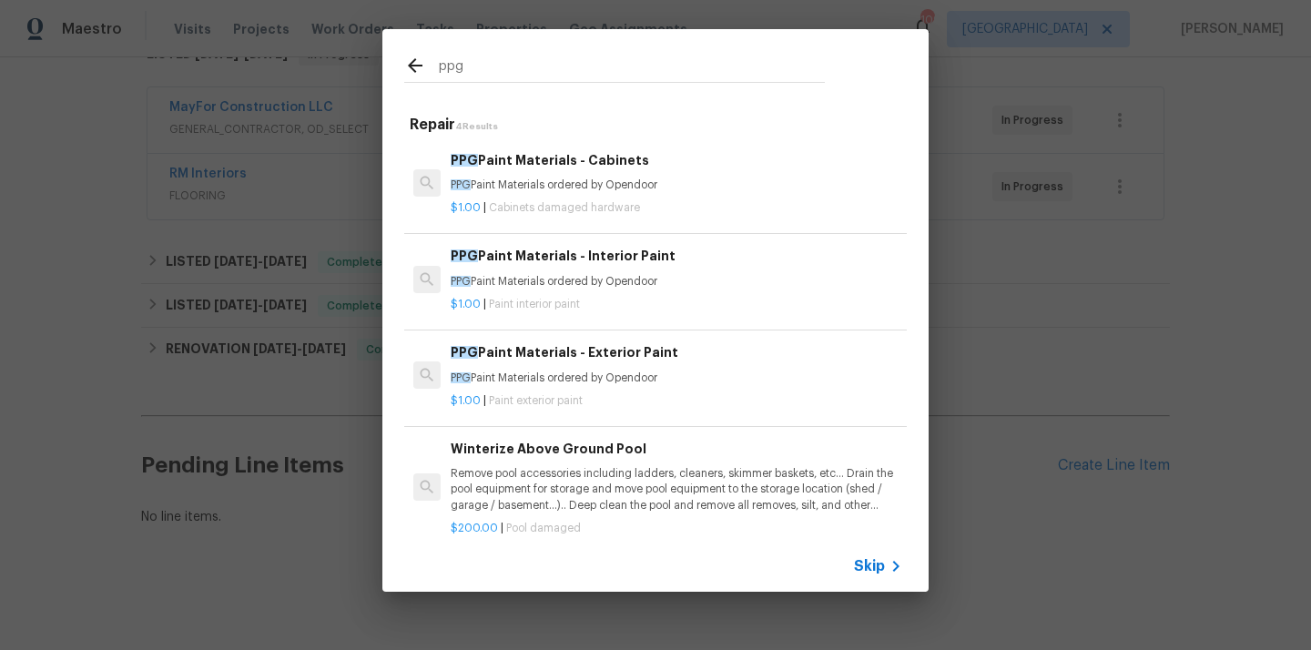
type input "ppg"
click at [553, 302] on span "Paint interior paint" at bounding box center [534, 304] width 91 height 11
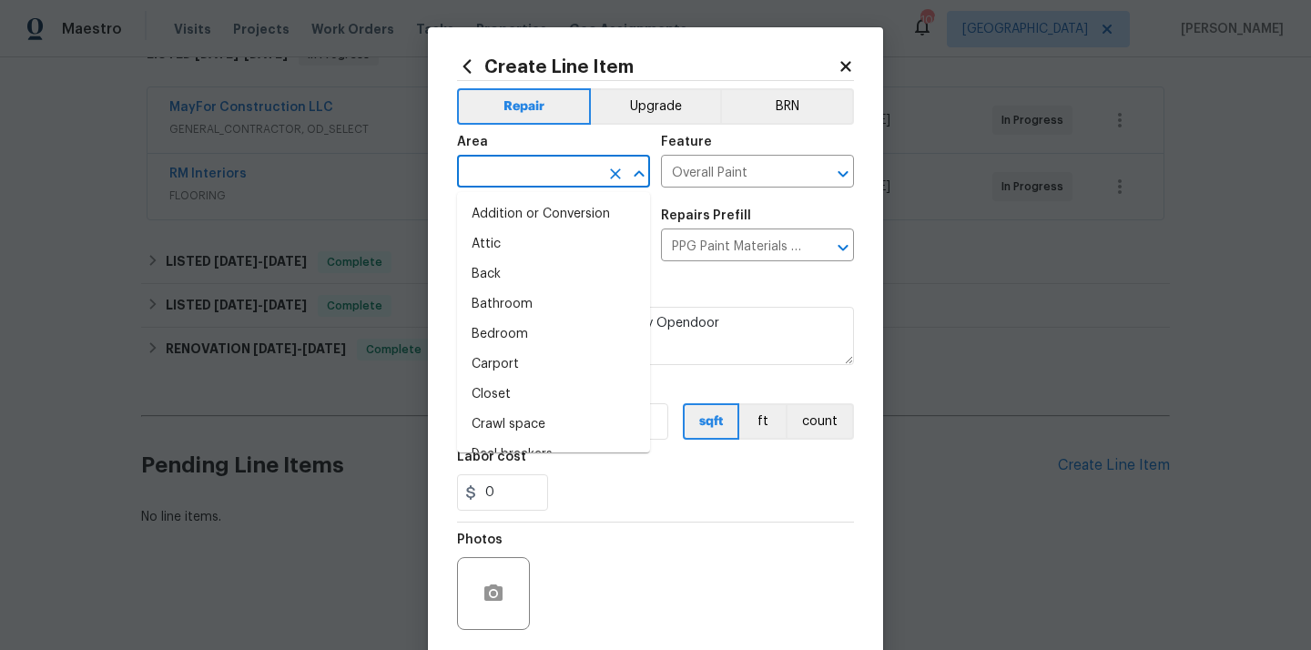
click at [509, 178] on input "text" at bounding box center [528, 173] width 142 height 28
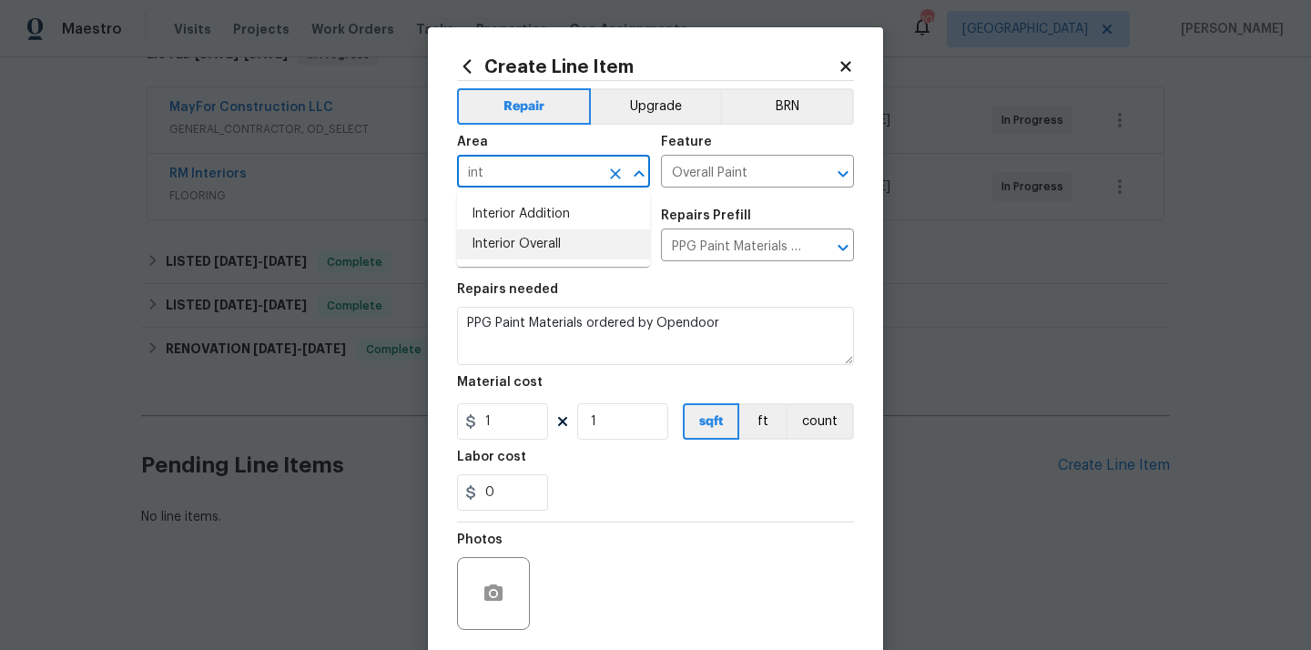
click at [542, 243] on li "Interior Overall" at bounding box center [553, 244] width 193 height 30
type input "Interior Overall"
drag, startPoint x: 487, startPoint y: 429, endPoint x: 434, endPoint y: 429, distance: 52.8
click at [439, 429] on div "Create Line Item Repair Upgrade BRN Area Interior Overall ​ Feature Overall Pai…" at bounding box center [655, 391] width 455 height 729
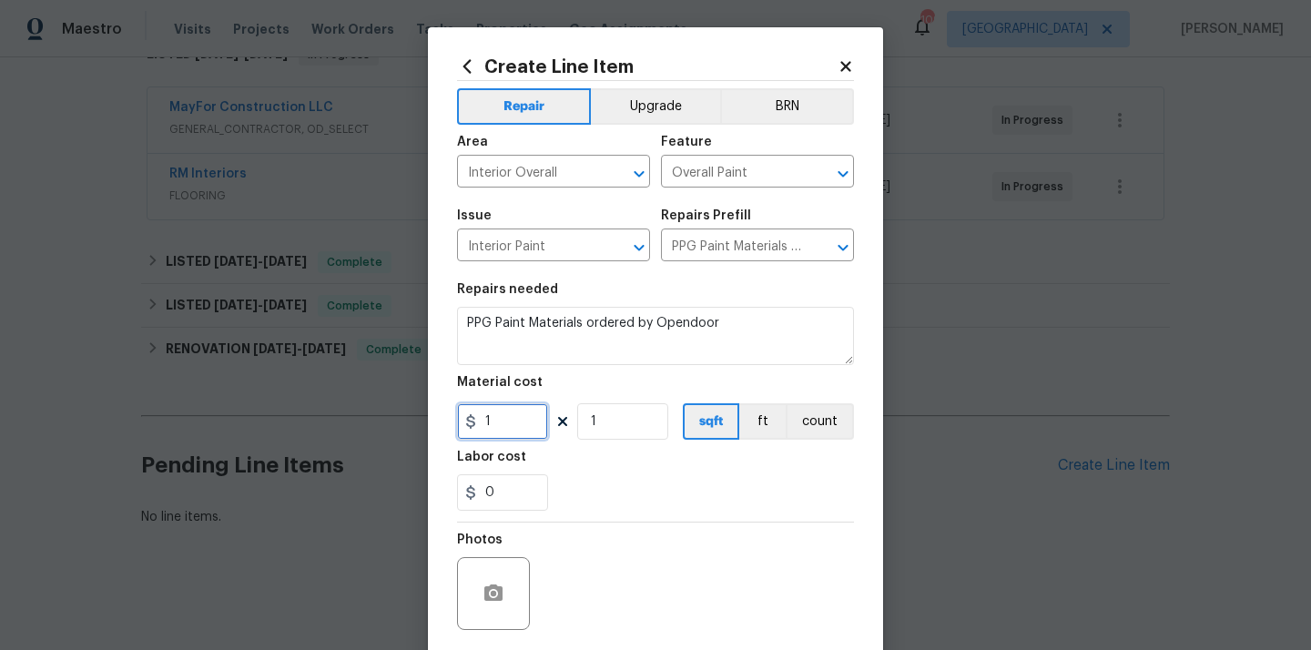
paste input "29.53"
type input "129.53"
click at [649, 503] on div "0" at bounding box center [655, 492] width 397 height 36
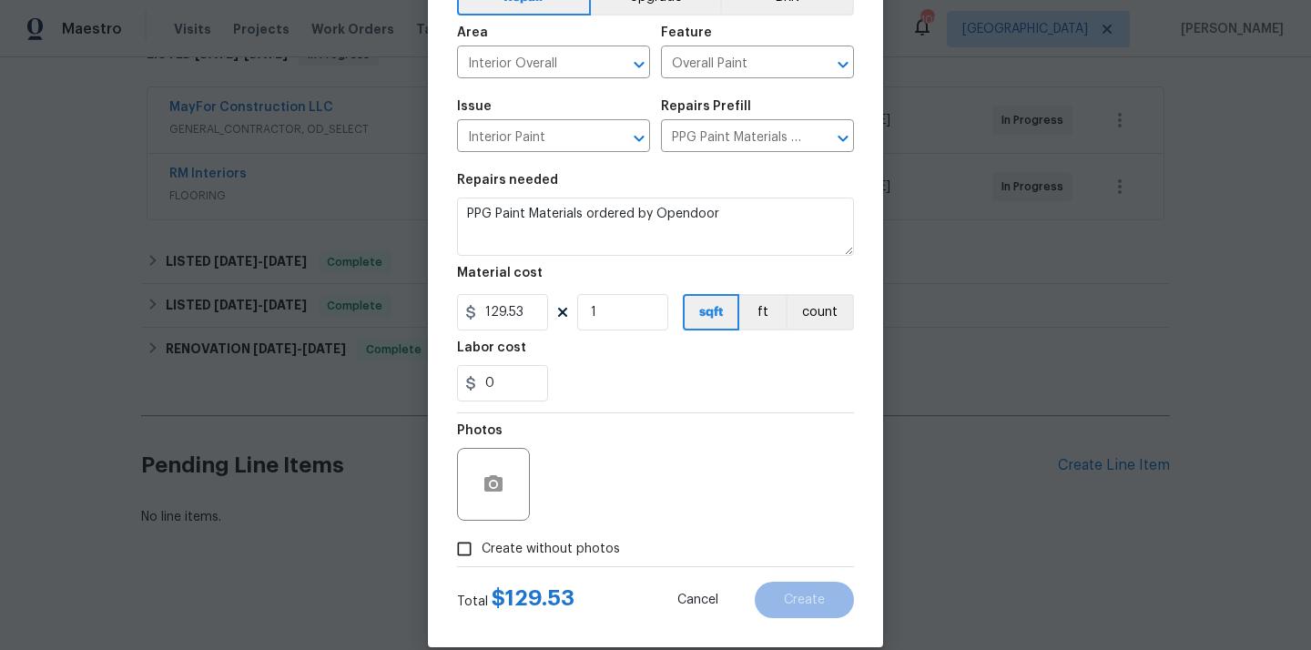
scroll to position [135, 0]
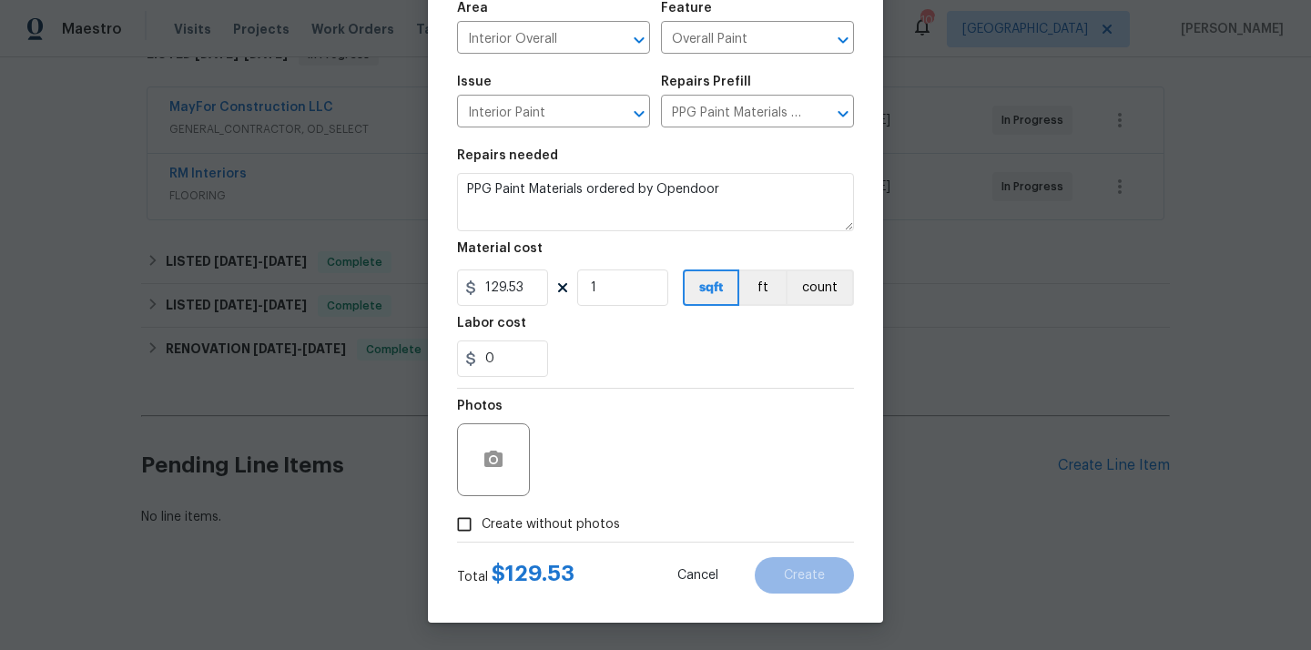
click at [589, 519] on span "Create without photos" at bounding box center [551, 524] width 138 height 19
click at [482, 519] on input "Create without photos" at bounding box center [464, 524] width 35 height 35
checkbox input "true"
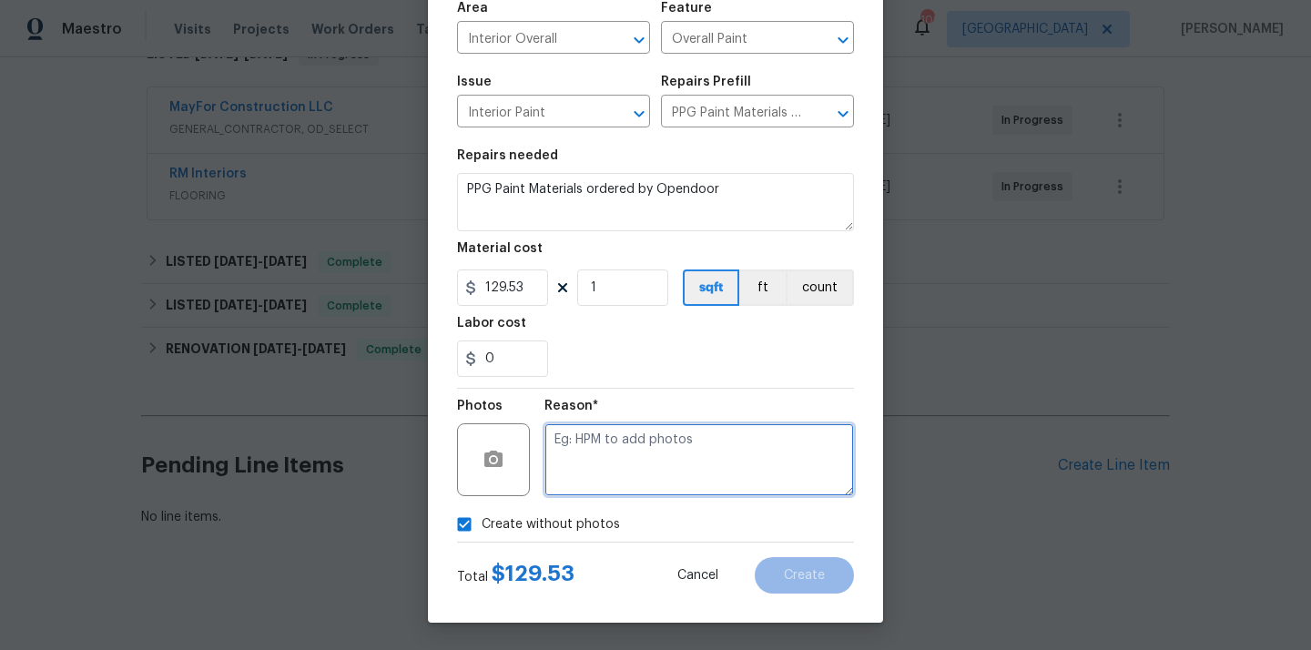
click at [606, 443] on textarea at bounding box center [699, 459] width 310 height 73
type textarea "N/A"
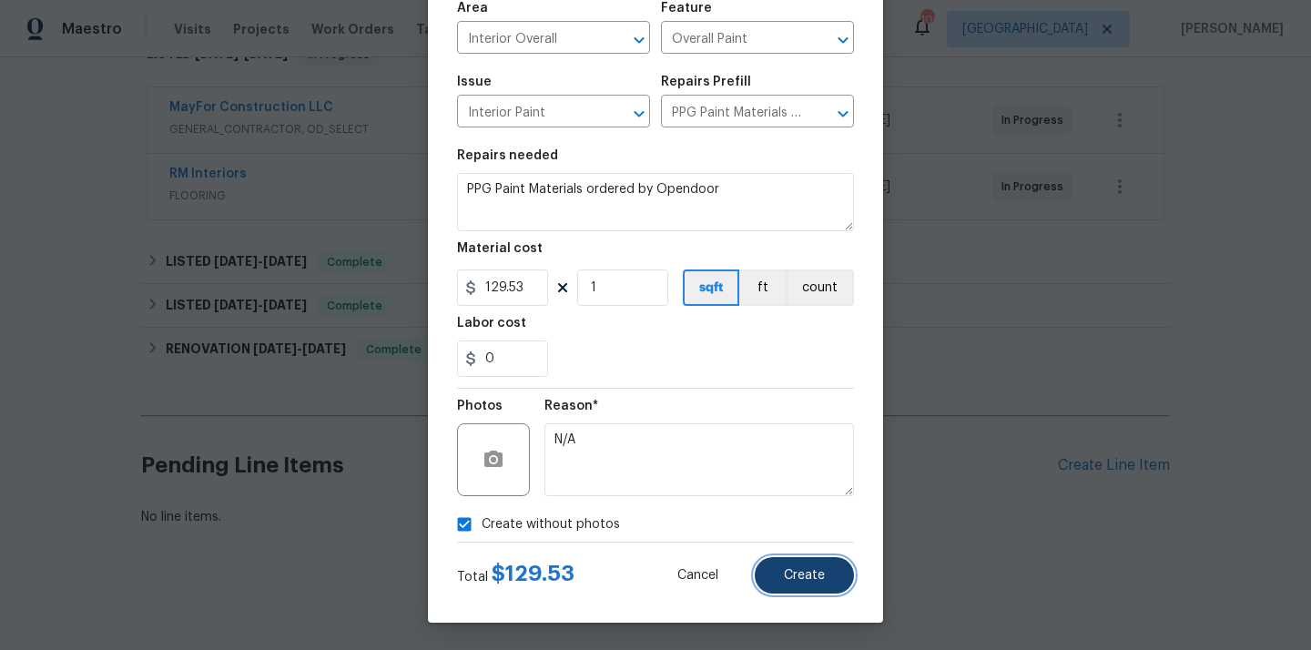
click at [784, 587] on button "Create" at bounding box center [804, 575] width 99 height 36
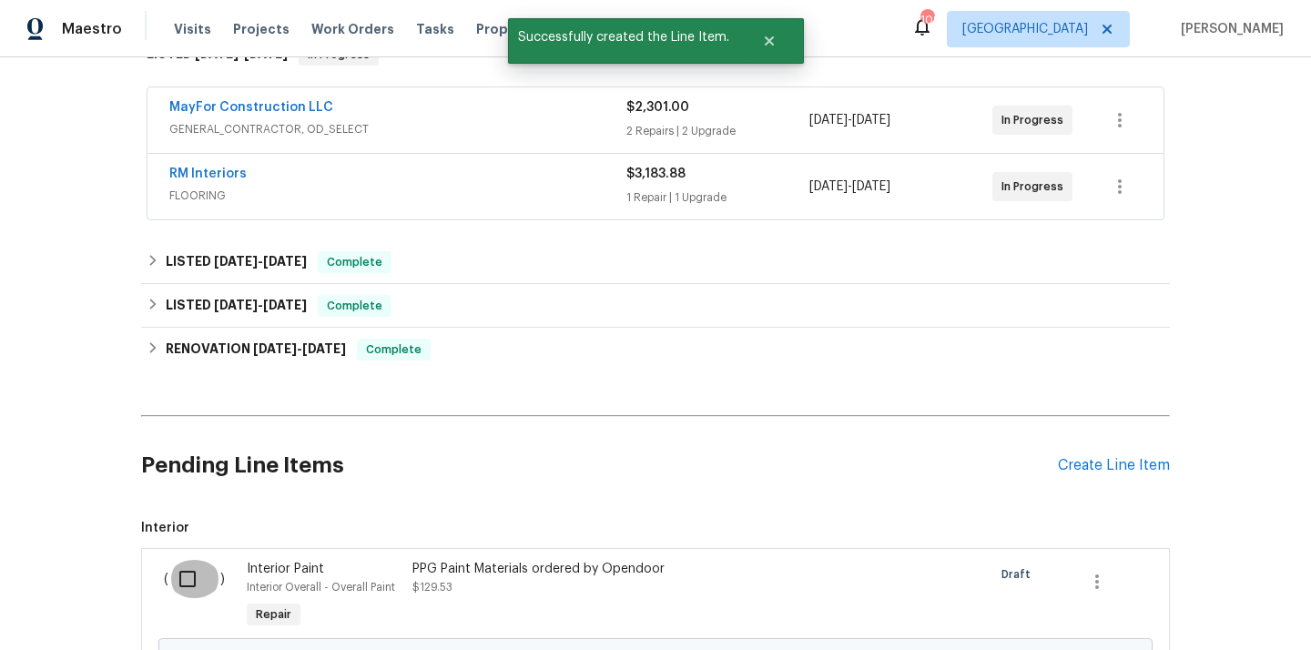
click at [189, 572] on input "checkbox" at bounding box center [194, 579] width 52 height 38
checkbox input "true"
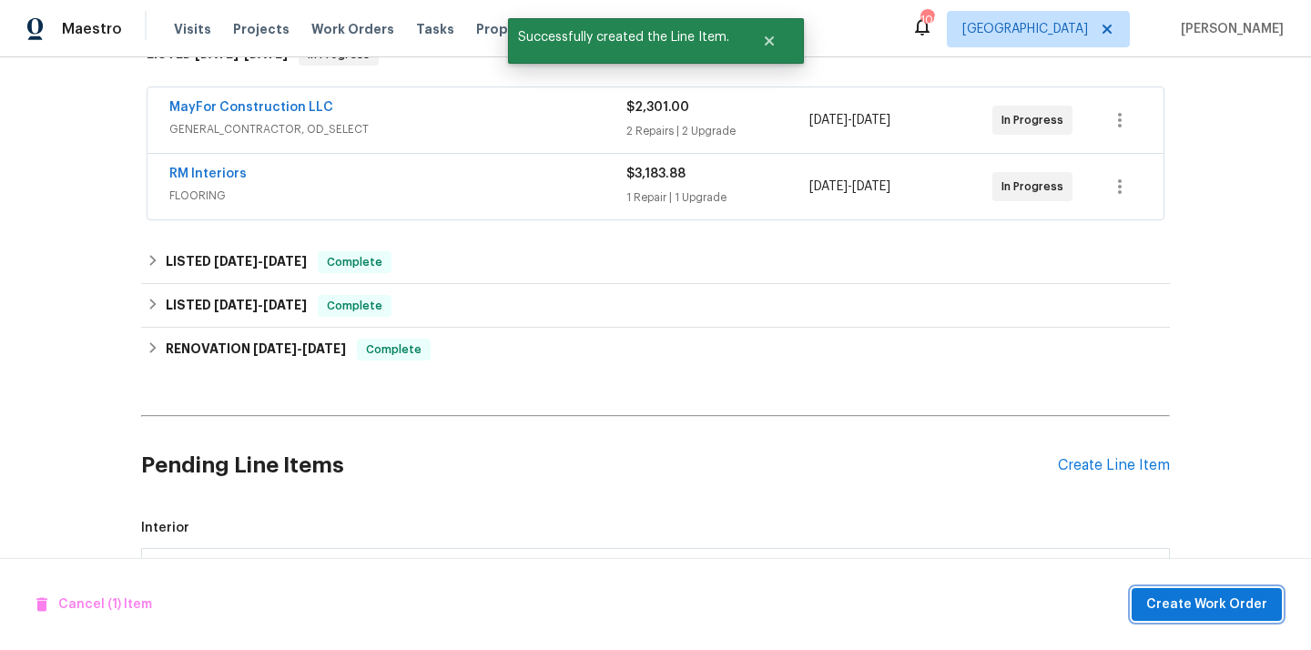
click at [1166, 612] on span "Create Work Order" at bounding box center [1206, 605] width 121 height 23
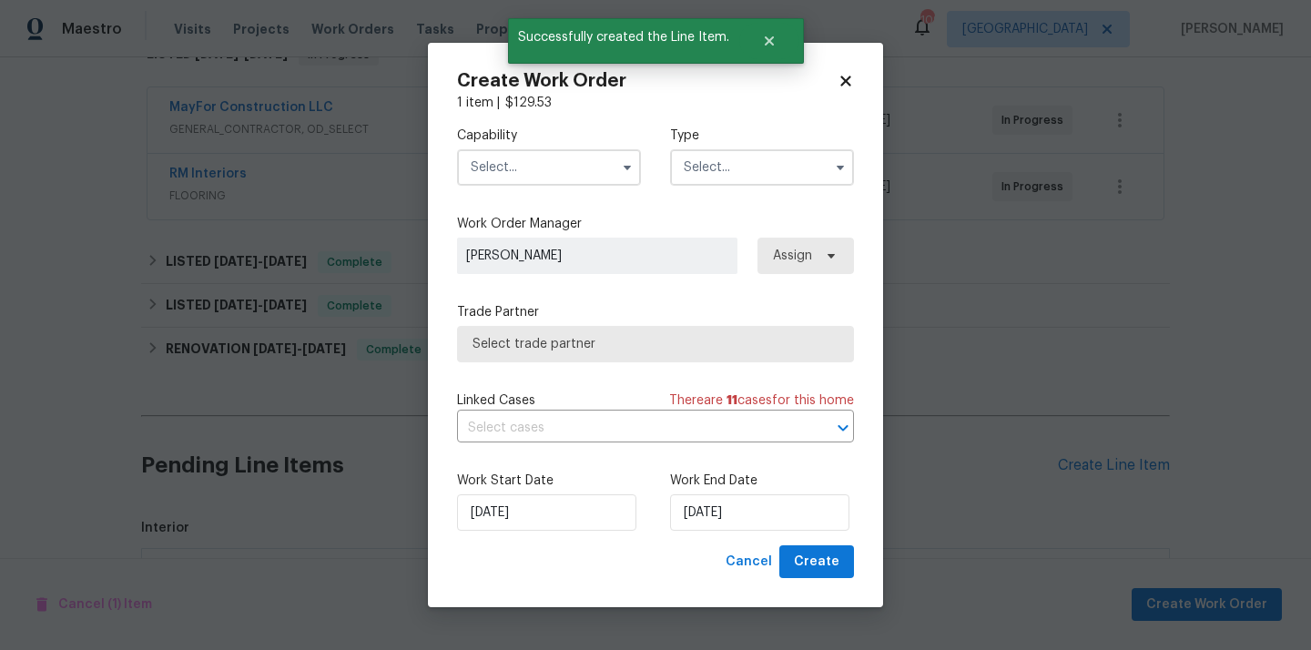
click at [575, 169] on input "text" at bounding box center [549, 167] width 184 height 36
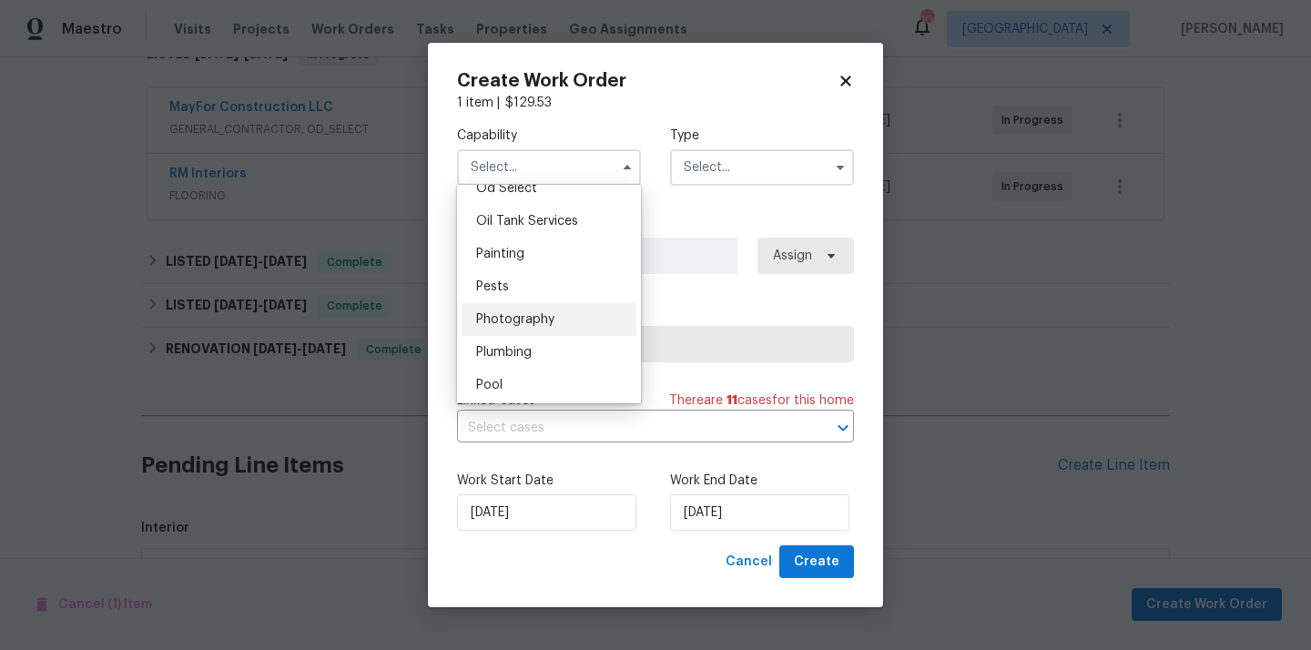
scroll to position [1472, 0]
click at [567, 247] on div "Painting" at bounding box center [549, 263] width 175 height 33
type input "Painting"
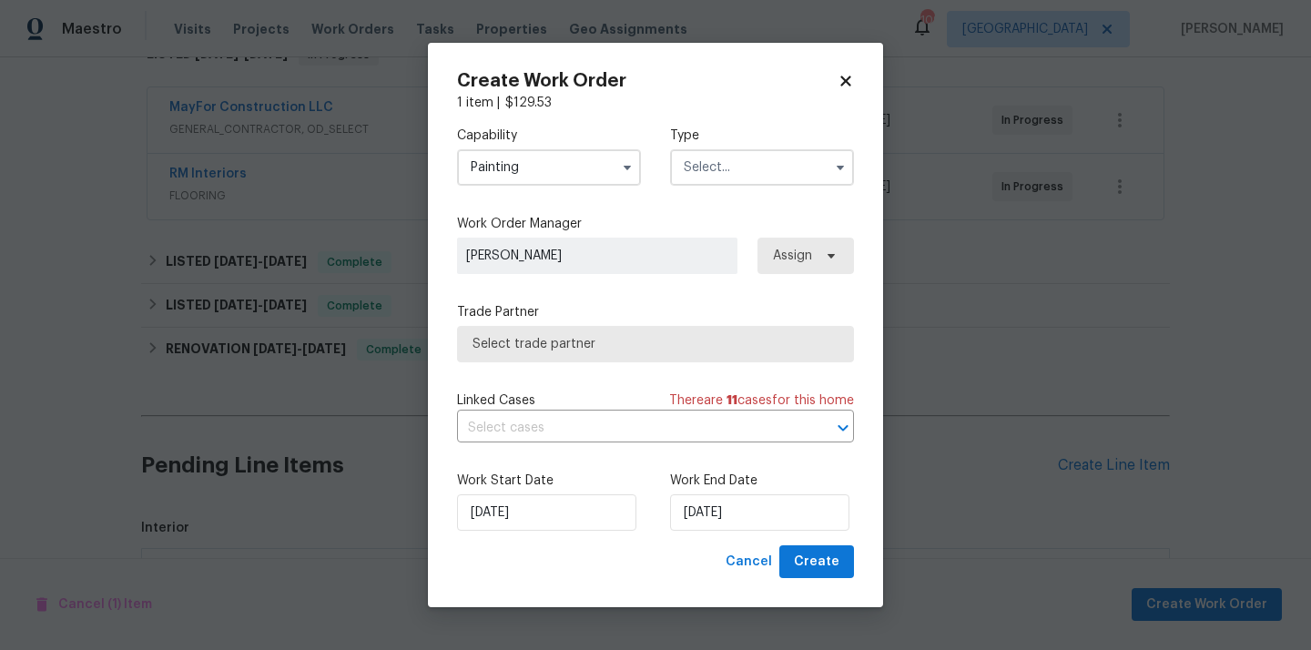
click at [759, 157] on input "text" at bounding box center [762, 167] width 184 height 36
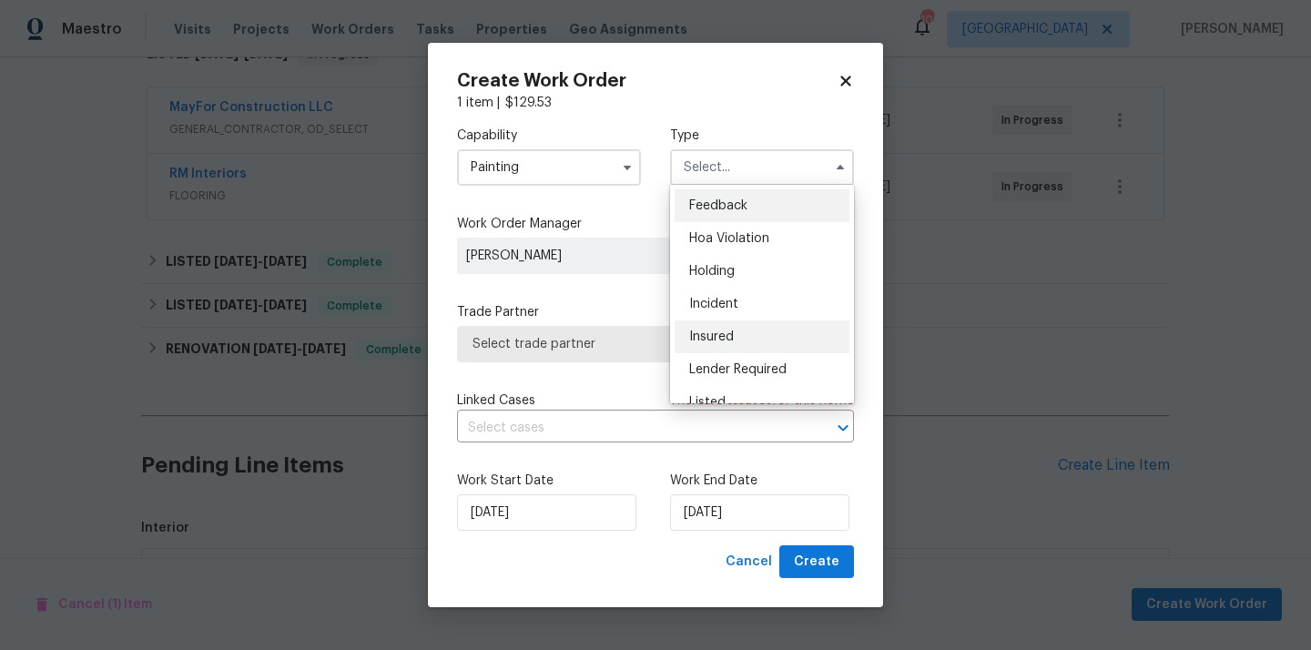
scroll to position [413, 0]
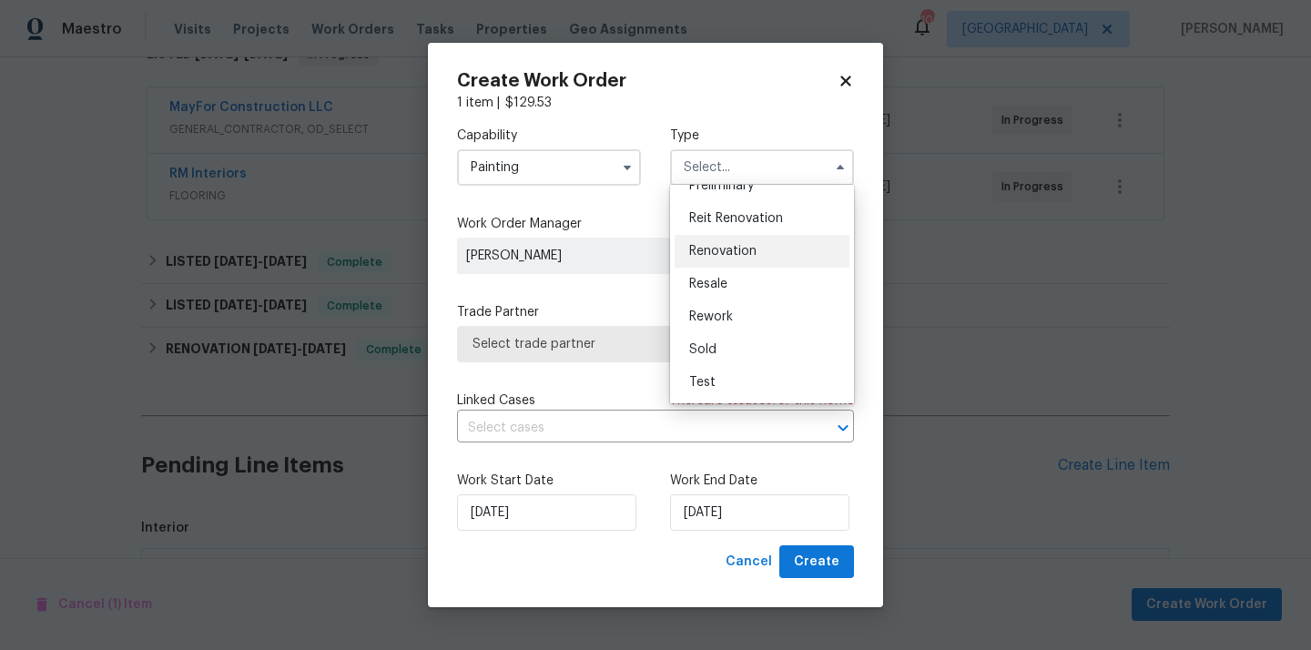
click at [766, 251] on div "Renovation" at bounding box center [762, 251] width 175 height 33
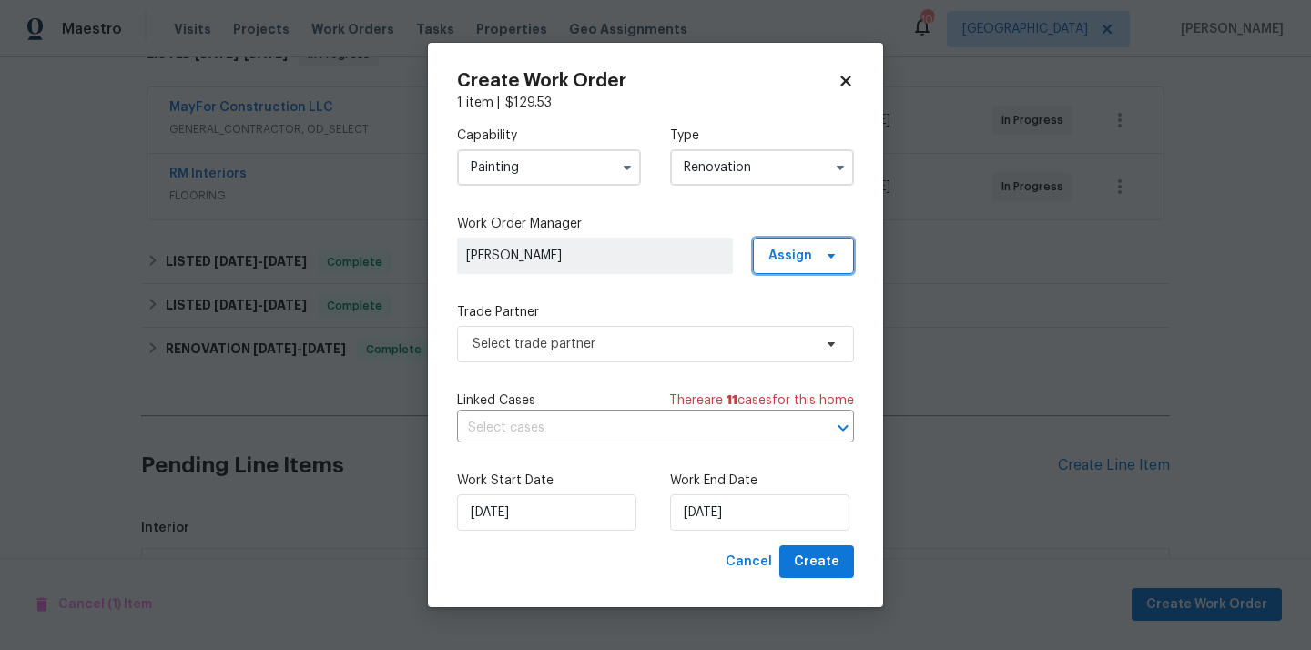
click at [794, 252] on span "Assign" at bounding box center [790, 256] width 44 height 18
click at [768, 164] on input "Renovation" at bounding box center [762, 167] width 184 height 36
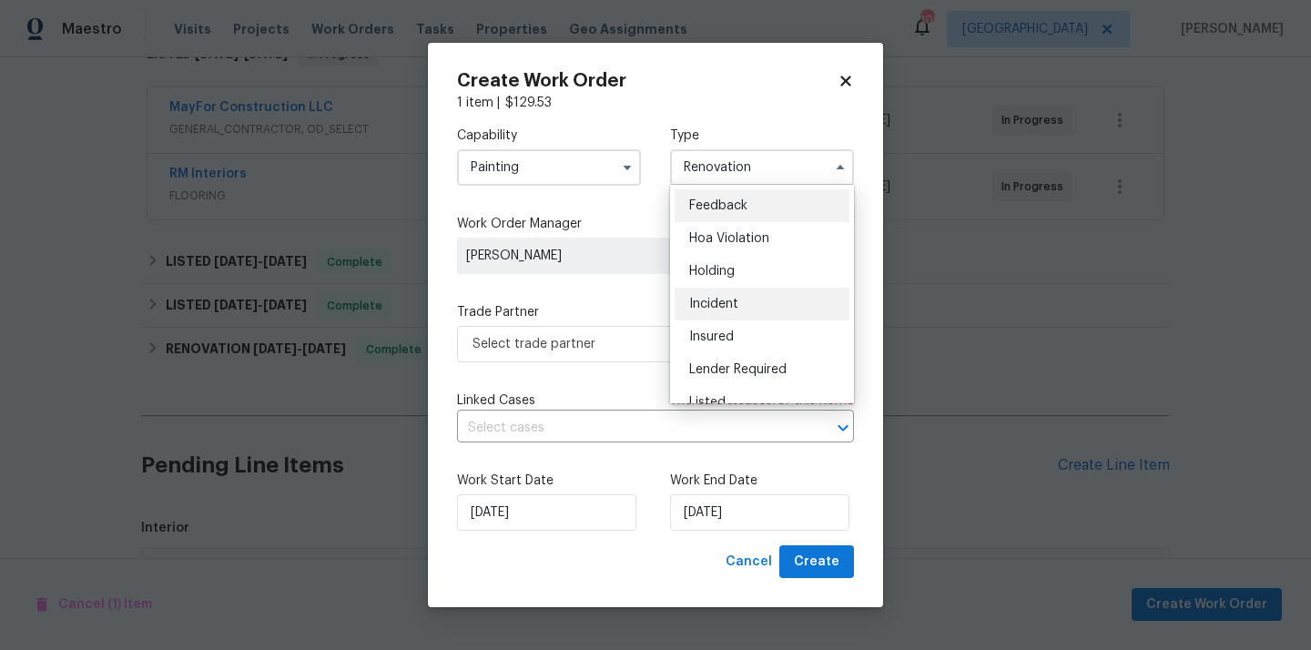
scroll to position [29, 0]
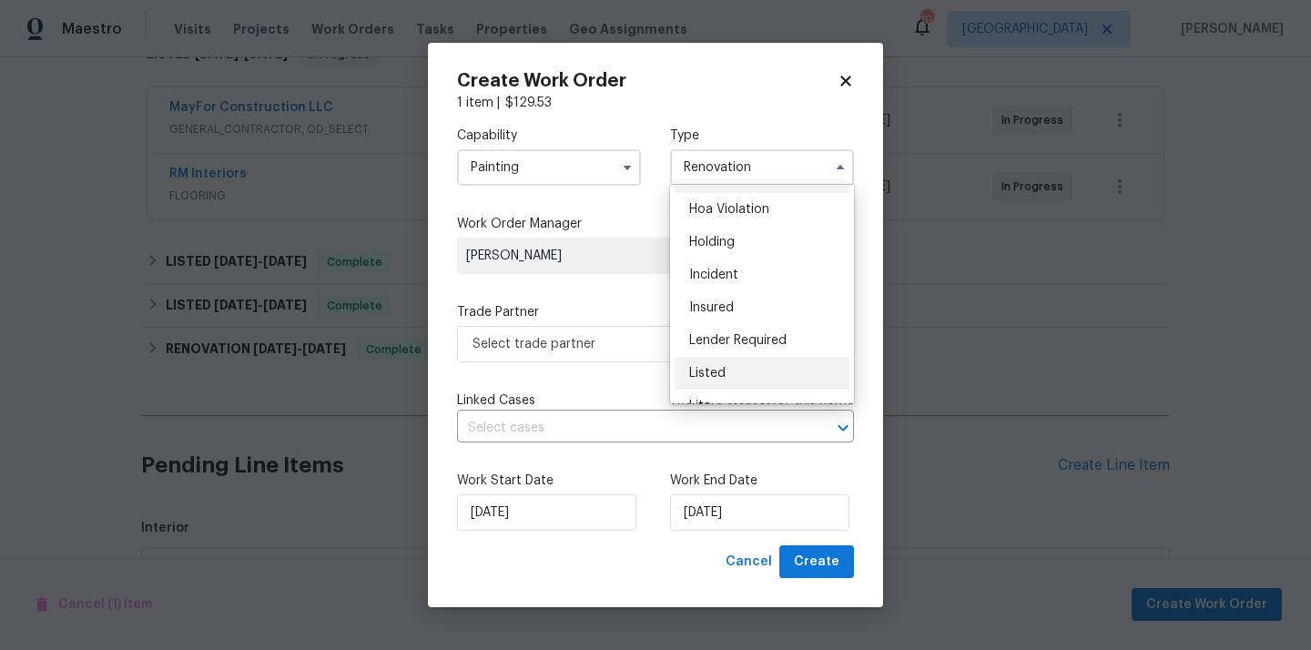
click at [743, 365] on div "Listed" at bounding box center [762, 373] width 175 height 33
type input "Listed"
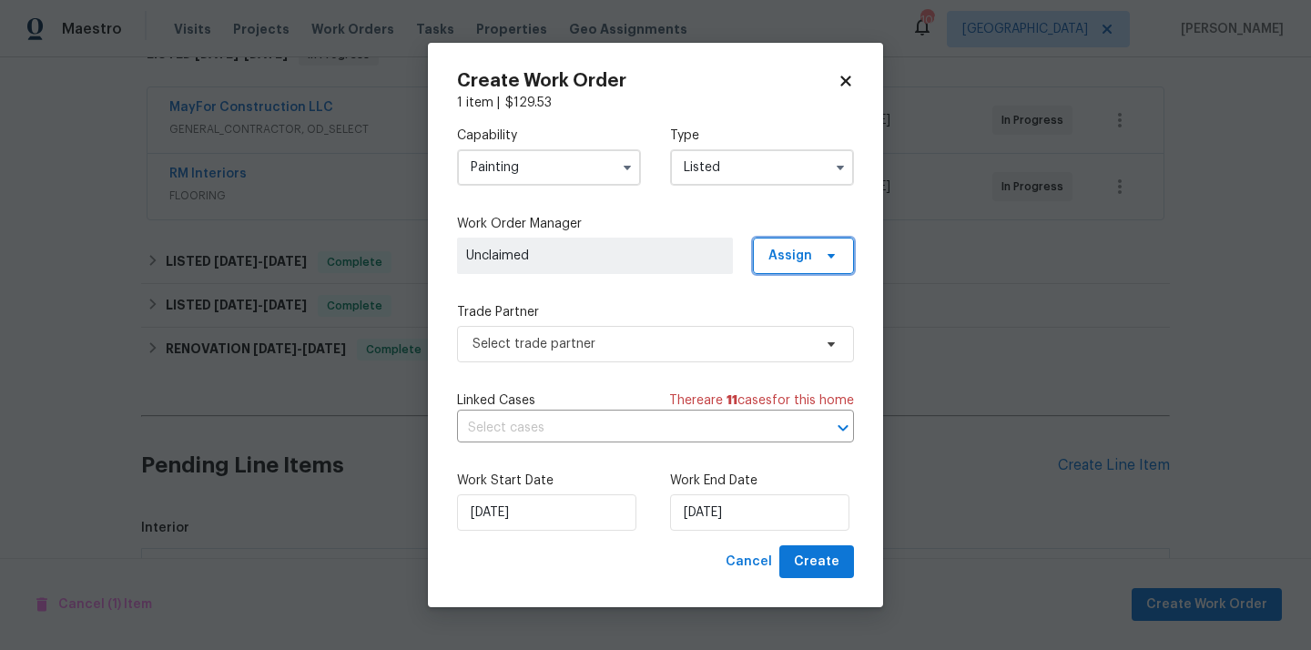
click at [809, 262] on span "Assign" at bounding box center [790, 256] width 44 height 18
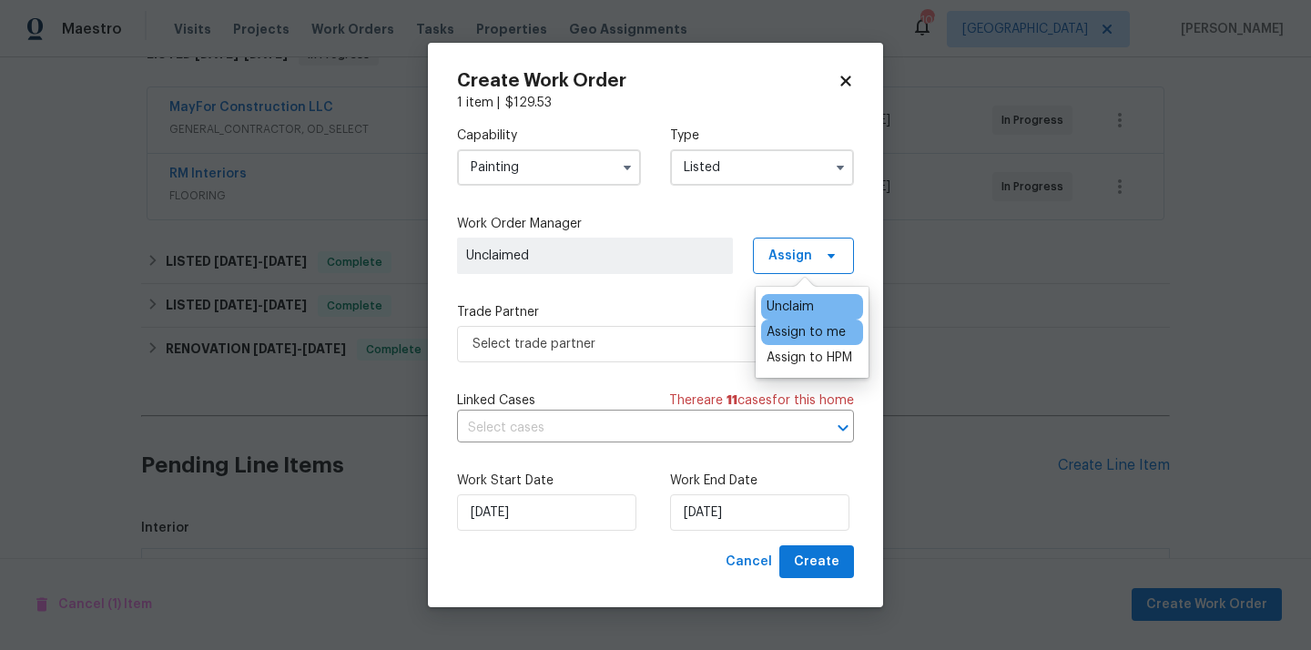
click at [797, 332] on div "Assign to me" at bounding box center [805, 332] width 79 height 18
click at [617, 361] on div "Capability Painting Type Listed Work Order Manager [PERSON_NAME] Assign Trade P…" at bounding box center [655, 328] width 397 height 433
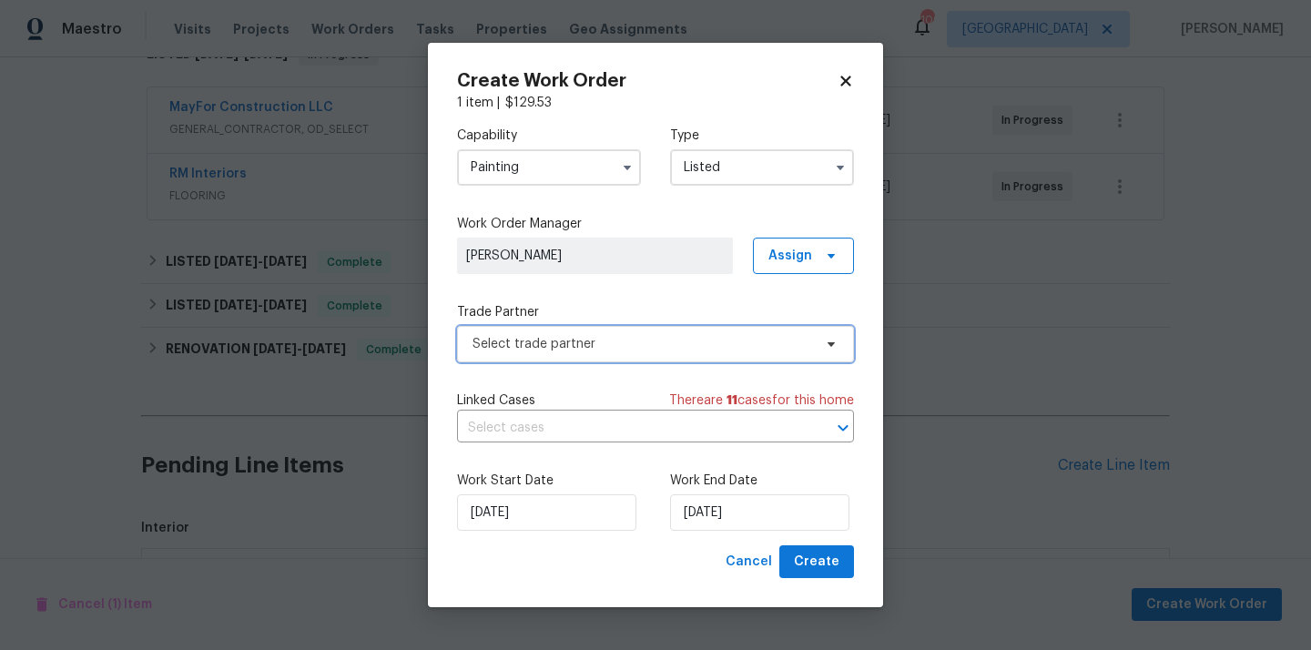
click at [613, 344] on span "Select trade partner" at bounding box center [642, 344] width 340 height 18
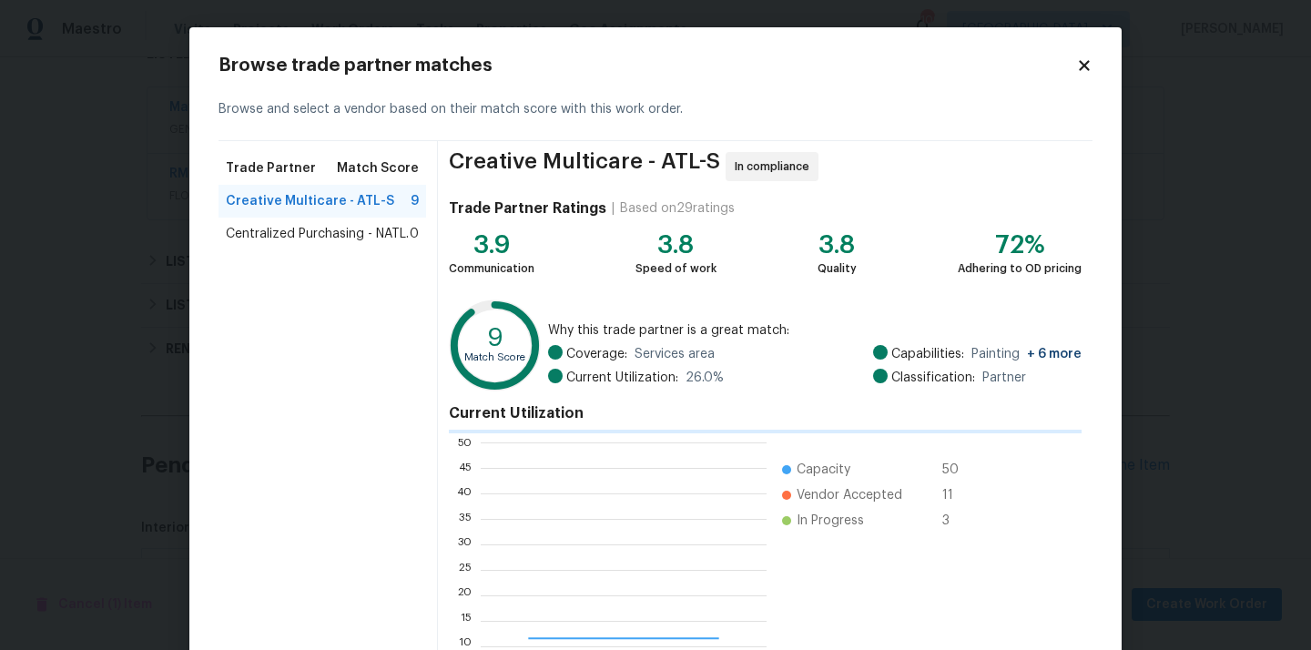
scroll to position [255, 286]
click at [312, 241] on span "Centralized Purchasing - NATL." at bounding box center [317, 234] width 183 height 18
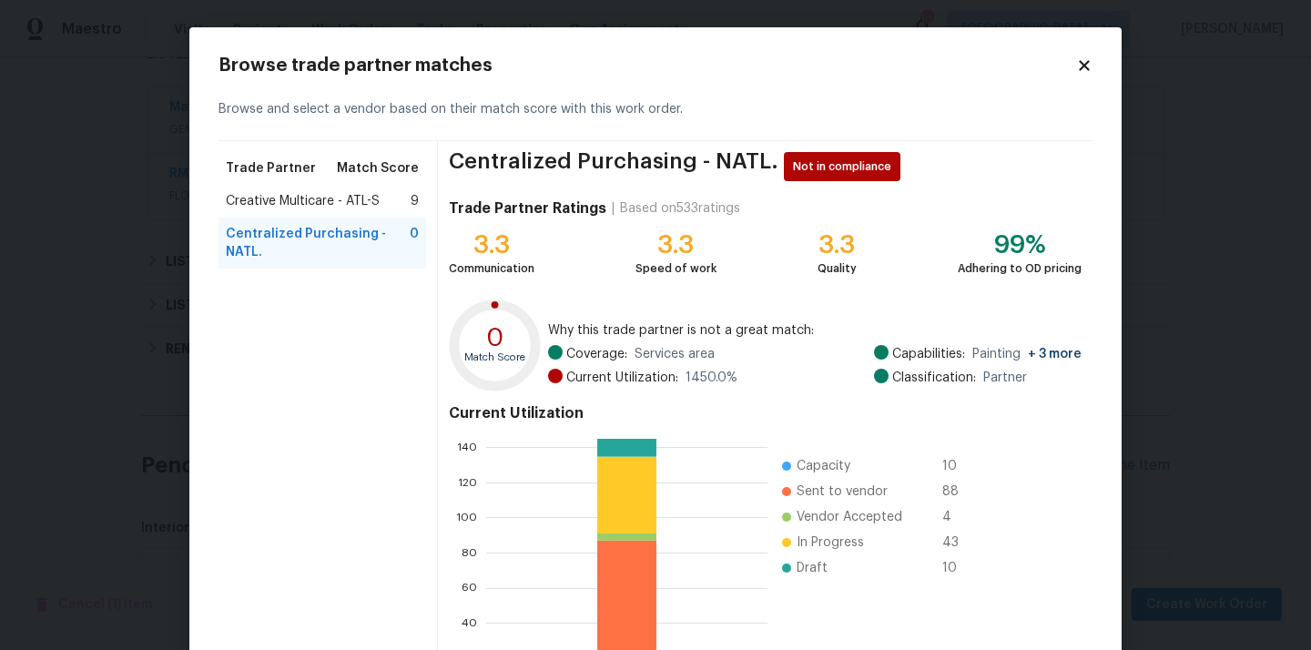
scroll to position [153, 0]
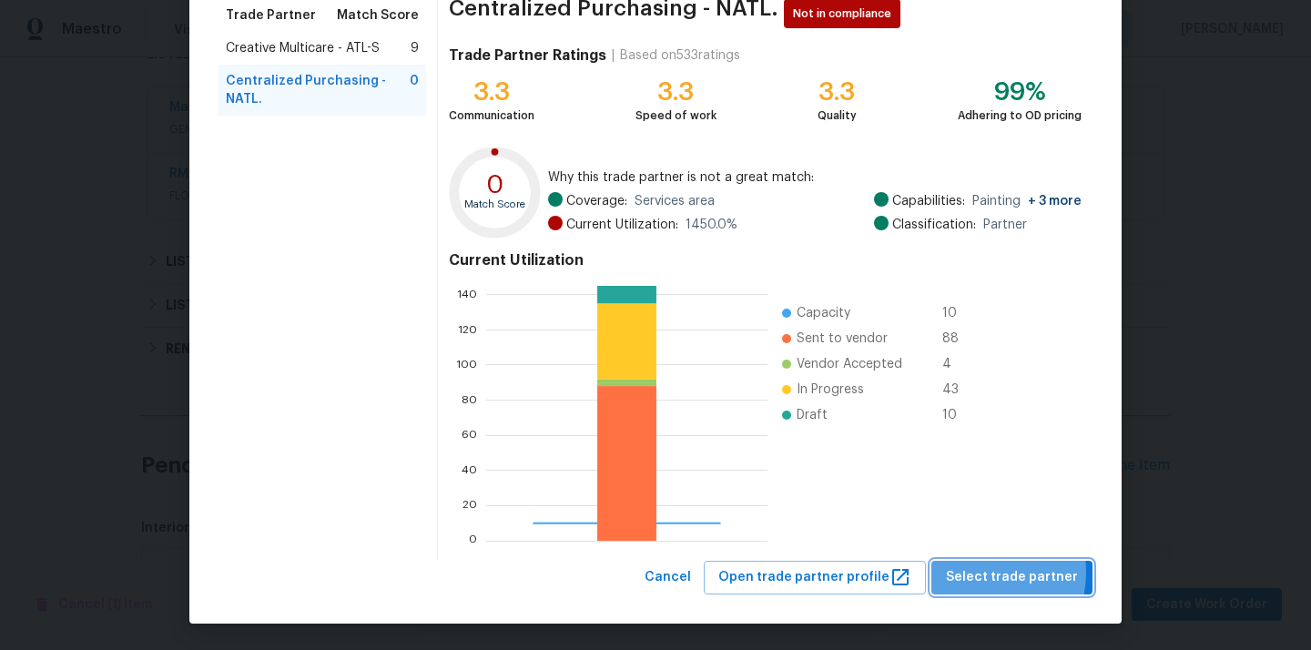
click at [978, 572] on span "Select trade partner" at bounding box center [1012, 577] width 132 height 23
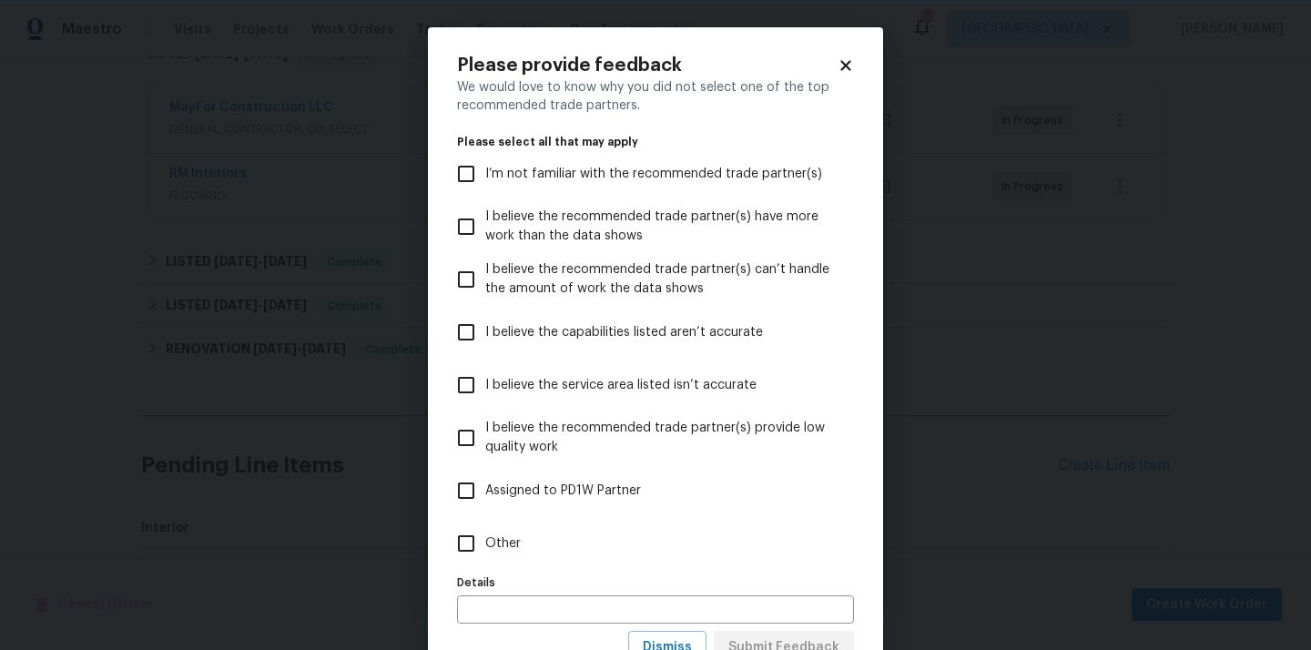
scroll to position [0, 0]
click at [665, 553] on label "Other" at bounding box center [643, 543] width 392 height 53
click at [485, 553] on input "Other" at bounding box center [466, 543] width 38 height 38
checkbox input "true"
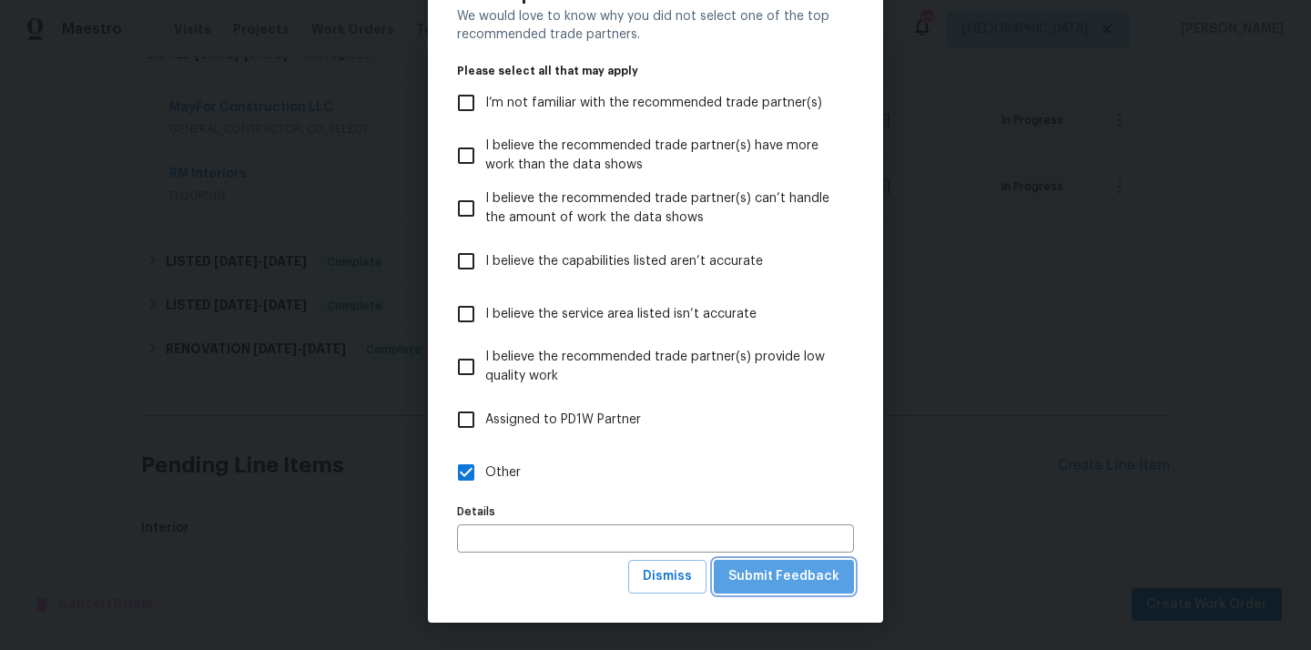
click at [789, 572] on span "Submit Feedback" at bounding box center [783, 576] width 111 height 23
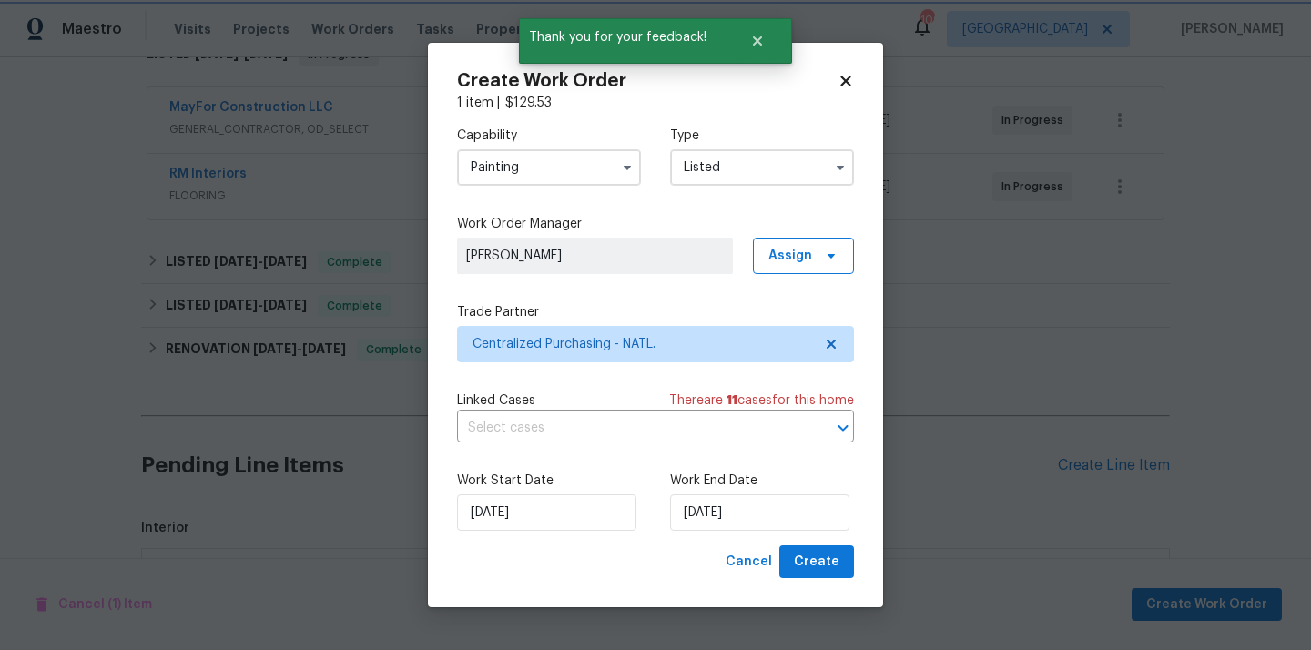
scroll to position [0, 0]
click at [814, 553] on span "Create" at bounding box center [817, 562] width 46 height 23
checkbox input "false"
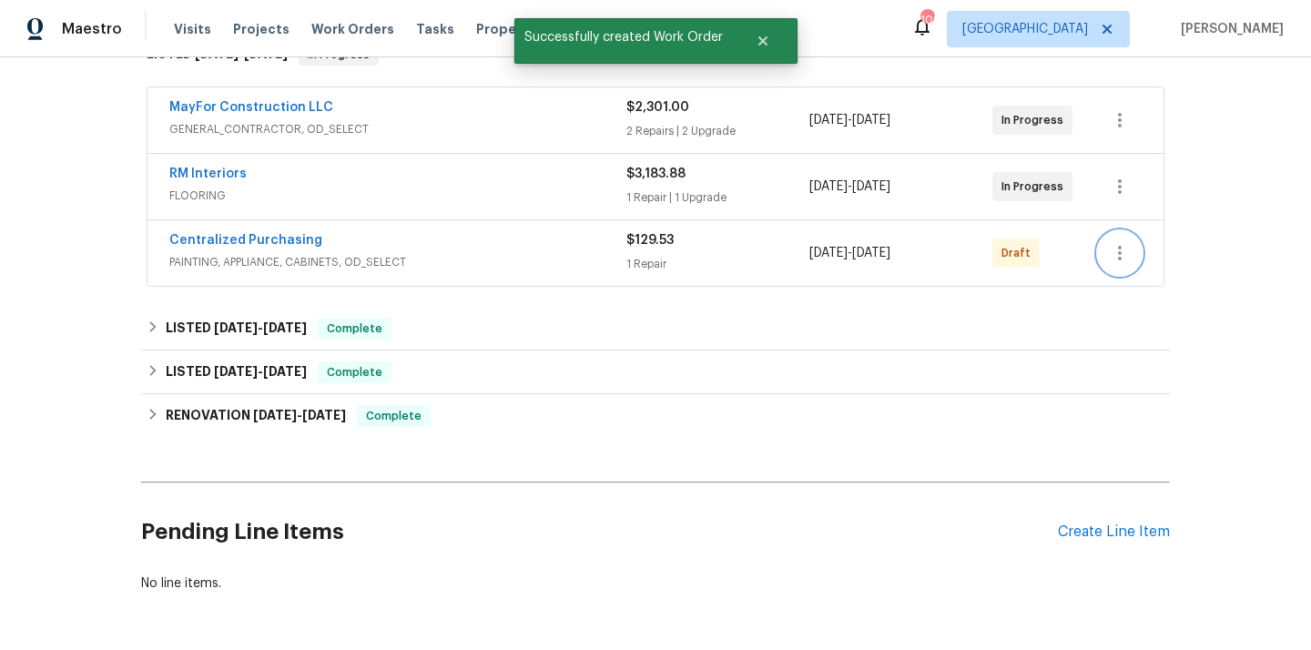
click at [1098, 255] on button "button" at bounding box center [1120, 253] width 44 height 44
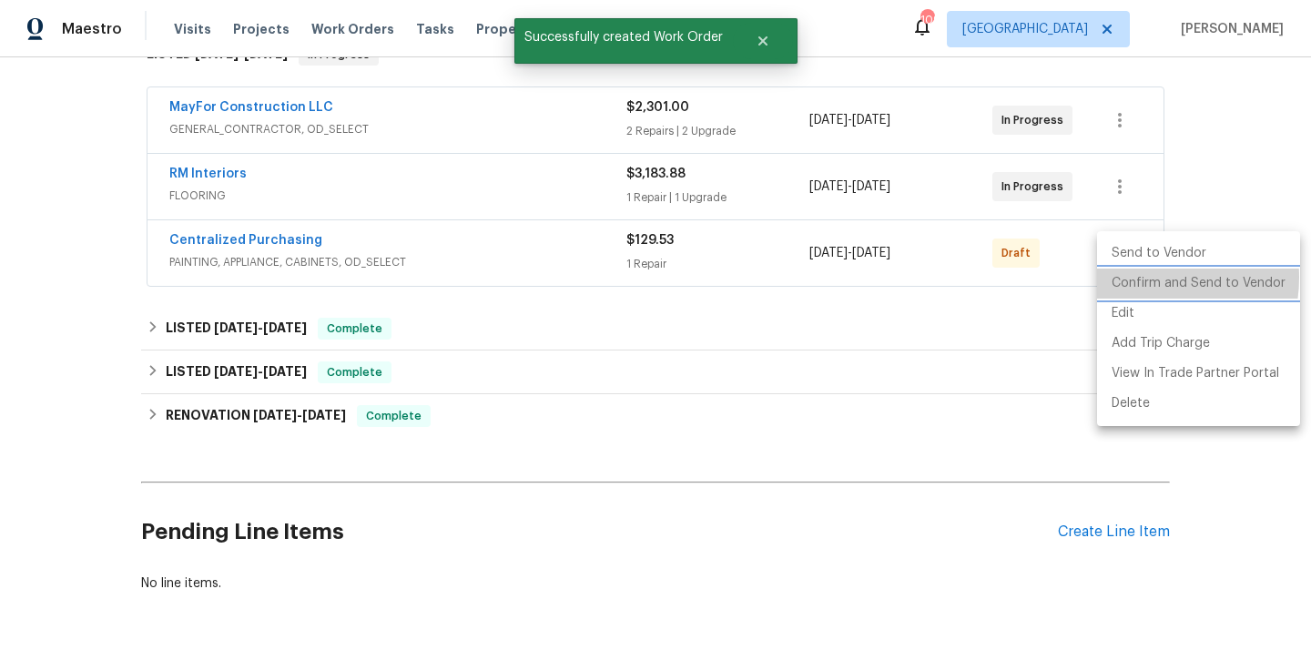
click at [1146, 278] on li "Confirm and Send to Vendor" at bounding box center [1198, 284] width 203 height 30
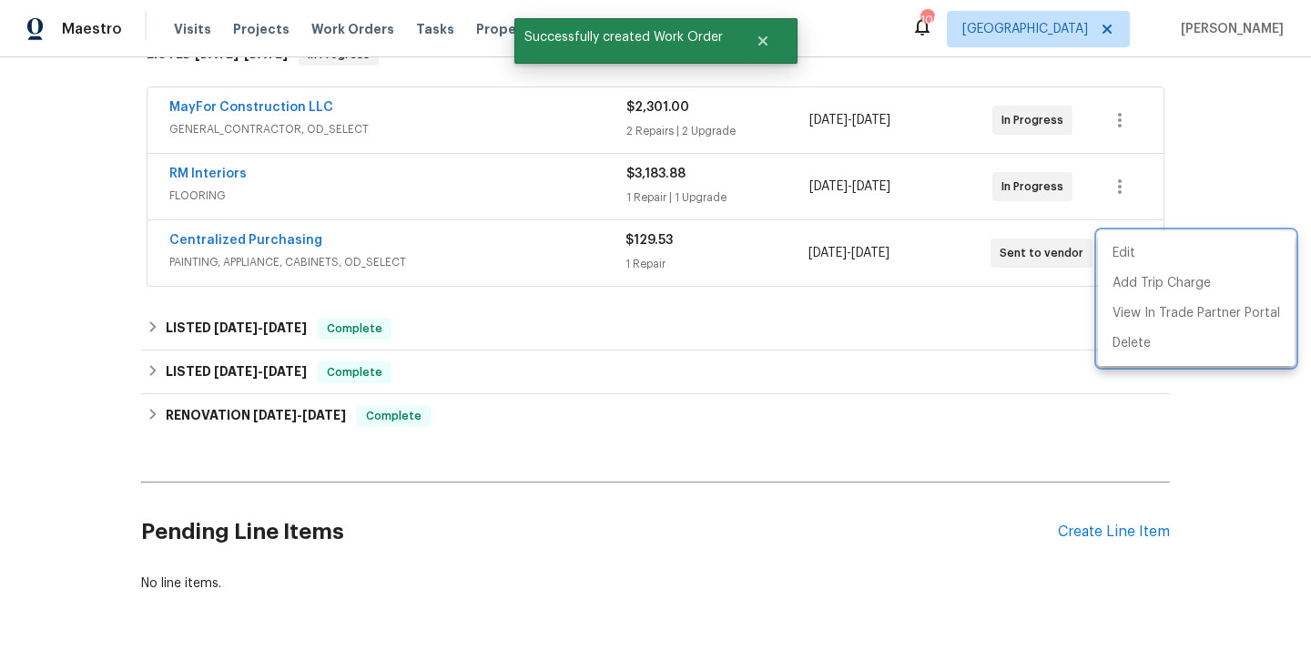
click at [384, 234] on div at bounding box center [655, 325] width 1311 height 650
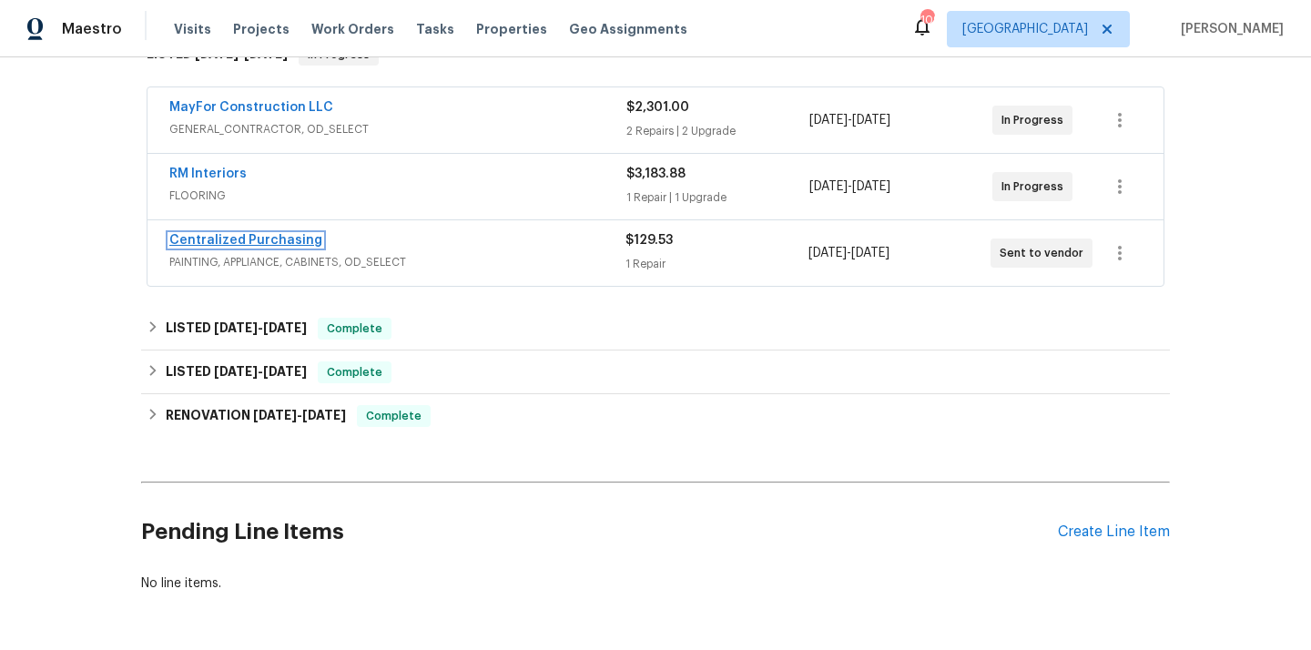
click at [293, 239] on link "Centralized Purchasing" at bounding box center [245, 240] width 153 height 13
